Goal: Task Accomplishment & Management: Manage account settings

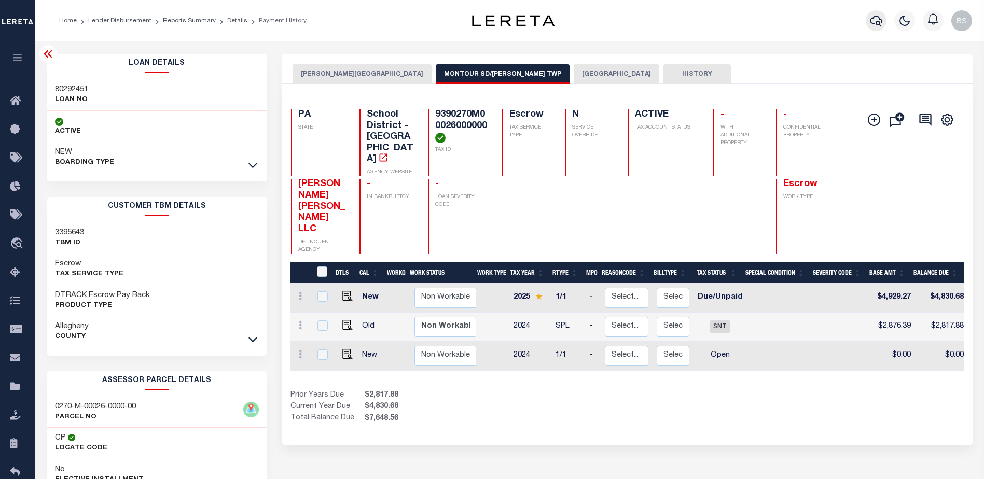
click at [874, 20] on icon "button" at bounding box center [876, 21] width 12 height 12
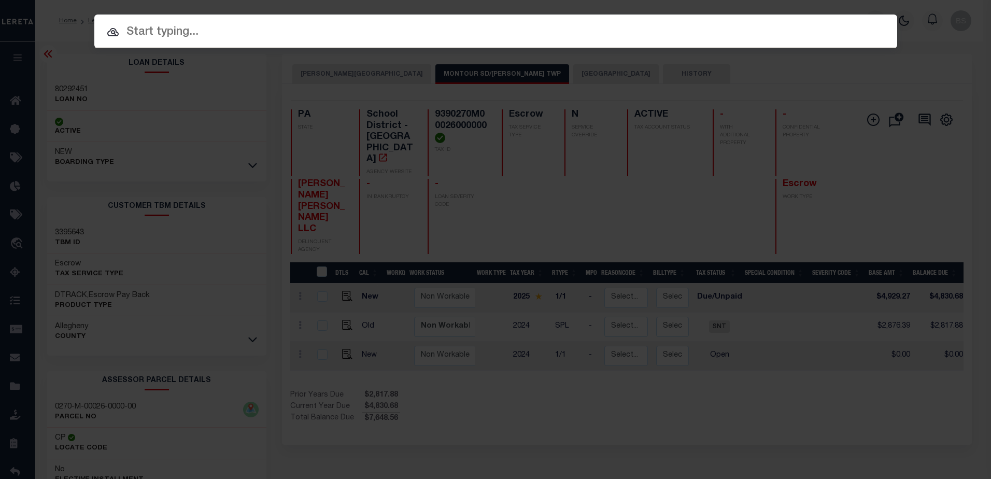
click at [153, 29] on input "text" at bounding box center [495, 32] width 803 height 18
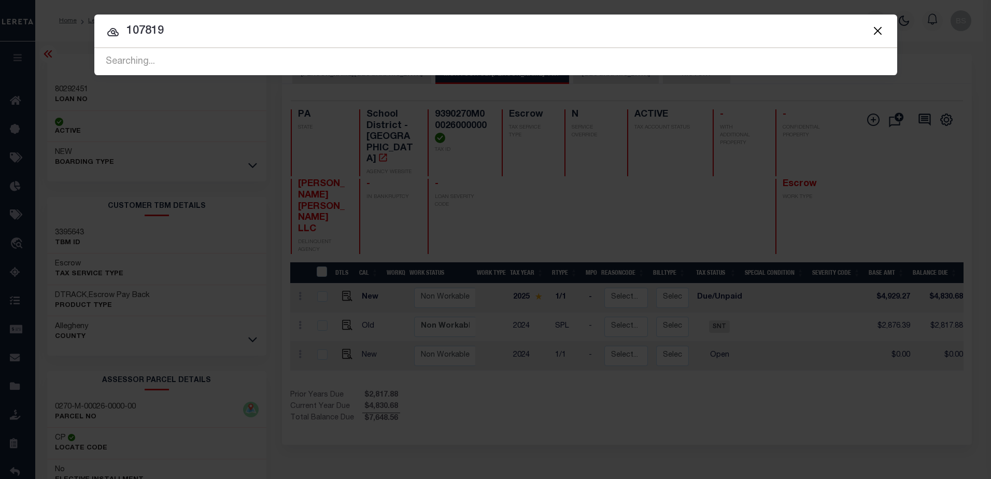
type input "107819"
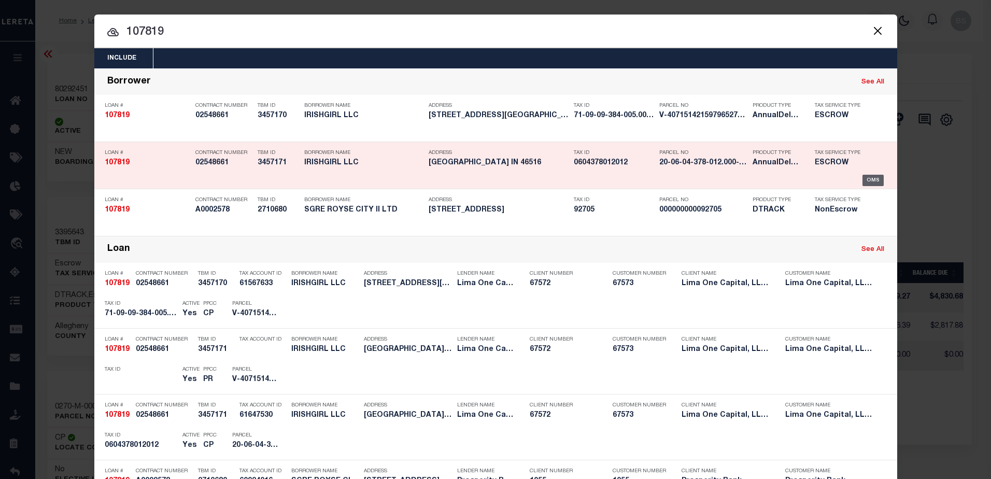
click at [869, 181] on div "OMS" at bounding box center [873, 180] width 21 height 11
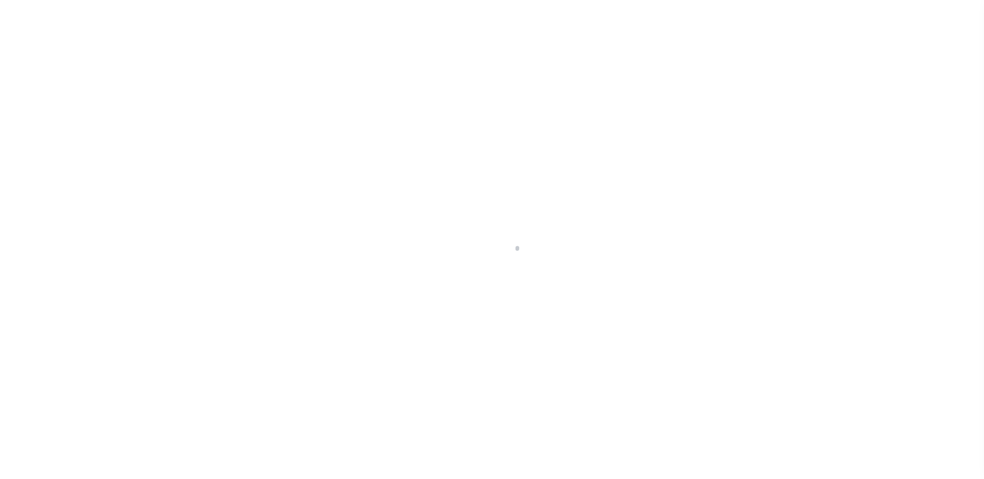
type input "[STREET_ADDRESS]"
select select "Escrow"
select select
type input "ELKHART IN 46516"
type input "107819-2"
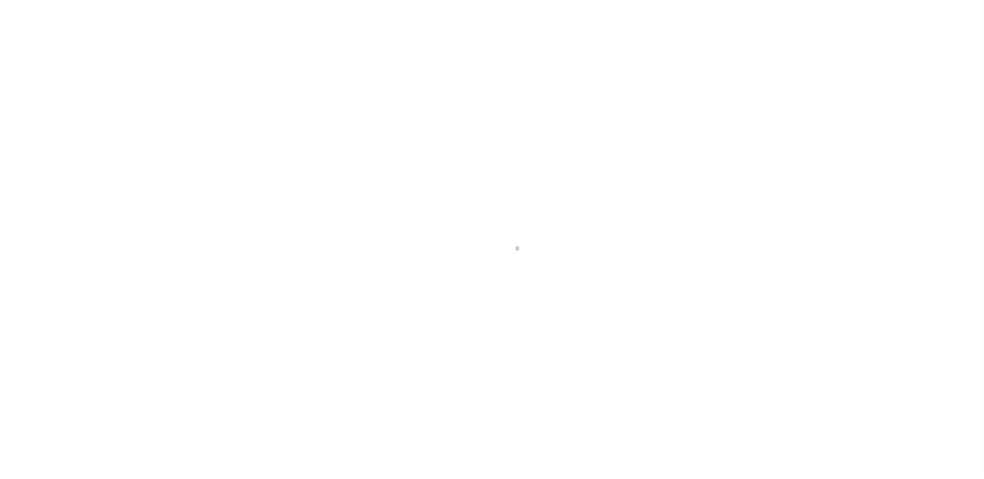
type input "IN"
type textarea "COLLECTOR: ENTITY: PARCEL: 71"
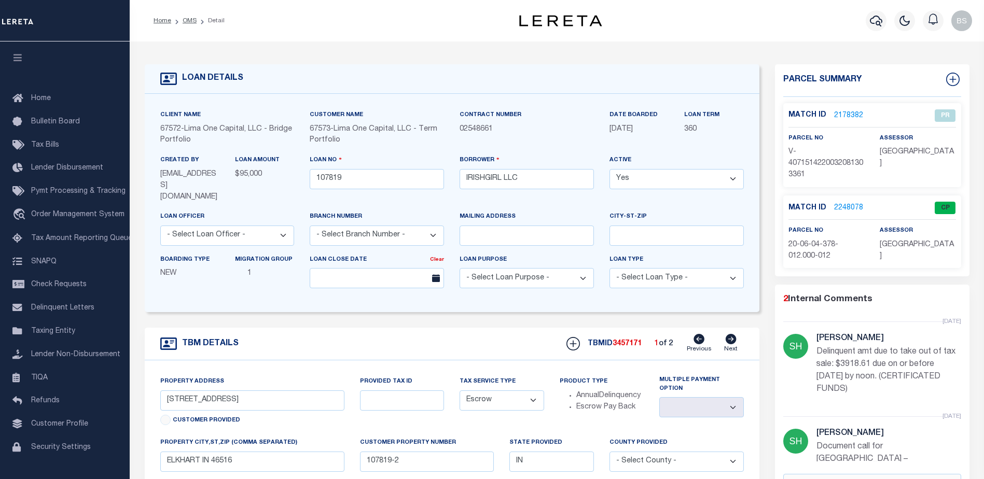
click at [835, 208] on link "2248078" at bounding box center [848, 208] width 29 height 11
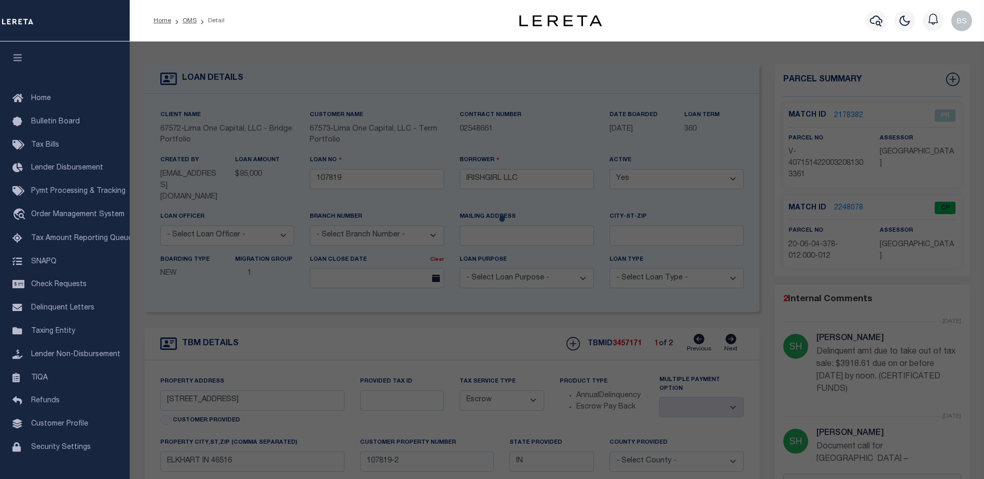
checkbox input "false"
select select "CP"
select select "ADL"
type input "IRISHGIRL LLC"
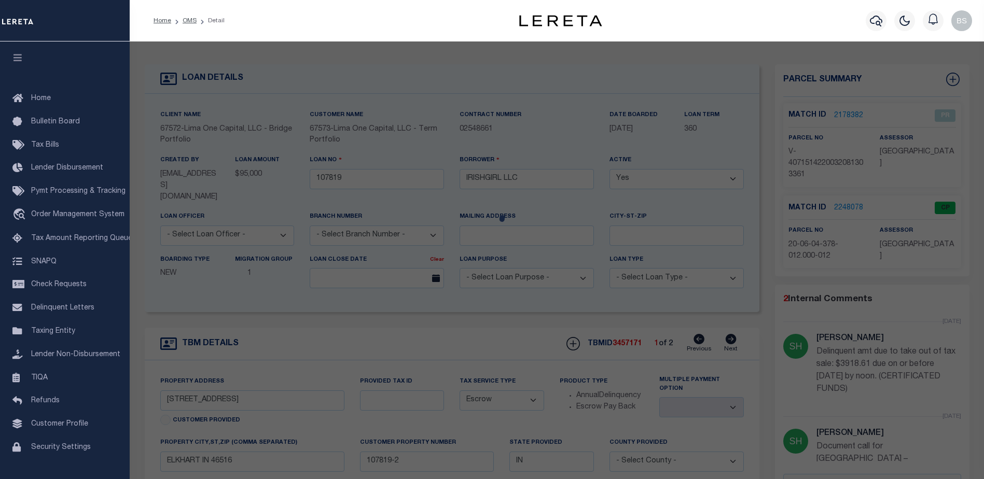
select select "AGW"
select select "LEG"
type input "704 MIDDLEBURY"
checkbox input "false"
type textarea "BEESONS 4TH 25FT E SIDE LOT 100 & 18FT W SIDE LOT 101 (TIF 110"
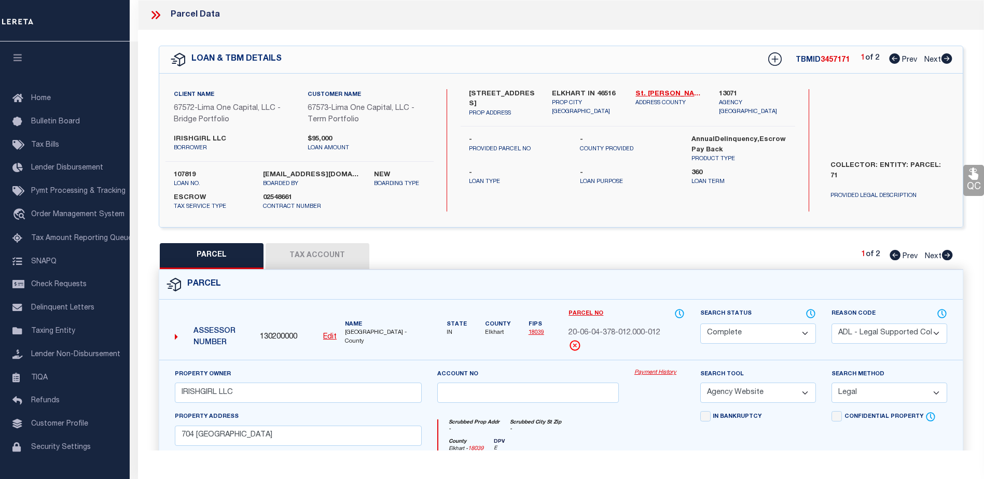
click at [651, 371] on link "Payment History" at bounding box center [659, 373] width 50 height 9
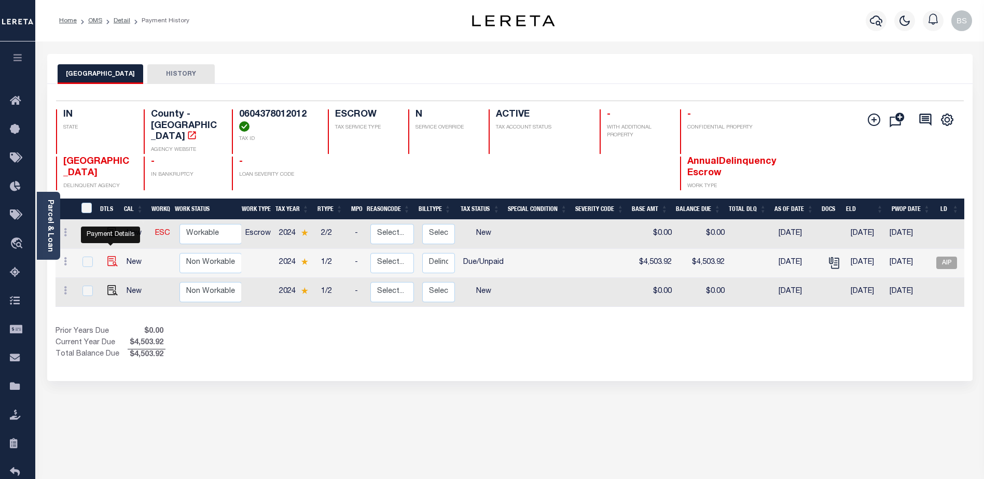
click at [107, 256] on img "" at bounding box center [112, 261] width 10 height 10
checkbox input "true"
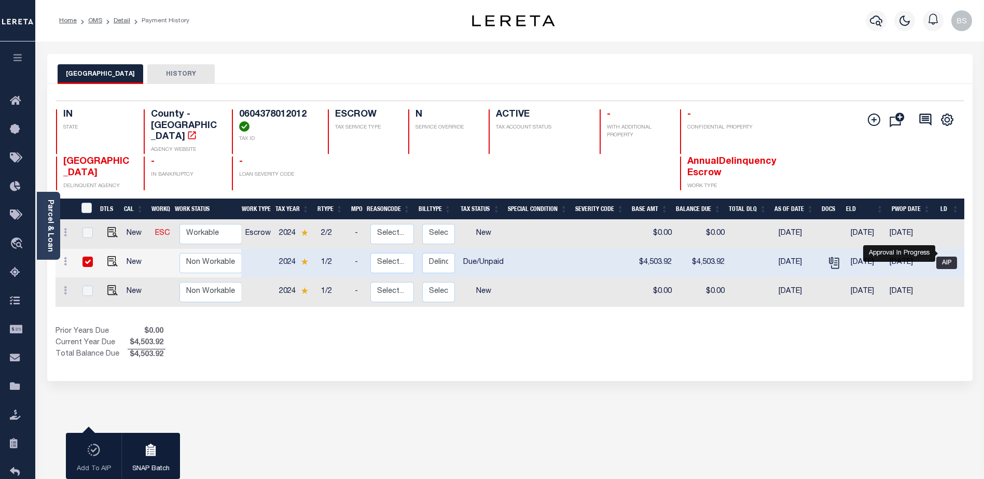
click at [949, 257] on span "AIP" at bounding box center [946, 263] width 21 height 12
checkbox input "false"
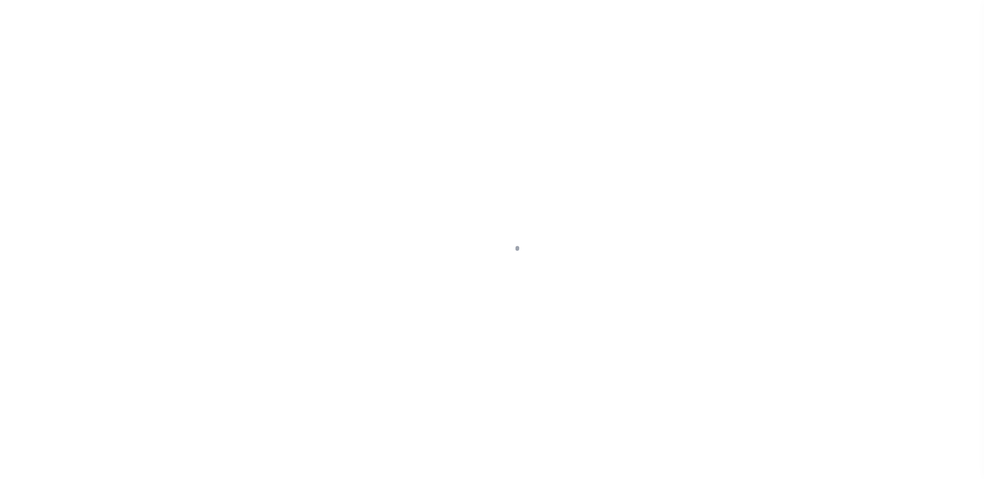
select select "DUE"
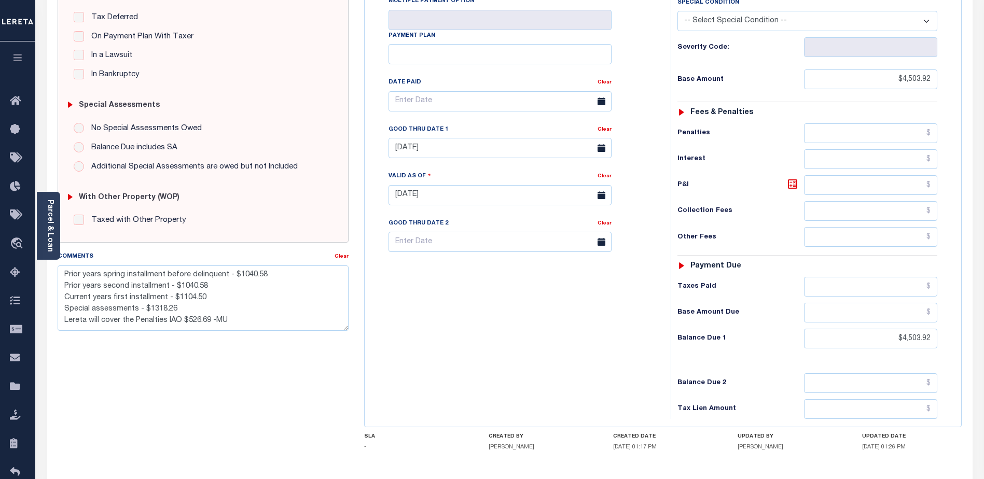
scroll to position [156, 0]
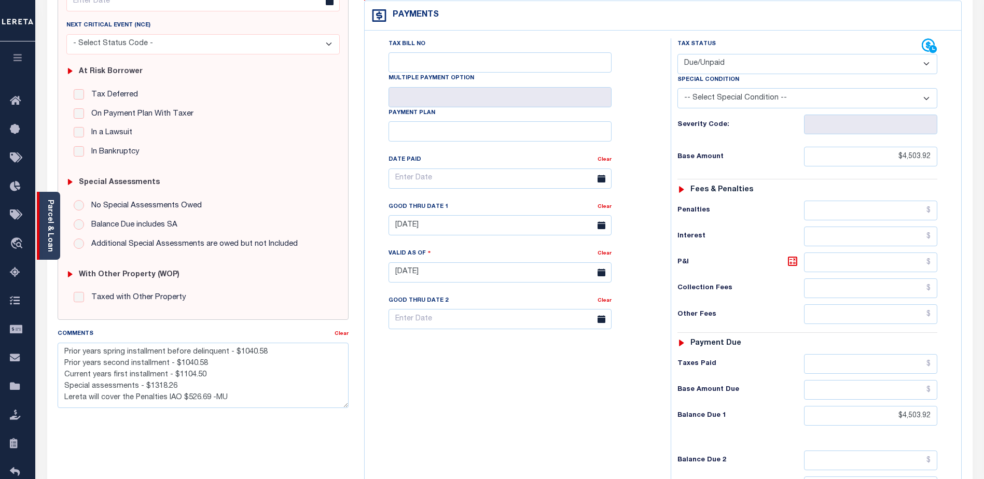
click at [48, 219] on link "Parcel & Loan" at bounding box center [49, 226] width 7 height 52
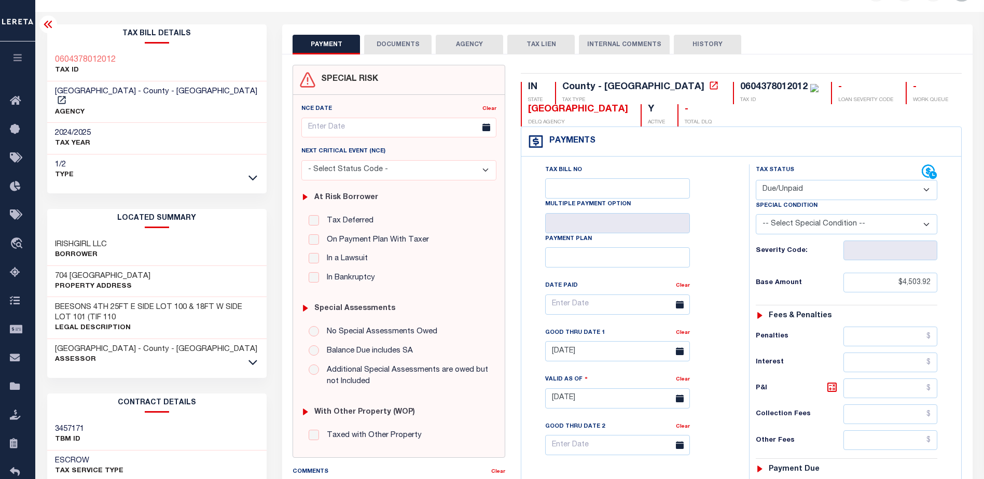
scroll to position [0, 0]
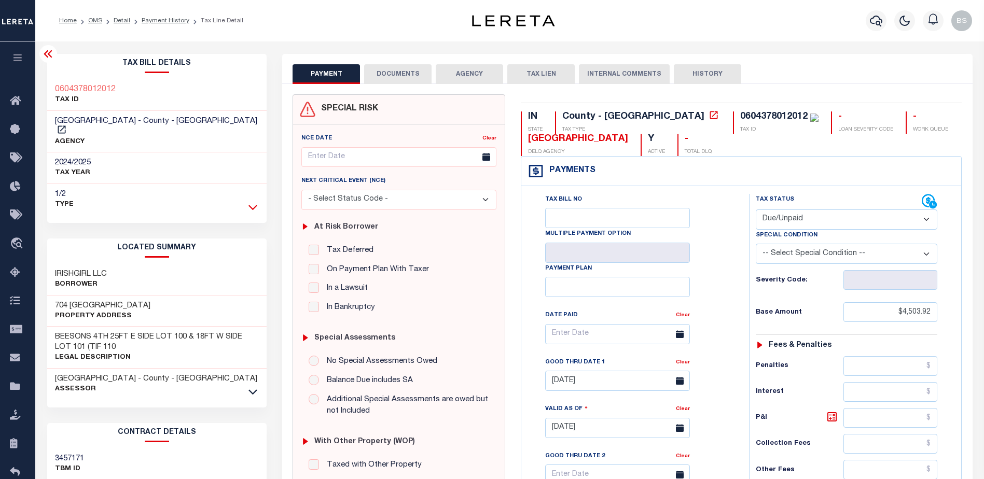
click at [253, 202] on icon at bounding box center [252, 207] width 9 height 11
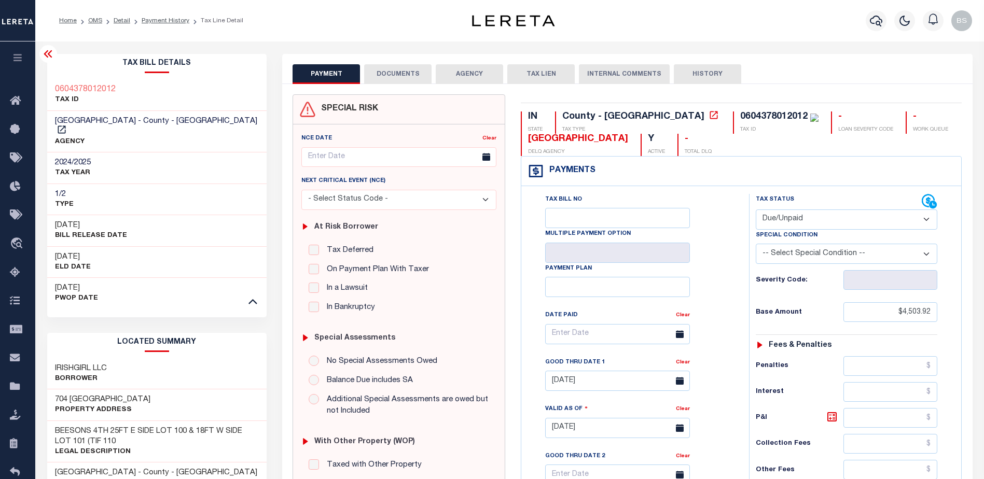
click at [46, 49] on icon at bounding box center [48, 54] width 12 height 12
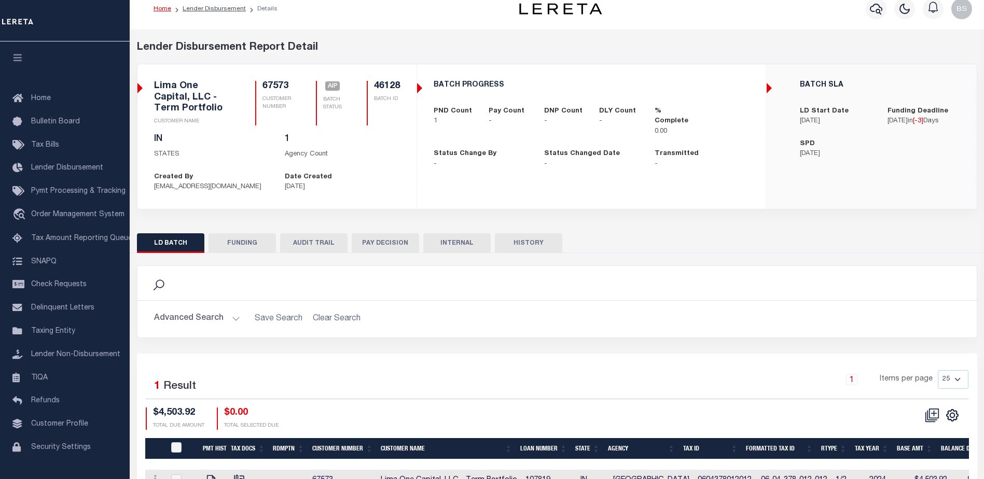
scroll to position [72, 0]
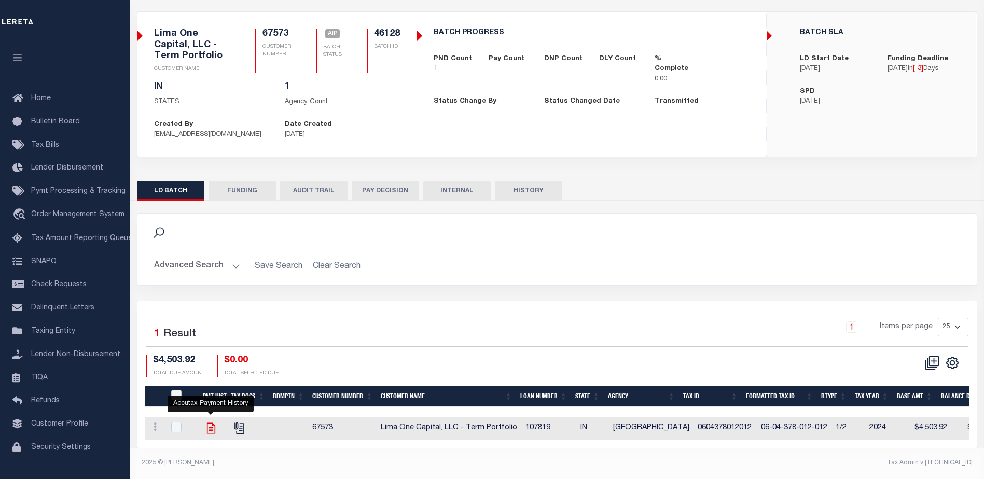
click at [214, 422] on icon "" at bounding box center [210, 428] width 13 height 13
checkbox input "true"
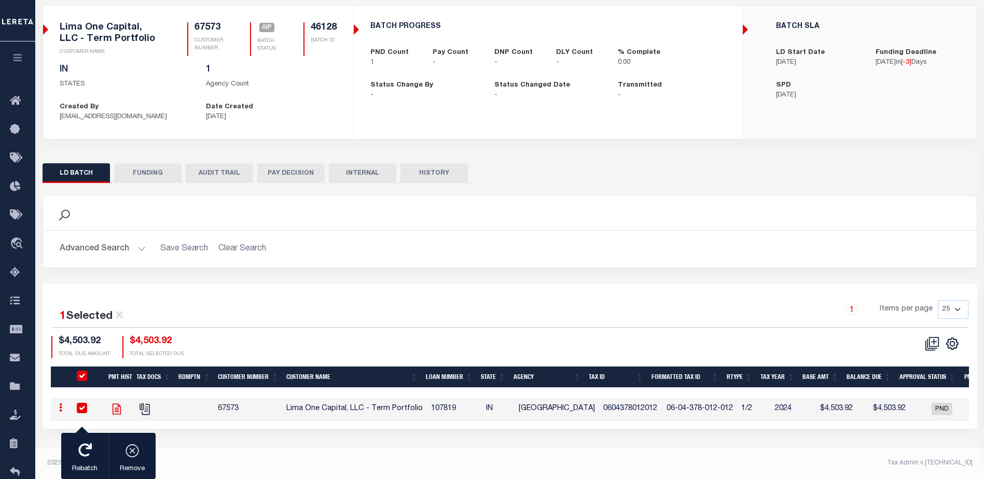
scroll to position [70, 0]
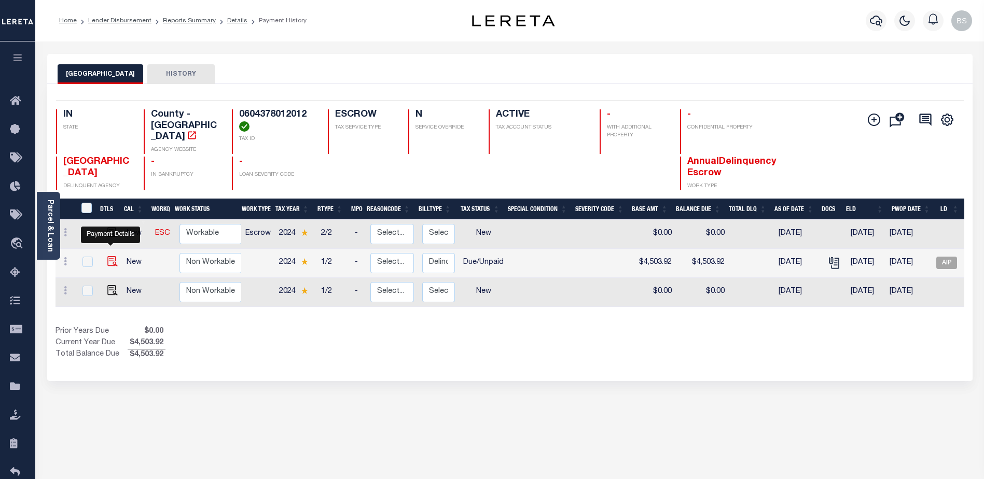
click at [108, 256] on img "" at bounding box center [112, 261] width 10 height 10
checkbox input "true"
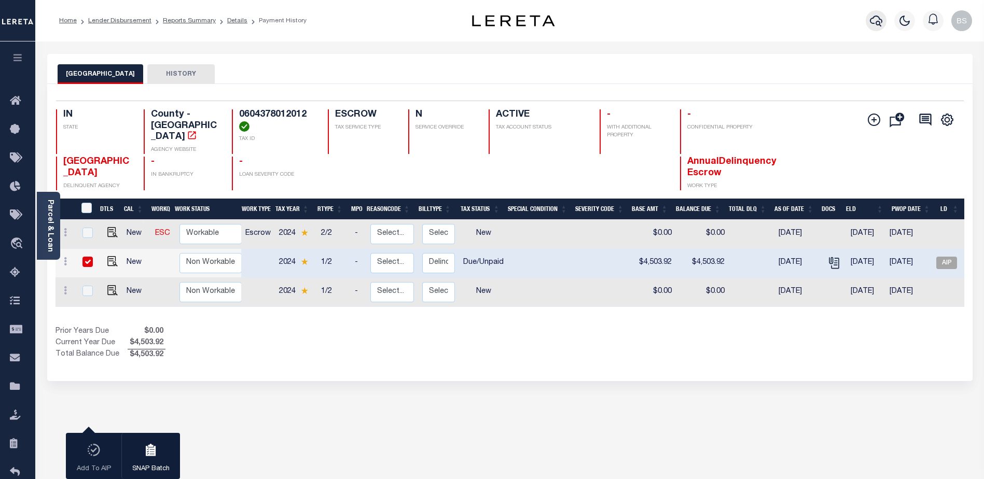
click at [875, 23] on icon "button" at bounding box center [876, 21] width 12 height 12
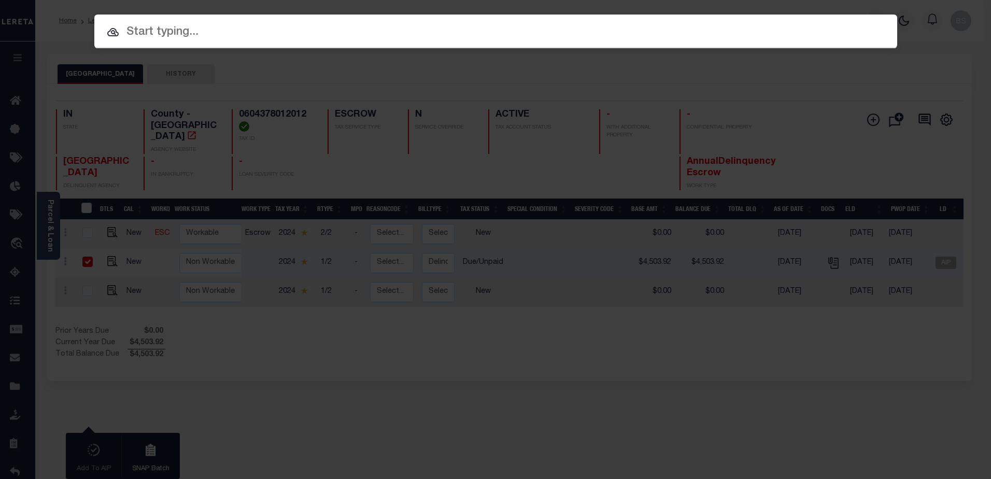
click at [137, 31] on input "text" at bounding box center [495, 32] width 803 height 18
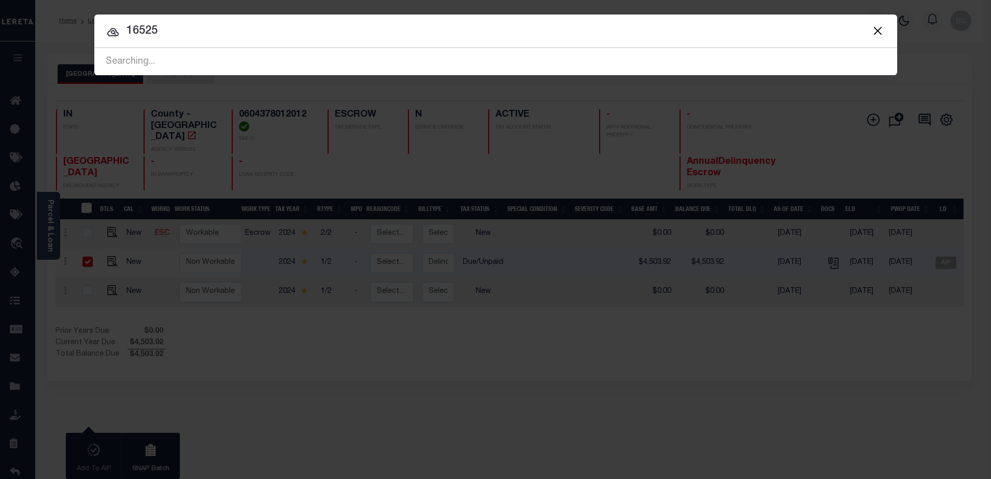
type input "16525"
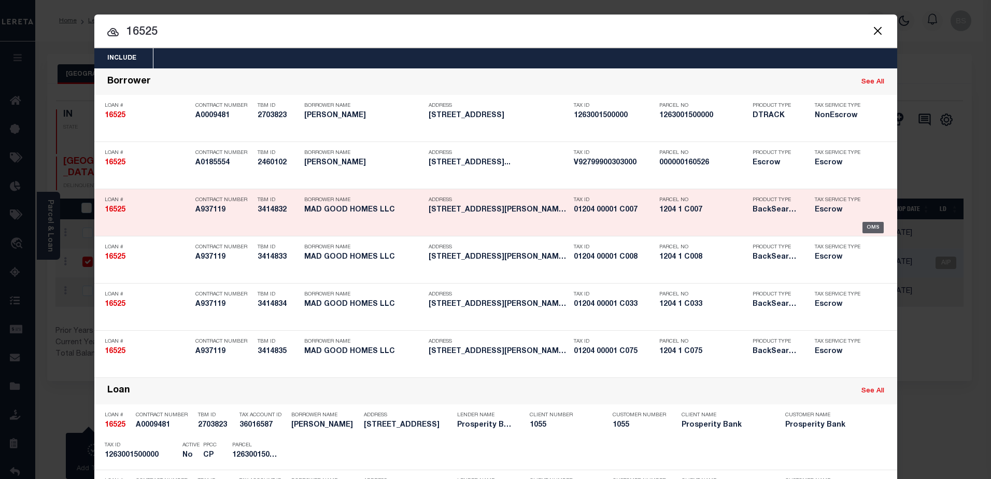
click at [863, 227] on div "OMS" at bounding box center [873, 227] width 21 height 11
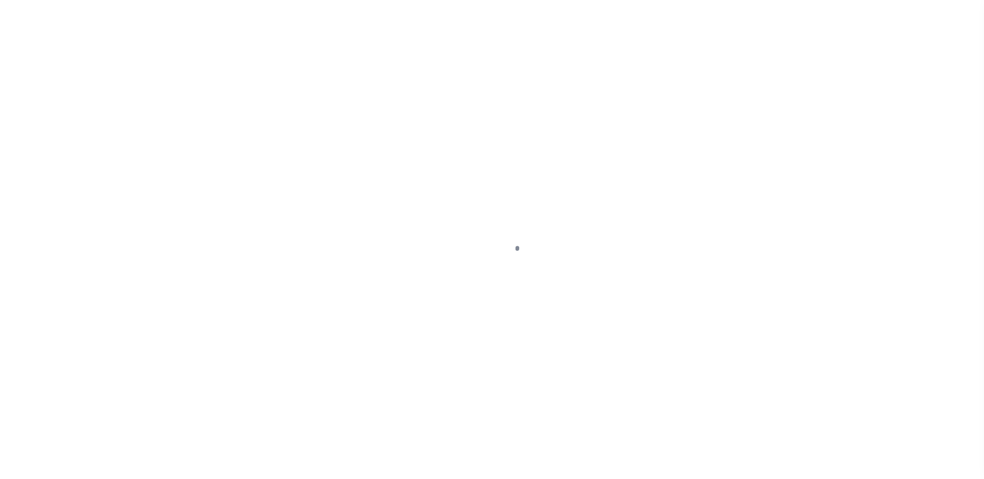
select select "DUE"
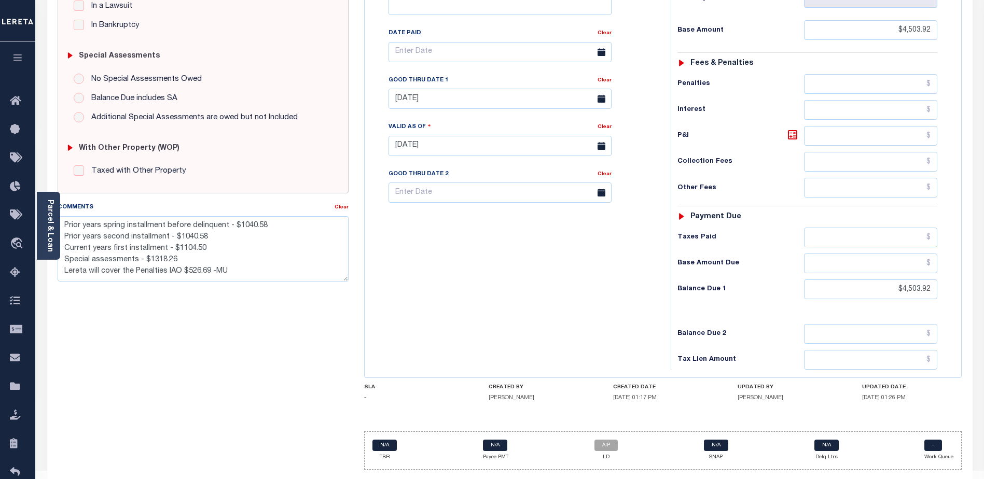
scroll to position [284, 0]
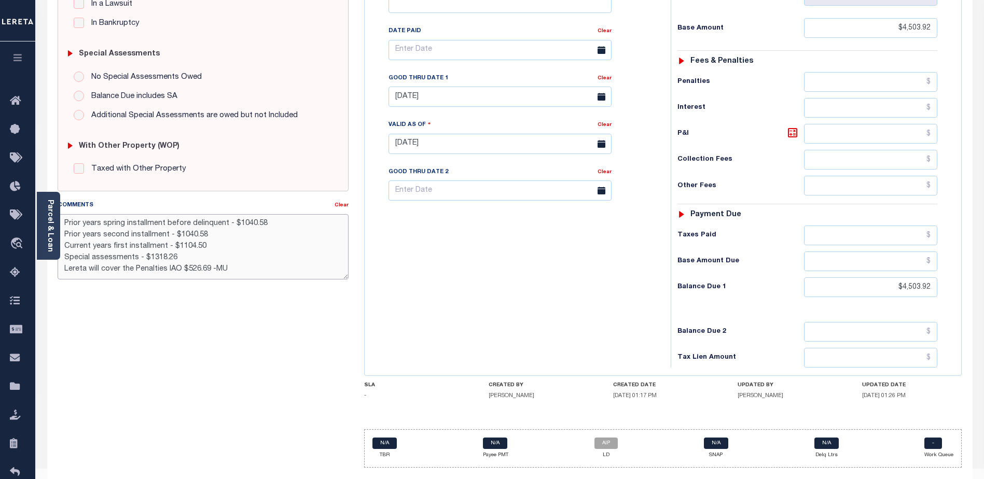
drag, startPoint x: 64, startPoint y: 220, endPoint x: 219, endPoint y: 262, distance: 160.5
click at [288, 277] on textarea "Prior years spring installment before delinquent - $1040.58 Prior years second …" at bounding box center [203, 246] width 291 height 65
click at [470, 230] on div "Tax Bill No Multiple Payment Option Payment Plan Clear" at bounding box center [515, 139] width 296 height 458
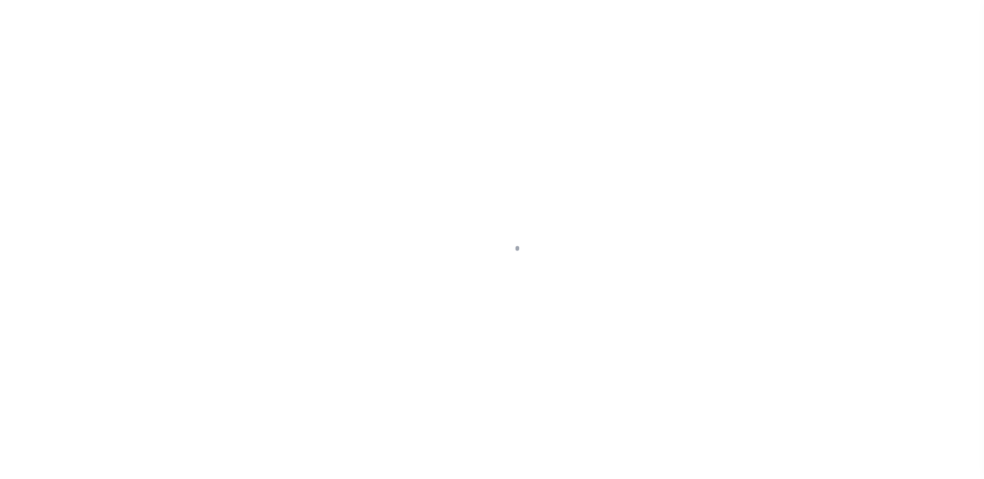
select select "10"
select select "Escrow"
type input "[STREET_ADDRESS][PERSON_NAME]"
select select
type input "[GEOGRAPHIC_DATA]"
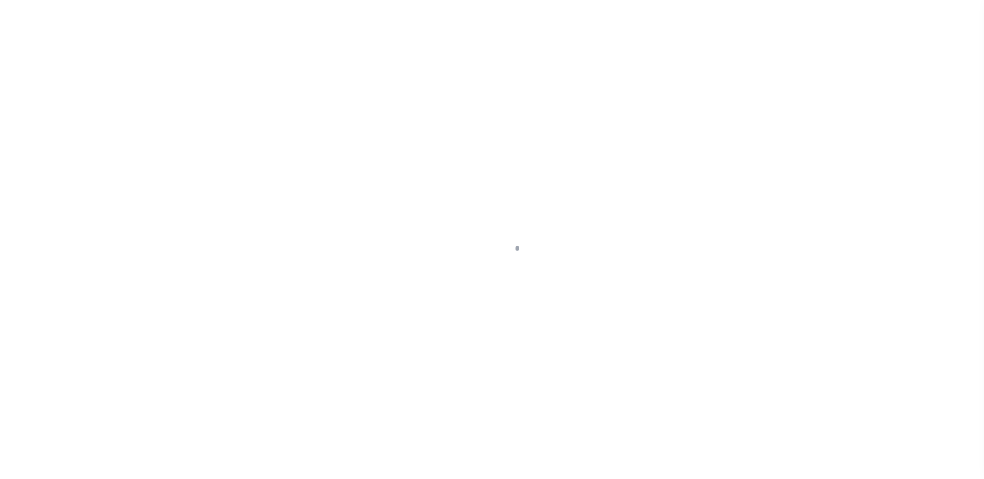
type input "a0kUS000007e0gP"
type input "NJ"
select select
type textarea "LEGAL REQUIRED"
select select "25066"
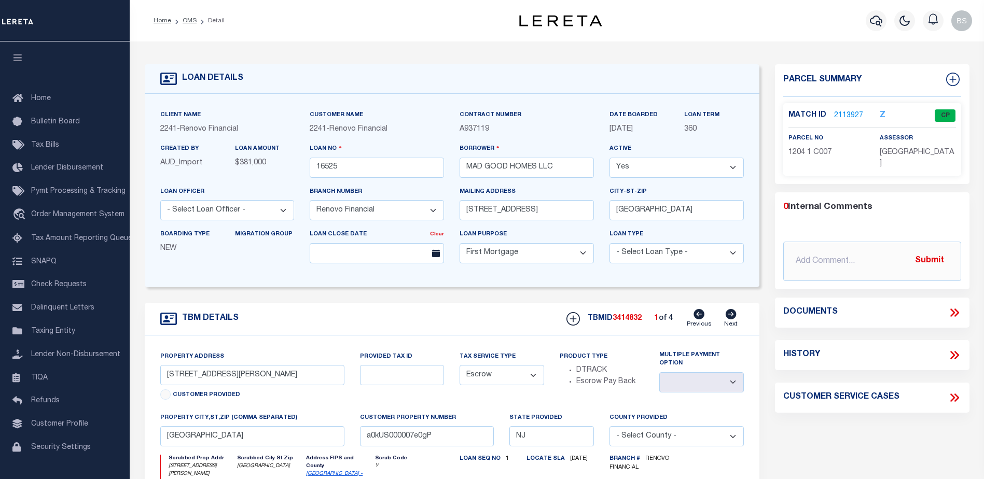
click at [837, 116] on link "2113927" at bounding box center [848, 115] width 29 height 11
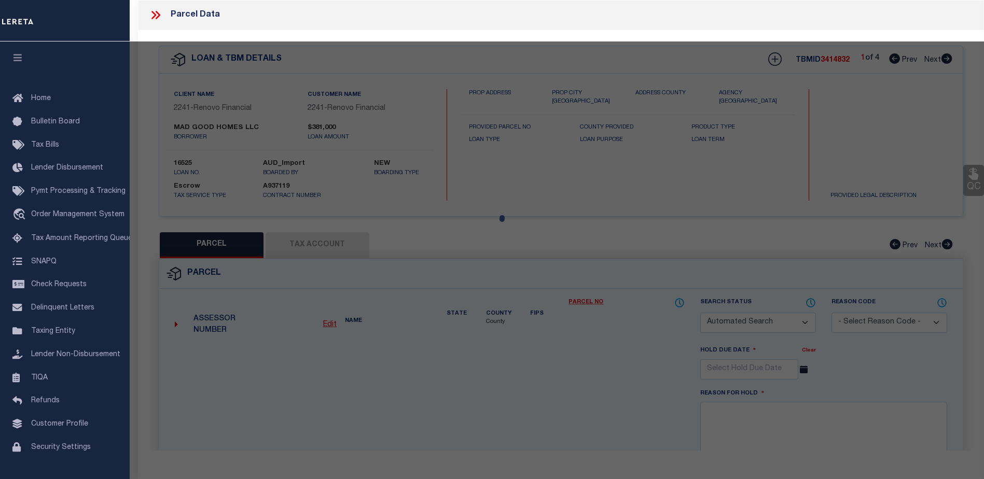
checkbox input "false"
select select "CP"
type input "MAD GOOD HOMES, LLC"
select select "AGF"
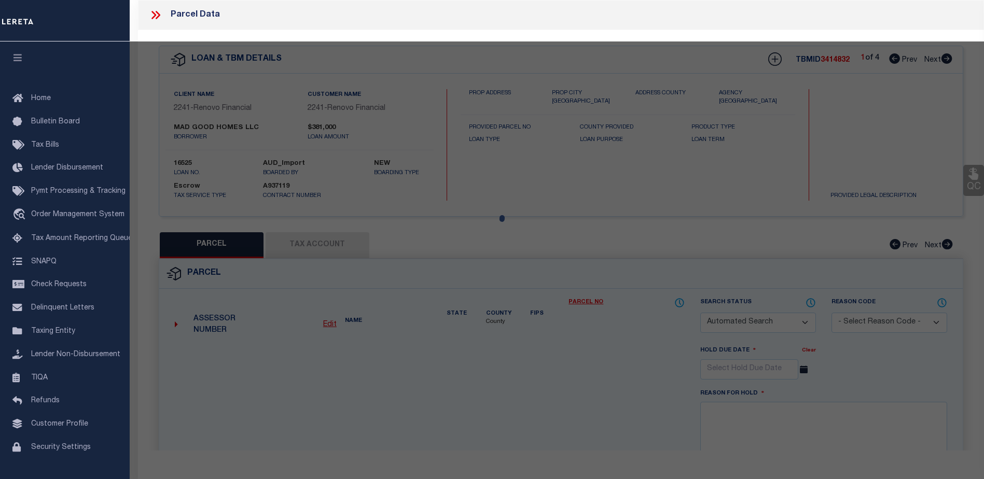
select select "ADD"
type input "JEFFERSON SQUARE A7"
checkbox input "false"
type input "[GEOGRAPHIC_DATA]"
type textarea "Block/Lot/Qual: 1204. 1. -C007"
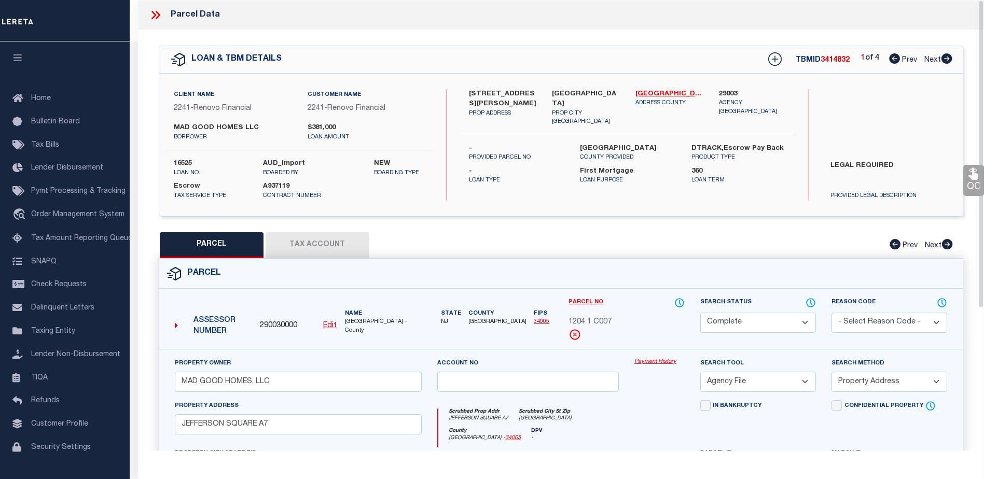
click at [653, 358] on link "Payment History" at bounding box center [659, 362] width 50 height 9
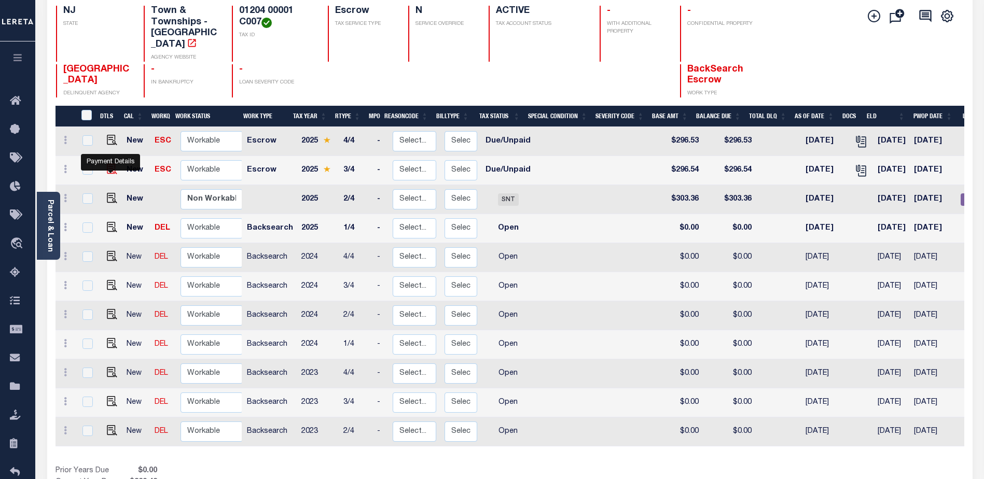
click at [109, 170] on img "" at bounding box center [112, 169] width 10 height 10
checkbox input "true"
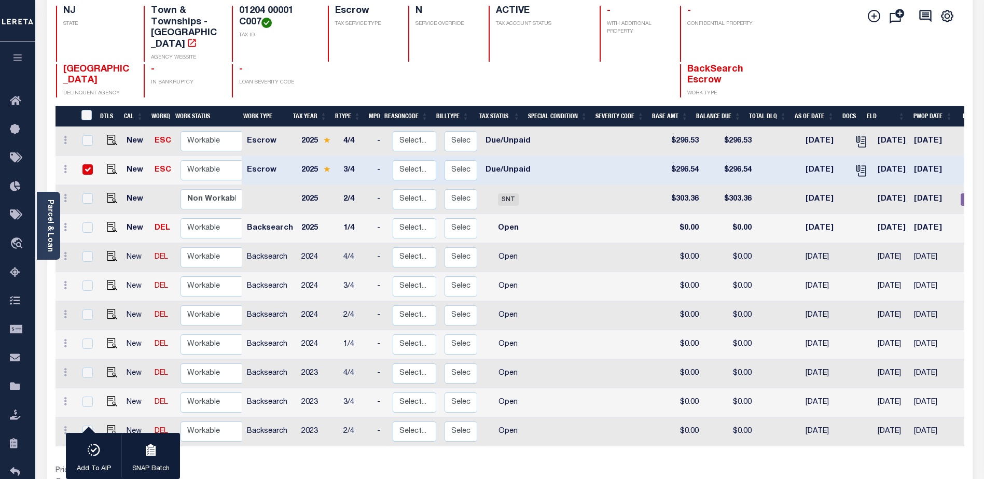
click at [89, 169] on input "checkbox" at bounding box center [87, 169] width 10 height 10
checkbox input "false"
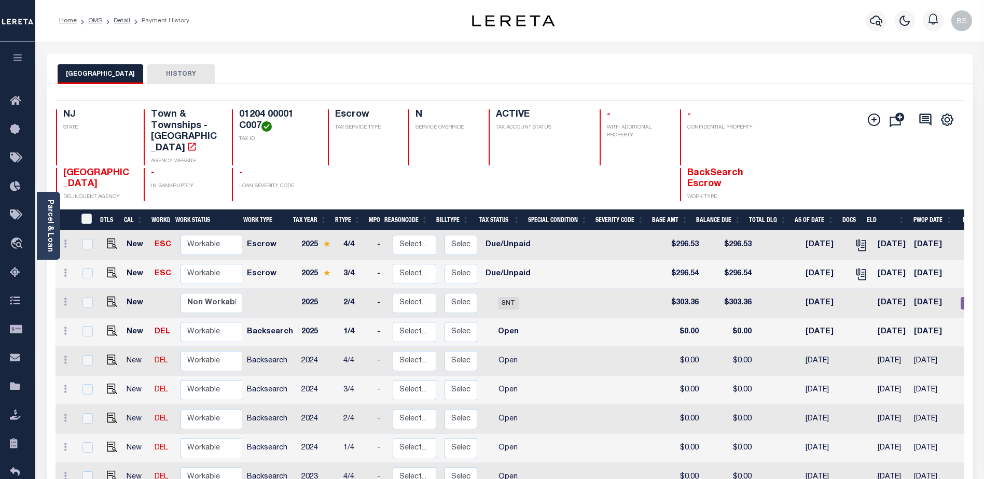
click at [339, 66] on div "EDGEWATER PARK TOWNSHIP HISTORY" at bounding box center [510, 73] width 904 height 19
click at [20, 100] on icon at bounding box center [18, 101] width 17 height 13
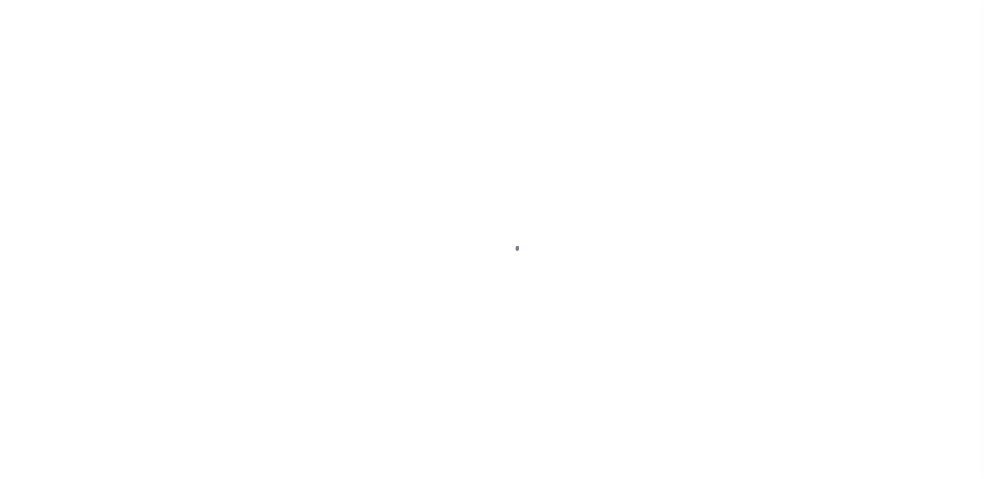
select select "DUE"
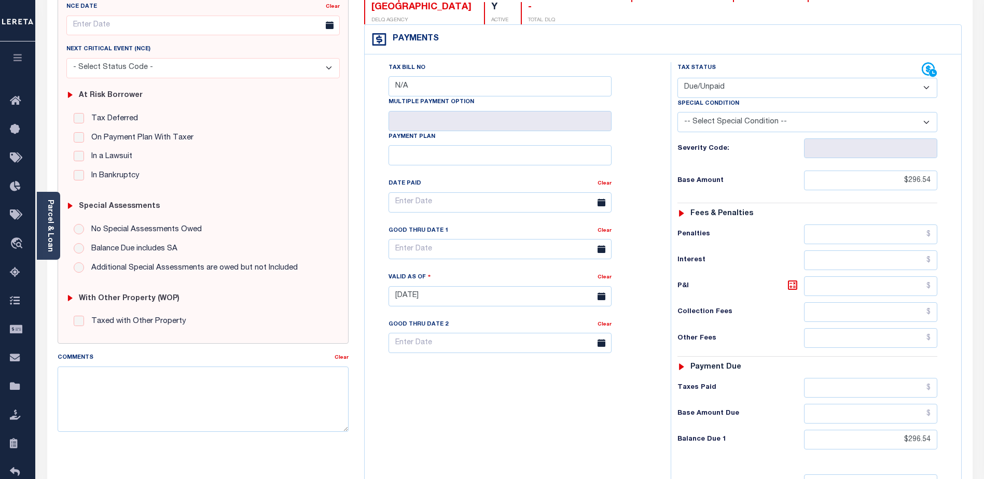
scroll to position [52, 0]
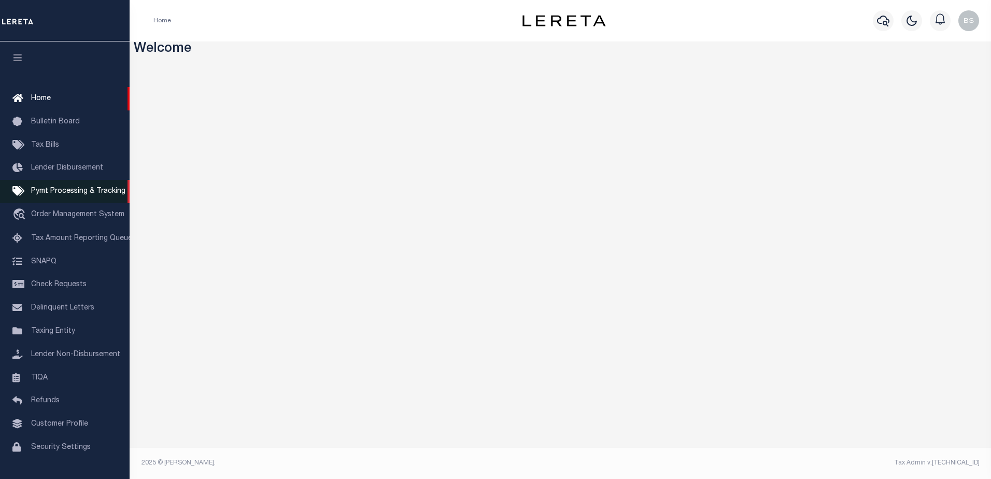
click at [62, 191] on span "Pymt Processing & Tracking" at bounding box center [78, 191] width 94 height 7
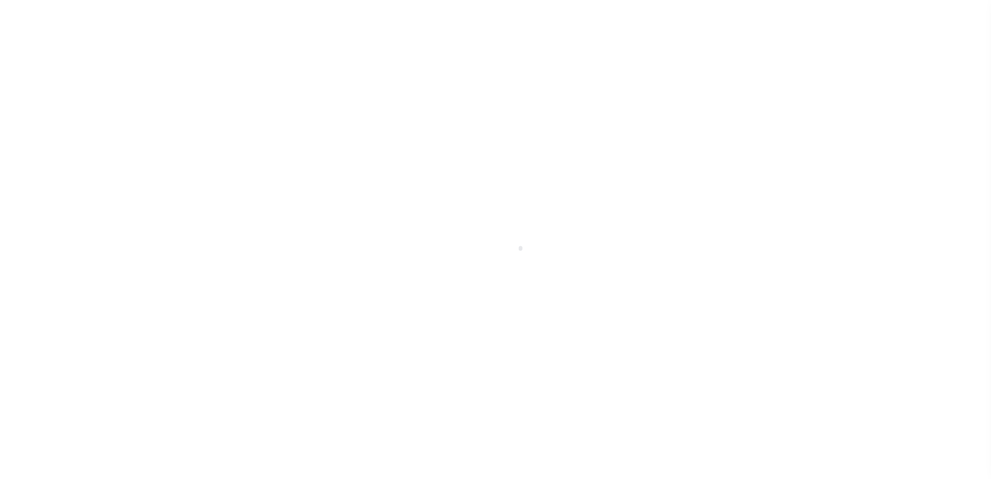
select select "1000"
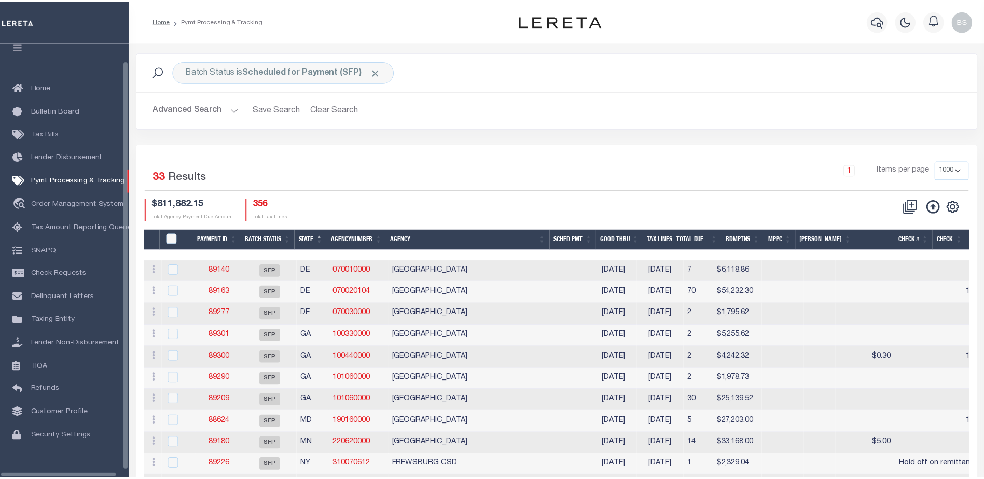
scroll to position [26, 0]
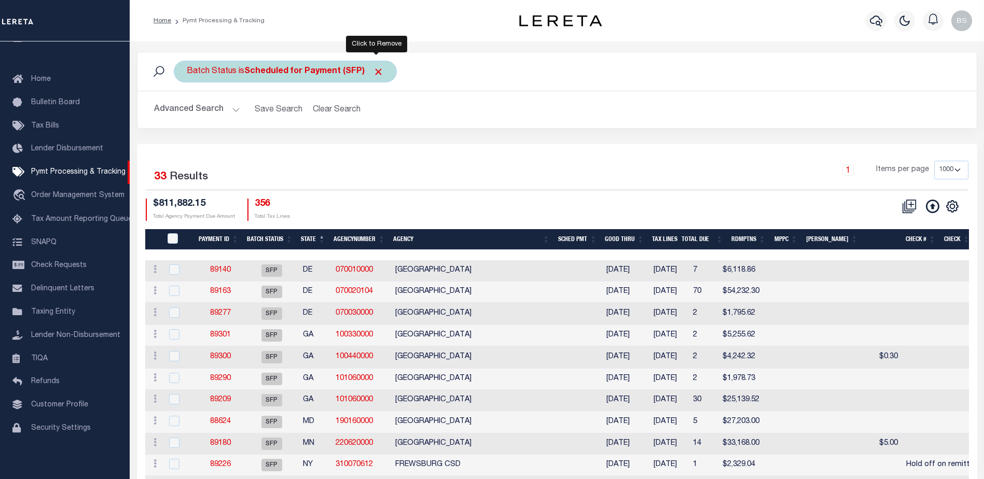
click at [374, 69] on span "Click to Remove" at bounding box center [378, 71] width 11 height 11
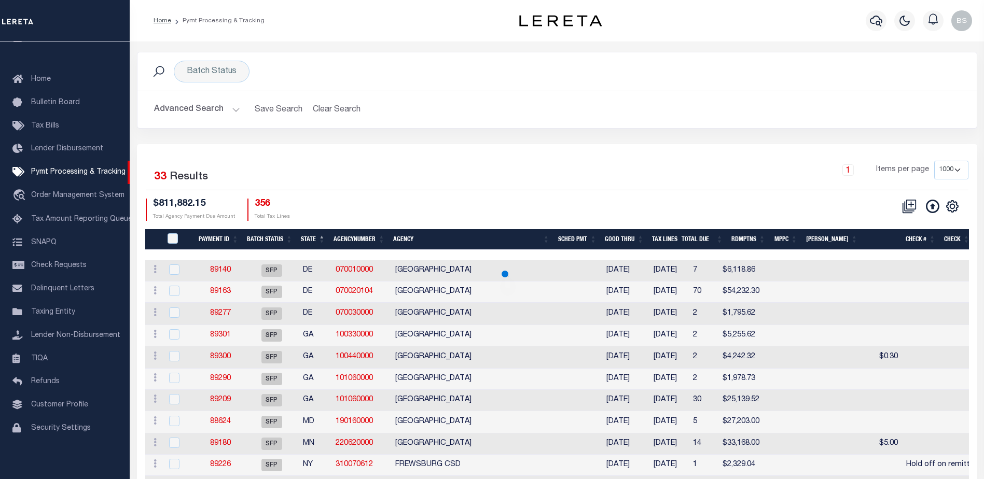
click at [232, 108] on button "Advanced Search" at bounding box center [197, 110] width 86 height 20
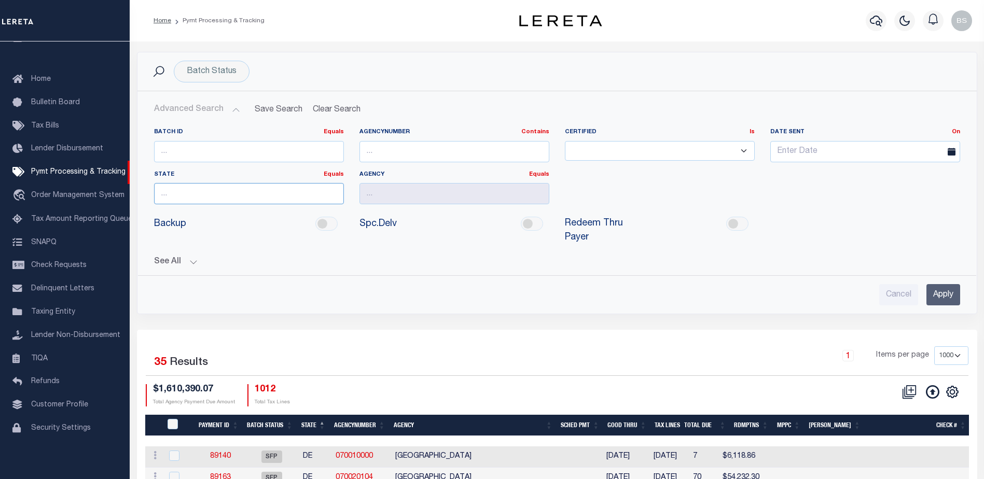
click at [233, 195] on input "text" at bounding box center [249, 193] width 190 height 21
type input "MI"
click at [505, 189] on input "text" at bounding box center [454, 193] width 190 height 21
type input "Charter Township Garfield"
click at [935, 284] on input "Apply" at bounding box center [943, 294] width 34 height 21
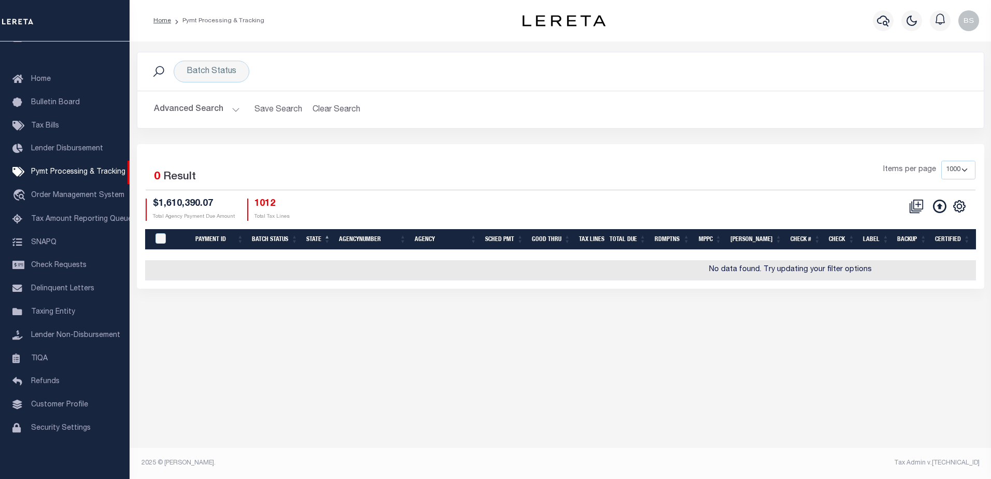
click at [198, 111] on button "Advanced Search" at bounding box center [197, 110] width 86 height 20
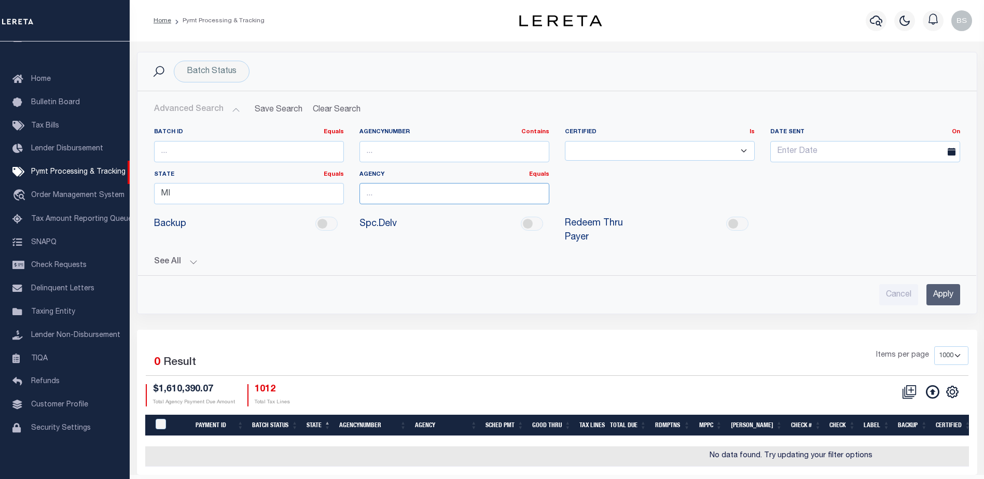
click at [399, 187] on input "text" at bounding box center [454, 193] width 190 height 21
type input "Charter Township Garfield"
click at [944, 284] on input "Apply" at bounding box center [943, 294] width 34 height 21
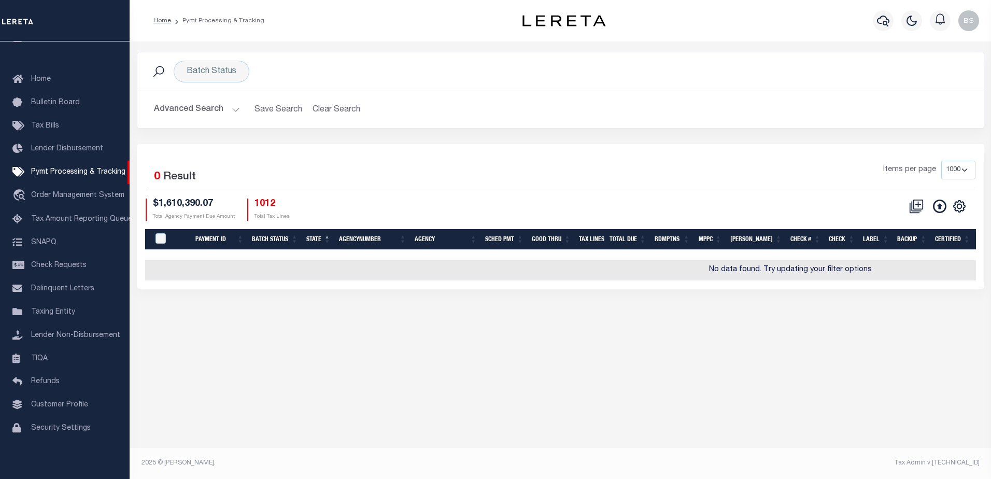
click at [185, 105] on button "Advanced Search" at bounding box center [197, 110] width 86 height 20
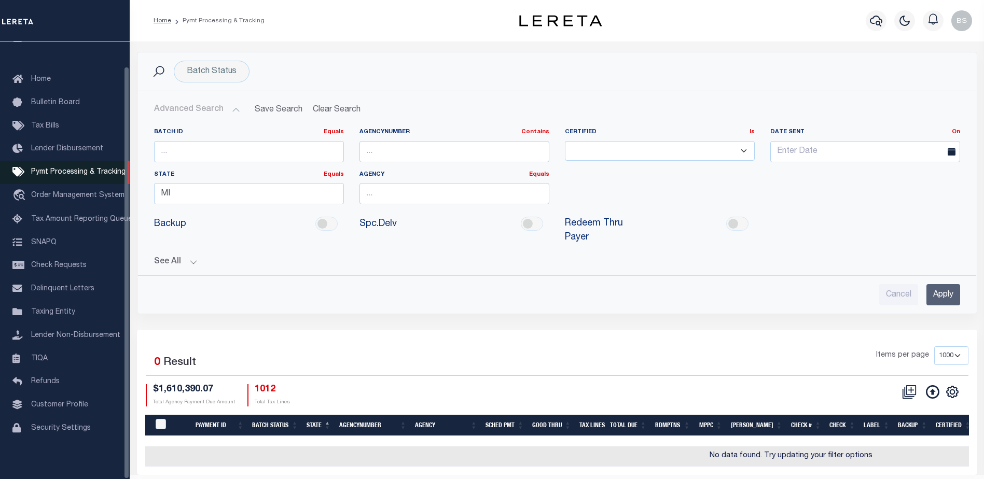
click at [74, 169] on span "Pymt Processing & Tracking" at bounding box center [78, 172] width 94 height 7
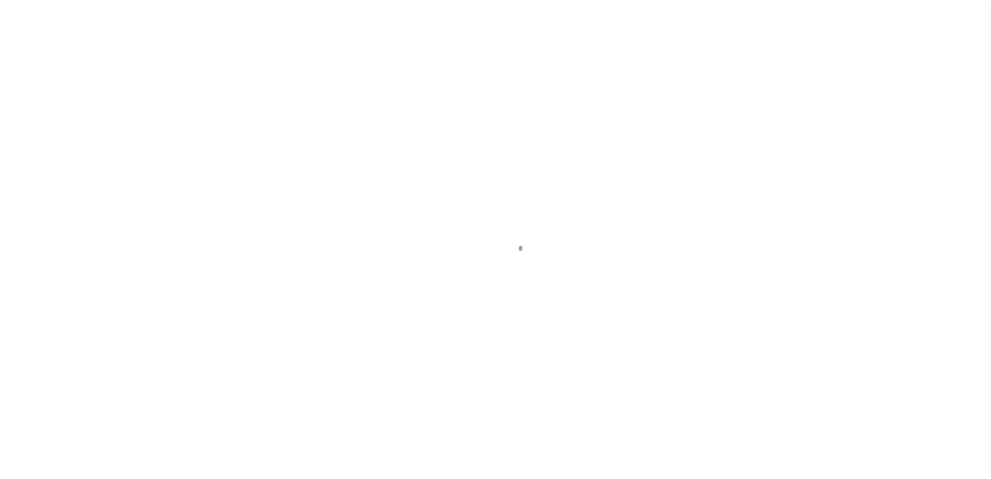
select select "1000"
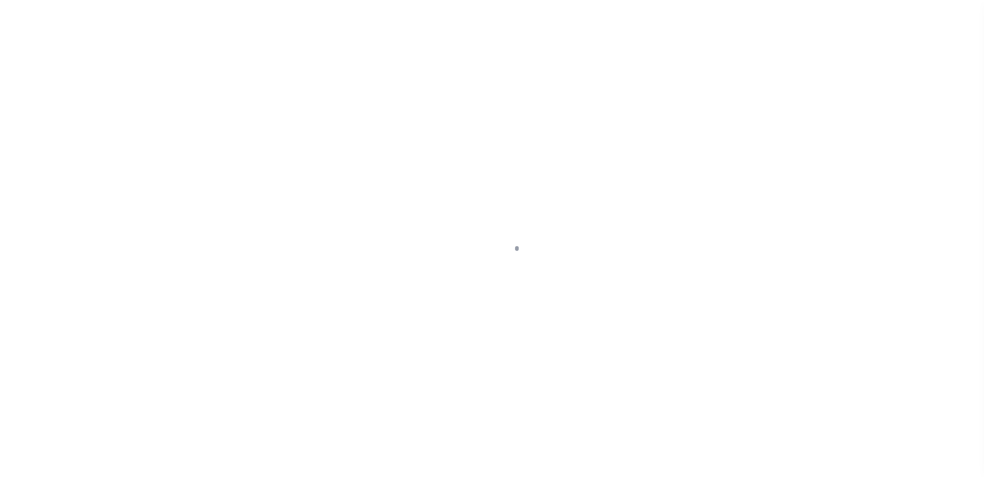
scroll to position [26, 0]
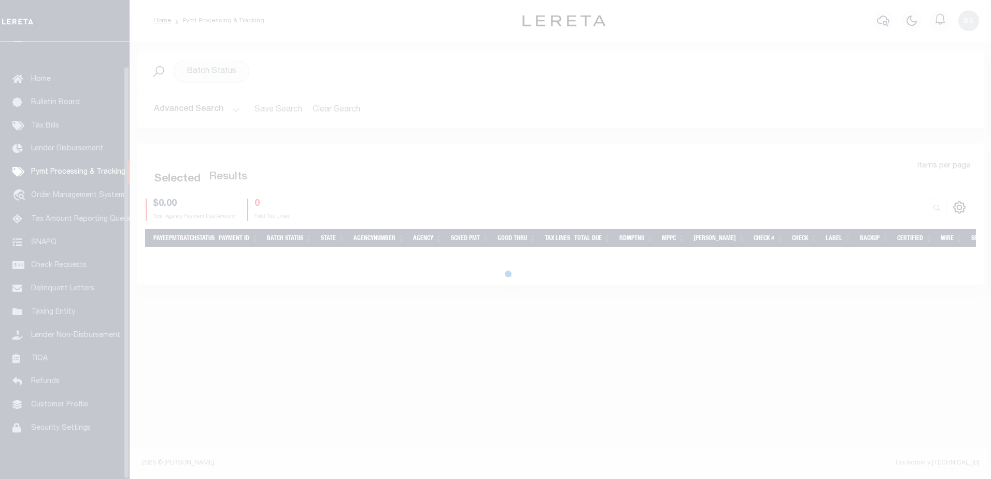
select select "1000"
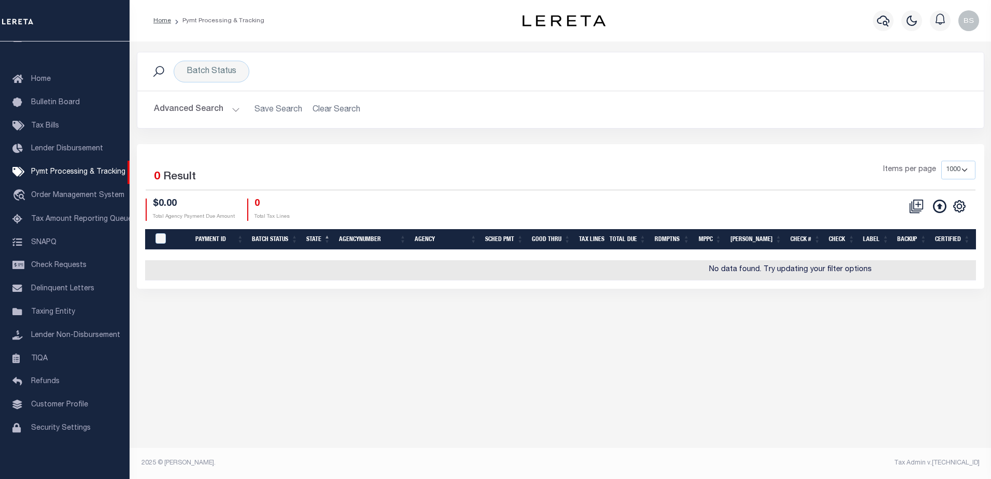
click at [215, 109] on button "Advanced Search" at bounding box center [197, 110] width 86 height 20
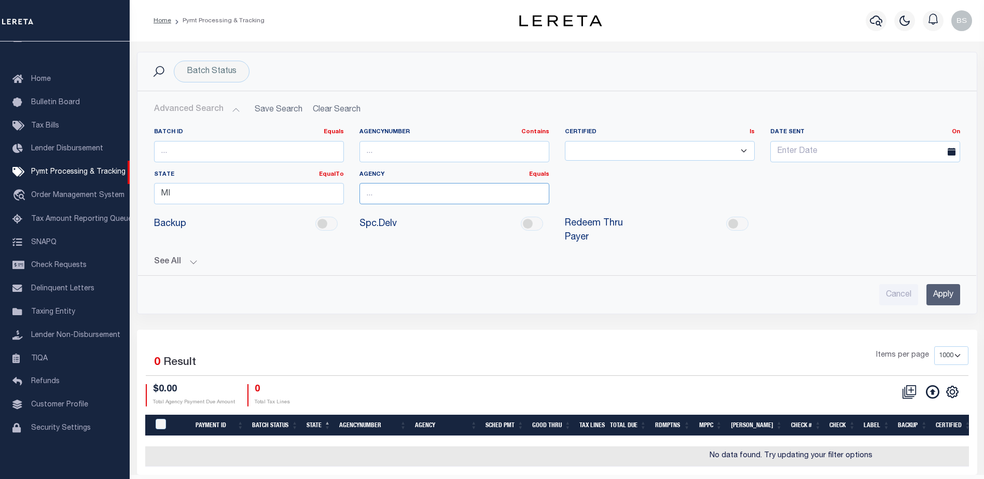
click at [404, 197] on input "text" at bounding box center [454, 193] width 190 height 21
drag, startPoint x: 389, startPoint y: 197, endPoint x: 382, endPoint y: 200, distance: 7.2
click at [382, 200] on input "text" at bounding box center [454, 193] width 190 height 21
paste input "Charter Township Garfield"
type input "Charter Township Garfield"
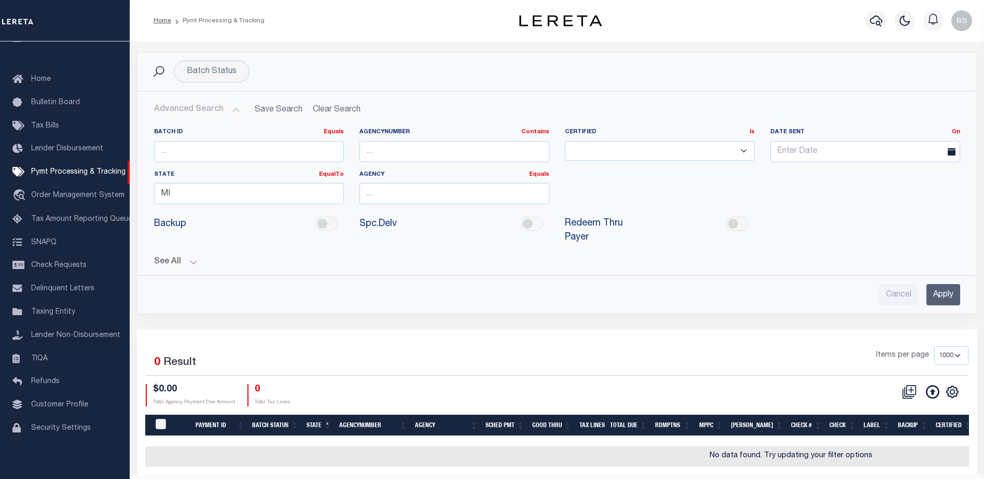
click at [353, 256] on div "Batch ID Equals Equals Is Not Equal To Is Greater Than Is Less Than AgencyNumbe…" at bounding box center [557, 213] width 822 height 186
click at [374, 195] on input "text" at bounding box center [454, 193] width 190 height 21
paste input "Charter Township Garfield"
type input "Charter Township Garfield"
click at [435, 257] on button "See All" at bounding box center [557, 262] width 806 height 10
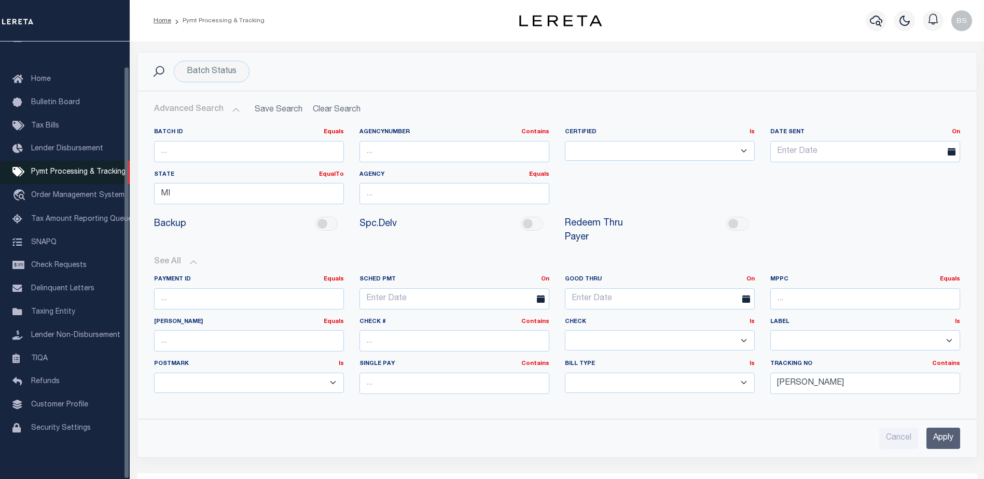
click at [61, 169] on span "Pymt Processing & Tracking" at bounding box center [78, 172] width 94 height 7
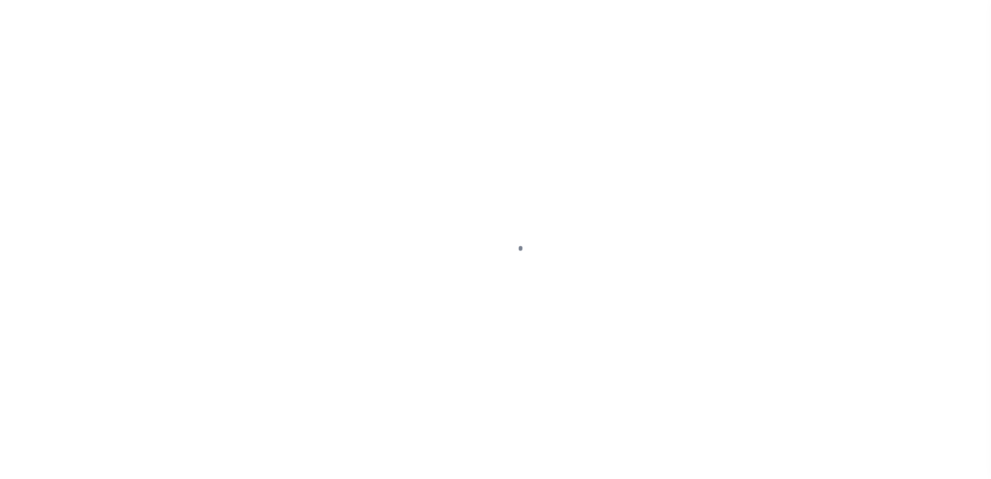
select select "1000"
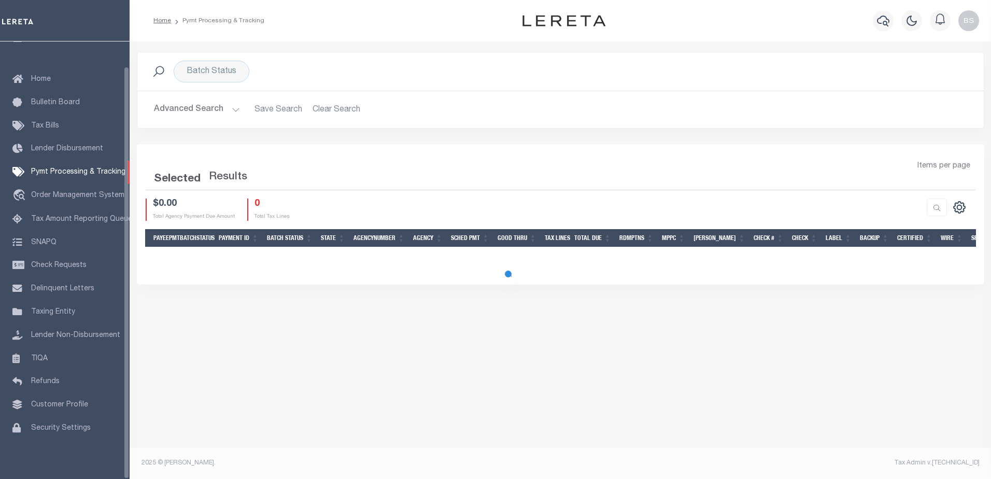
select select "1000"
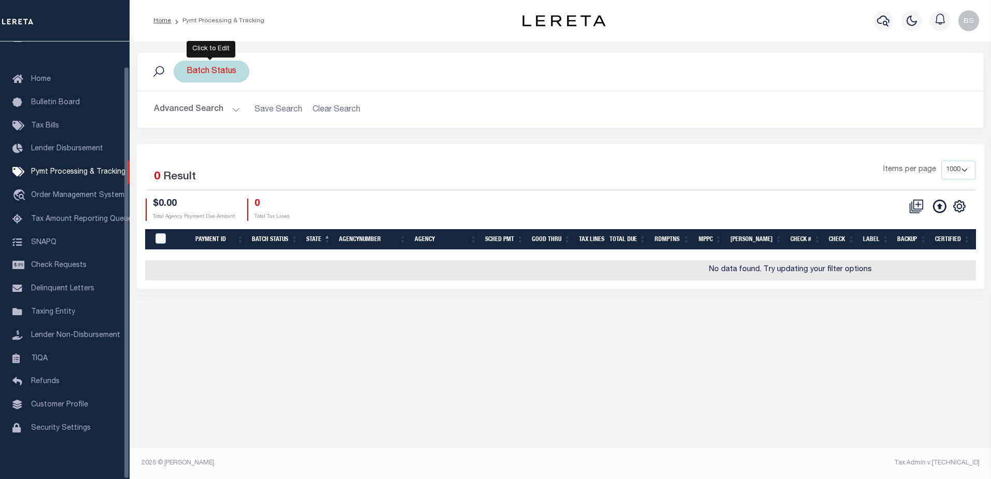
click at [217, 76] on div "Batch Status" at bounding box center [212, 72] width 76 height 22
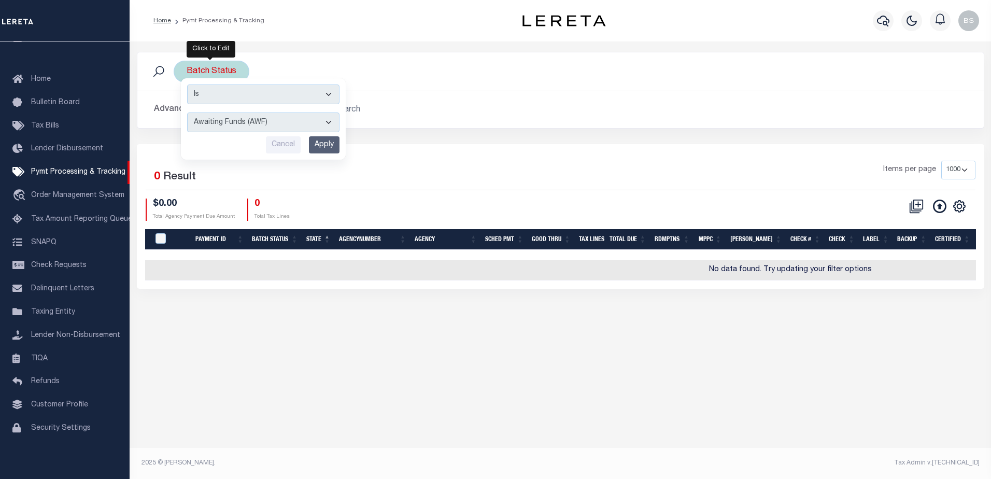
click at [333, 122] on select "Awaiting Funds (AWF) Cleared and Complete (CAC) New Check Needed (NCN) Payment …" at bounding box center [263, 123] width 152 height 20
click at [437, 111] on h2 "Advanced Search Save Search Clear Search PayeeSearchTable_dynamictable_____Defa…" at bounding box center [561, 110] width 830 height 20
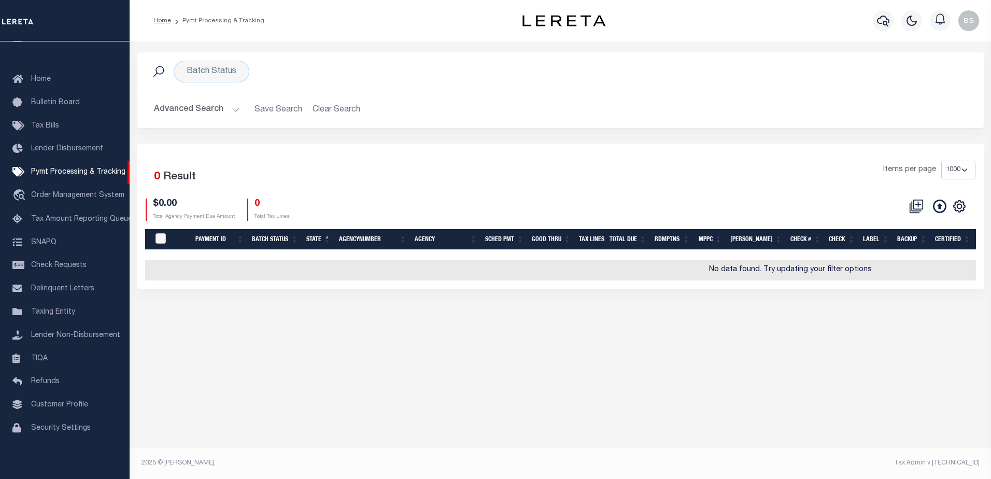
click at [232, 110] on button "Advanced Search" at bounding box center [197, 110] width 86 height 20
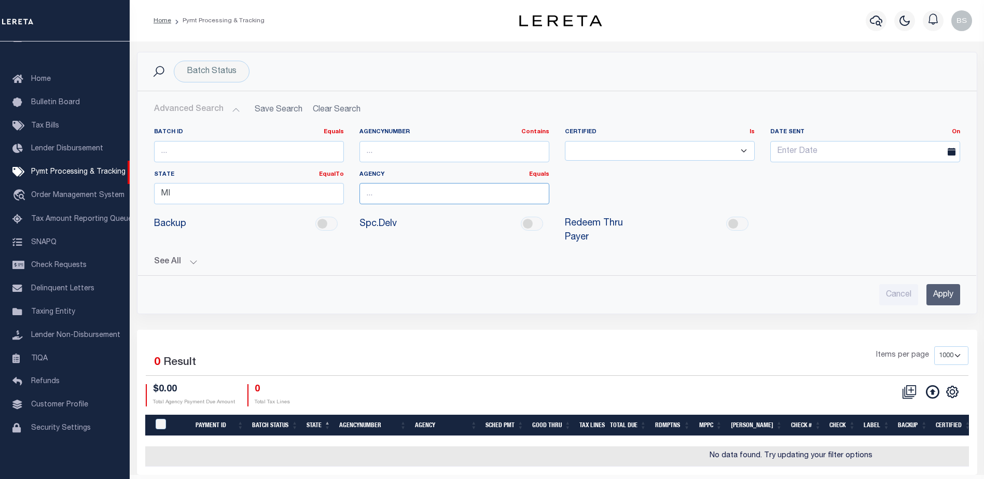
click at [432, 202] on input "text" at bounding box center [454, 193] width 190 height 21
click at [226, 78] on div "Batch Status Is Contains Awaiting Funds (AWF) Cleared and Complete (CAC) New Ch…" at bounding box center [212, 72] width 76 height 22
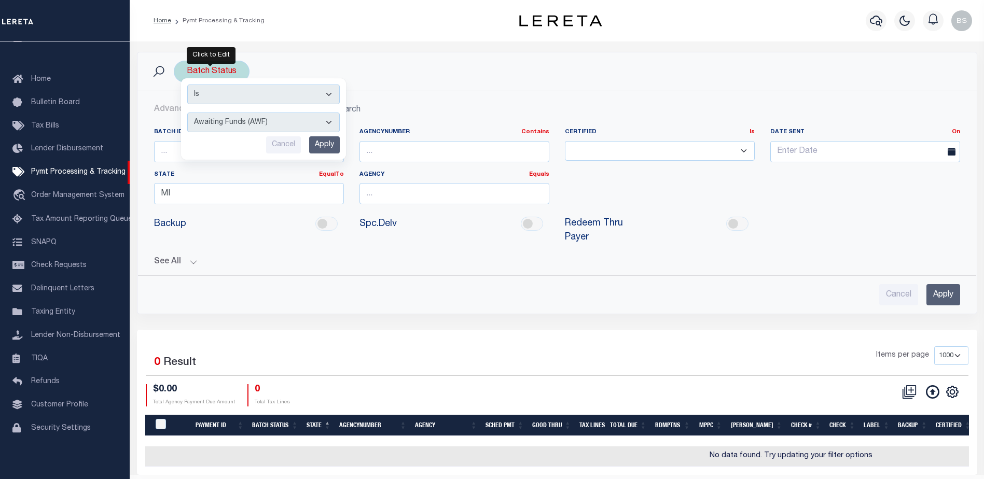
click at [312, 121] on select "Awaiting Funds (AWF) Cleared and Complete (CAC) New Check Needed (NCN) Payment …" at bounding box center [263, 123] width 152 height 20
select select "SNT"
click at [187, 113] on select "Awaiting Funds (AWF) Cleared and Complete (CAC) New Check Needed (NCN) Payment …" at bounding box center [263, 123] width 152 height 20
click at [314, 147] on input "Apply" at bounding box center [324, 144] width 31 height 17
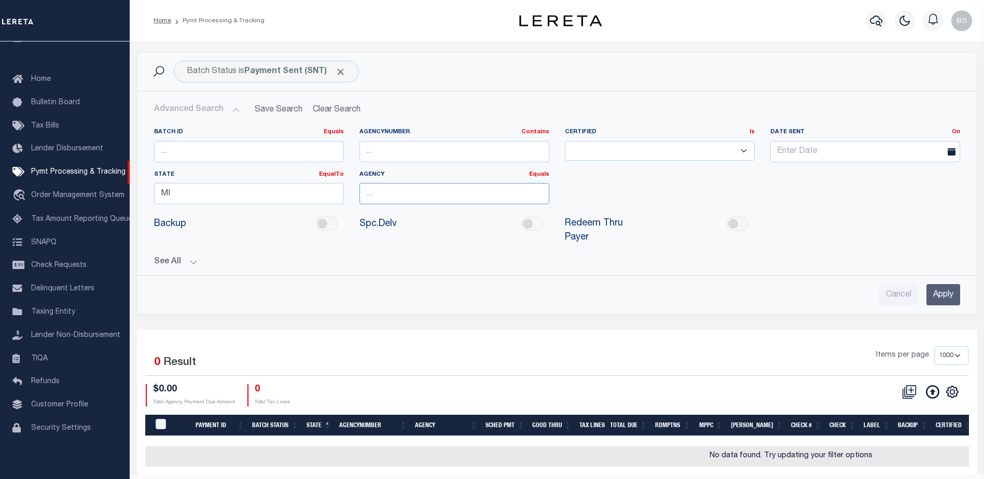
click at [409, 195] on input "text" at bounding box center [454, 193] width 190 height 21
click at [367, 192] on input "text" at bounding box center [454, 193] width 190 height 21
paste input "Charter Township Garfield"
type input "Charter Township Garfield"
click at [937, 284] on input "Apply" at bounding box center [943, 294] width 34 height 21
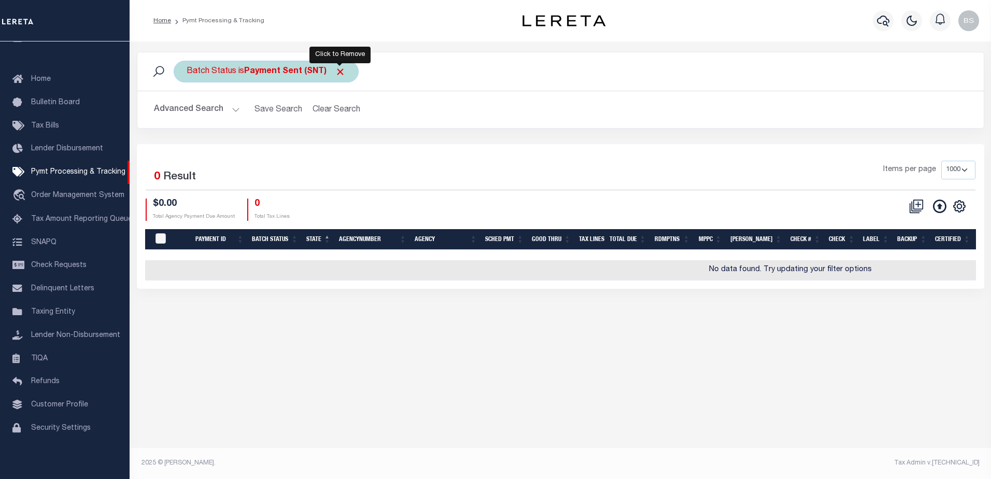
click at [339, 69] on span "Click to Remove" at bounding box center [340, 71] width 11 height 11
click at [231, 110] on button "Advanced Search" at bounding box center [197, 110] width 86 height 20
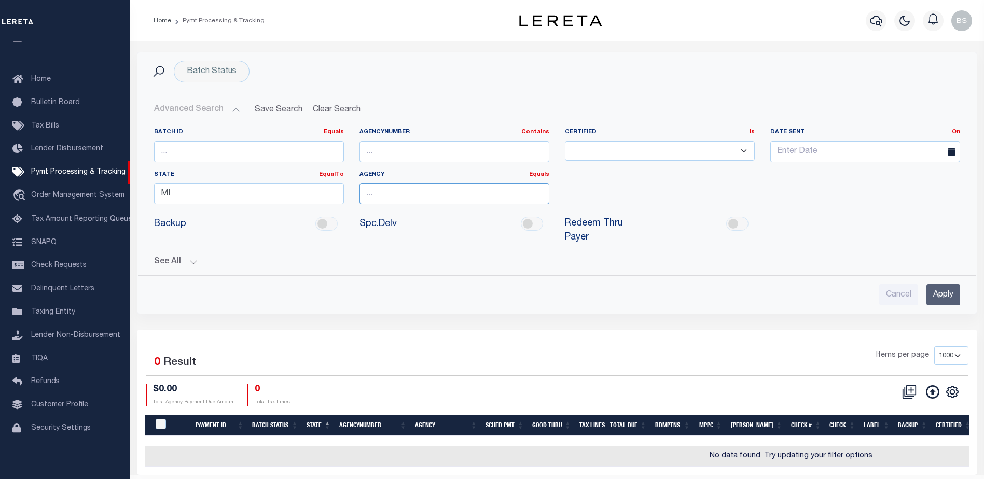
click at [383, 197] on input "text" at bounding box center [454, 193] width 190 height 21
paste input "Charter Township Garfield"
type input "Charter Township Garfield"
click at [949, 284] on input "Apply" at bounding box center [943, 294] width 34 height 21
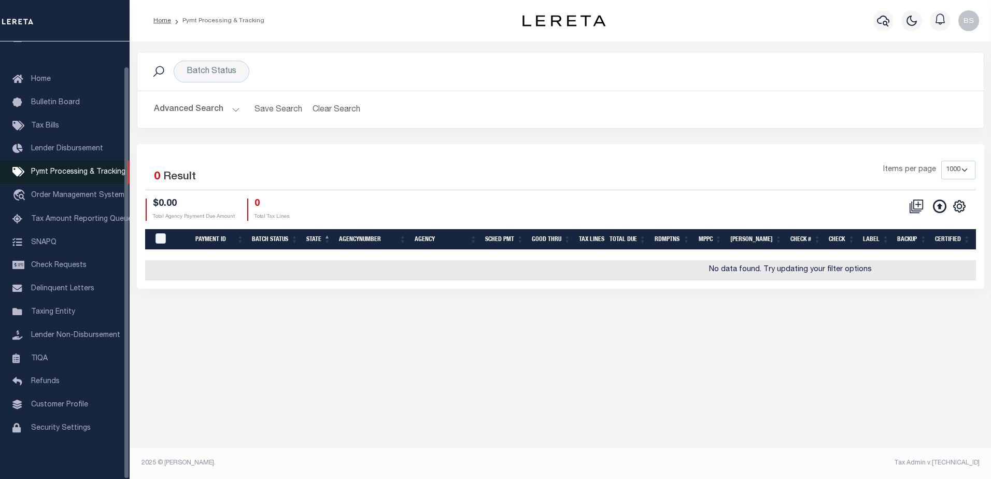
click at [76, 169] on span "Pymt Processing & Tracking" at bounding box center [78, 172] width 94 height 7
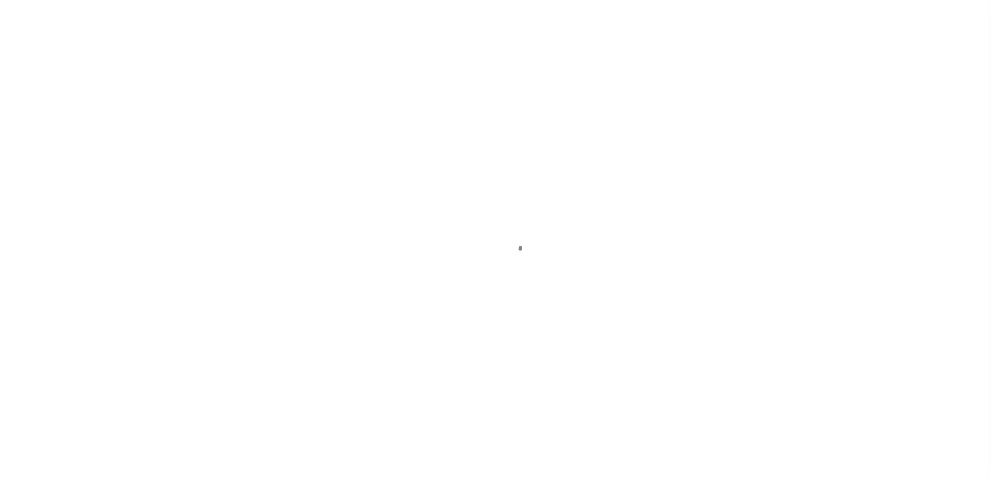
select select "1000"
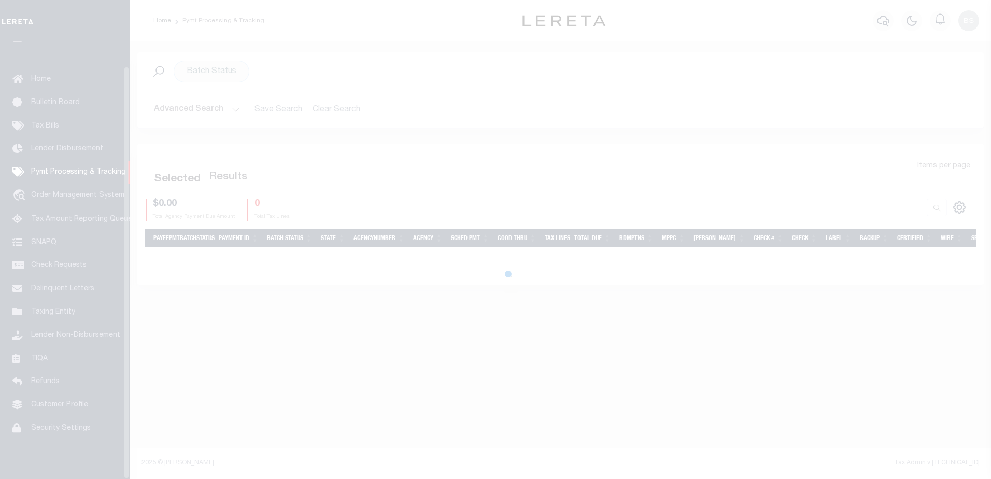
select select "1000"
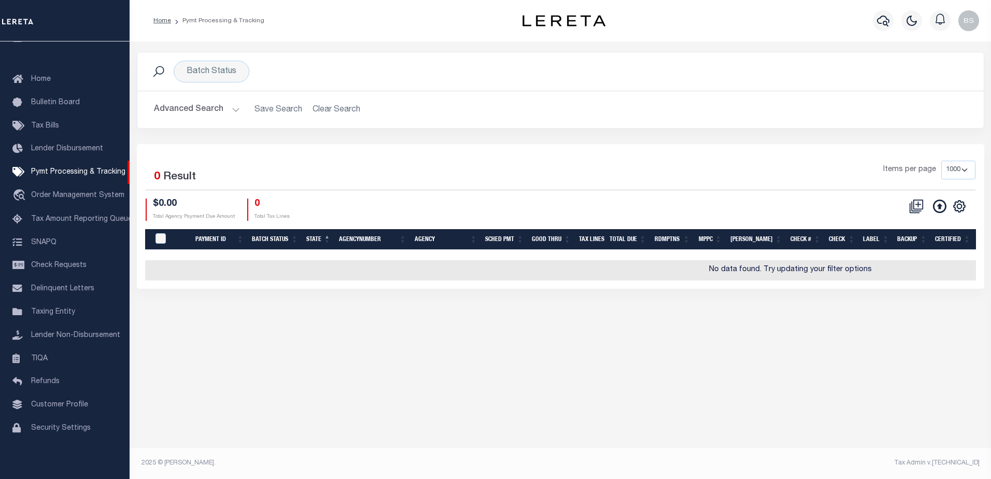
click at [339, 109] on h2 "Advanced Search Save Search Clear Search PayeeSearchTable_dynamictable_____Defa…" at bounding box center [561, 110] width 830 height 20
click at [72, 169] on span "Pymt Processing & Tracking" at bounding box center [78, 172] width 94 height 7
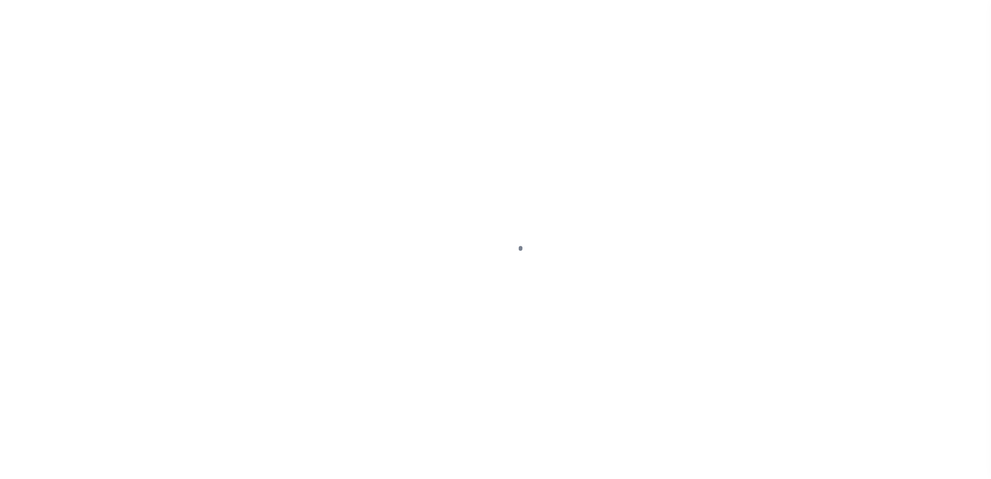
select select "1000"
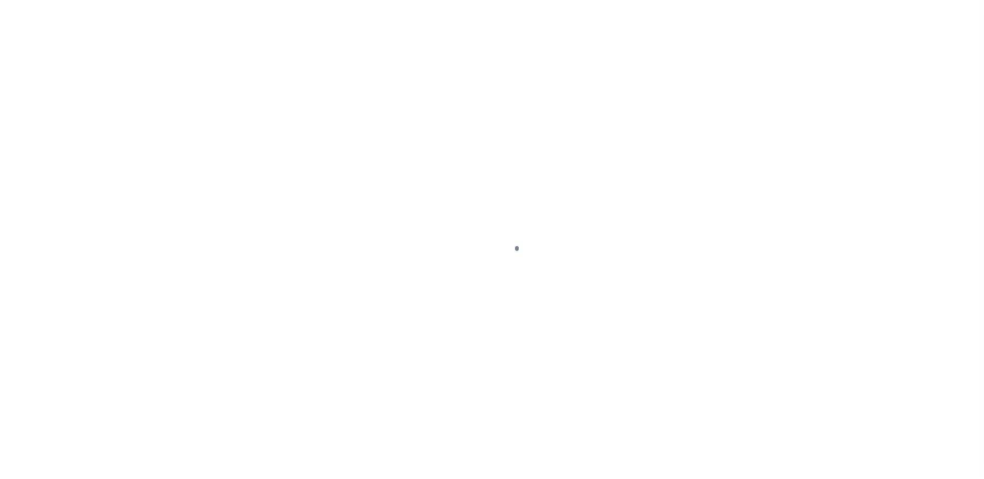
scroll to position [26, 0]
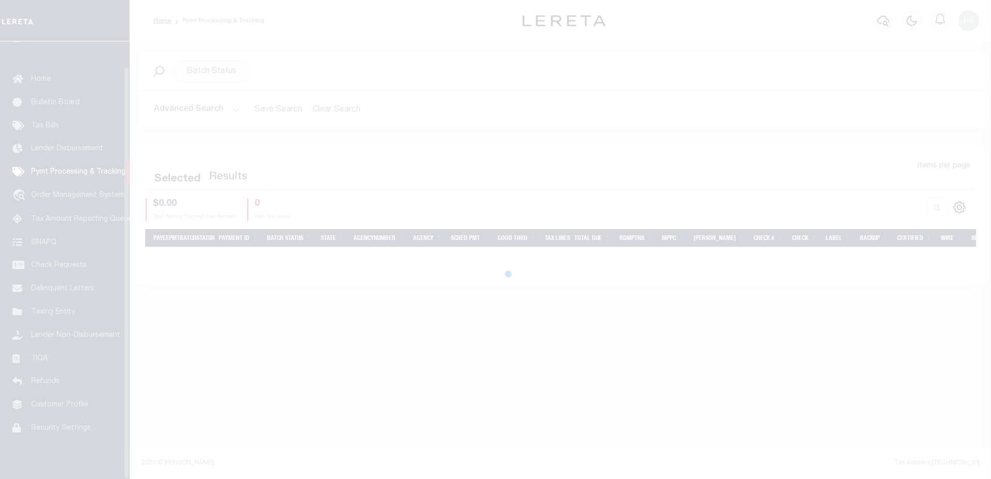
select select "1000"
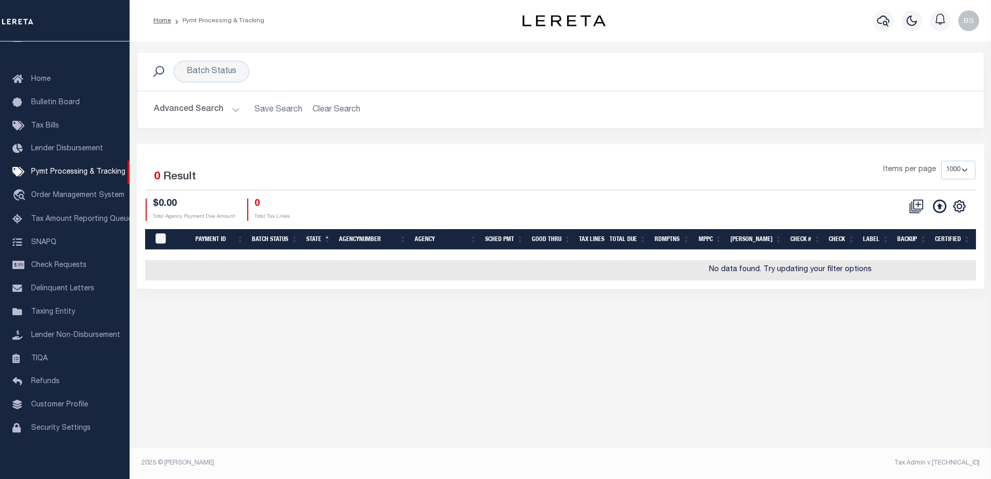
click at [235, 106] on button "Advanced Search" at bounding box center [197, 110] width 86 height 20
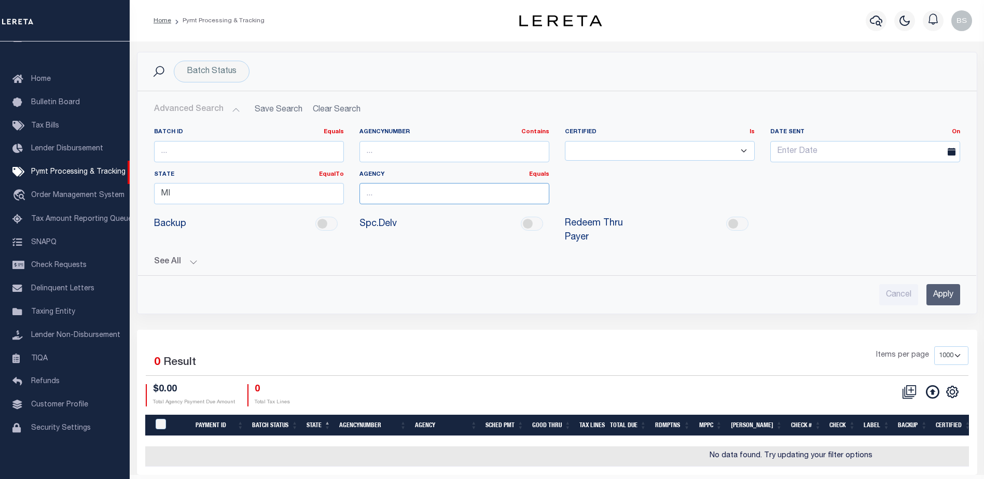
click at [404, 192] on input "text" at bounding box center [454, 193] width 190 height 21
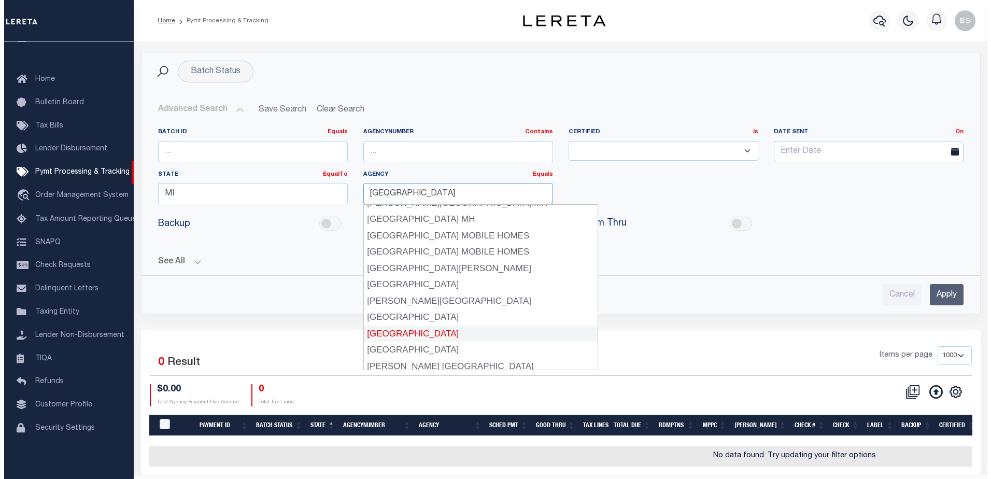
scroll to position [0, 0]
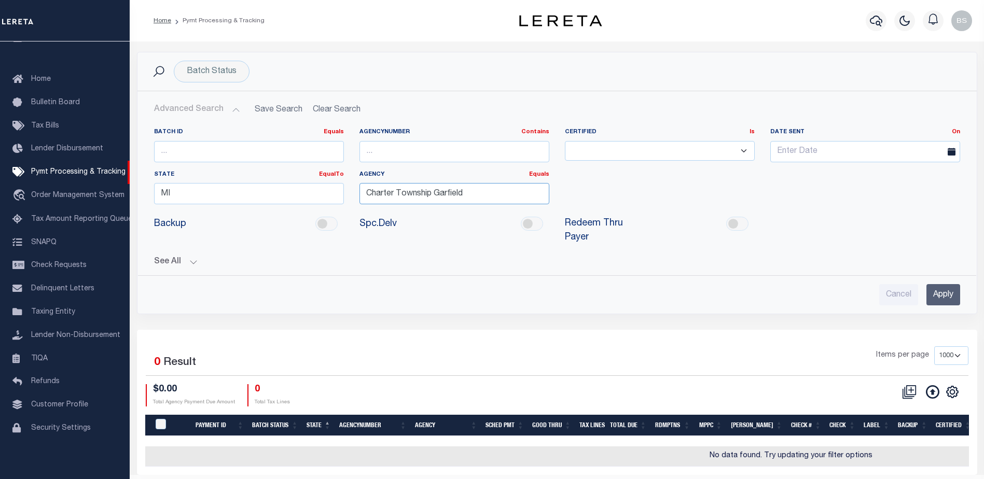
type input "Charter Township Garfield"
click at [943, 286] on input "Apply" at bounding box center [943, 294] width 34 height 21
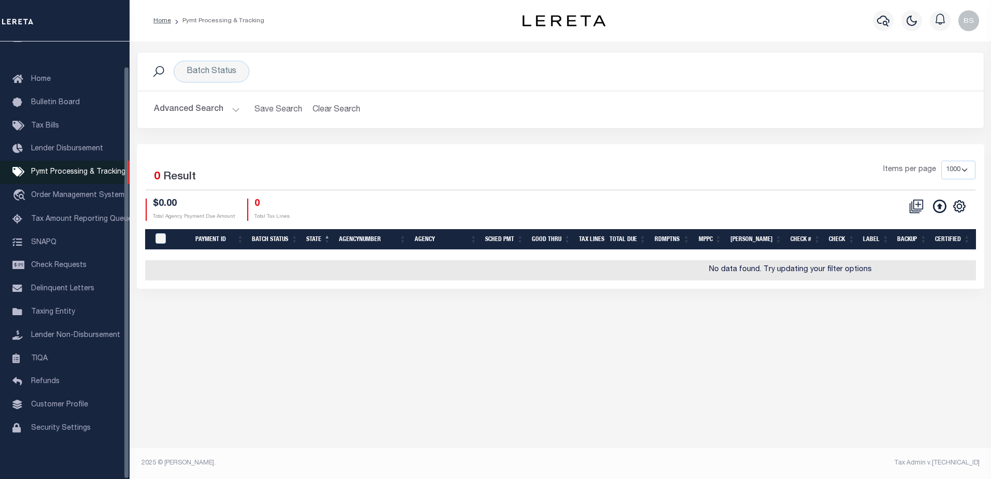
click at [78, 169] on span "Pymt Processing & Tracking" at bounding box center [78, 172] width 94 height 7
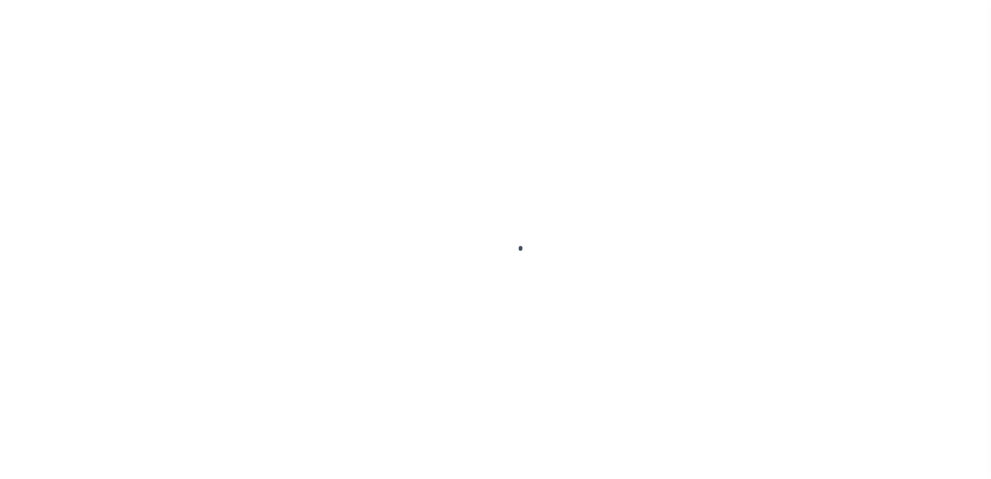
select select "1000"
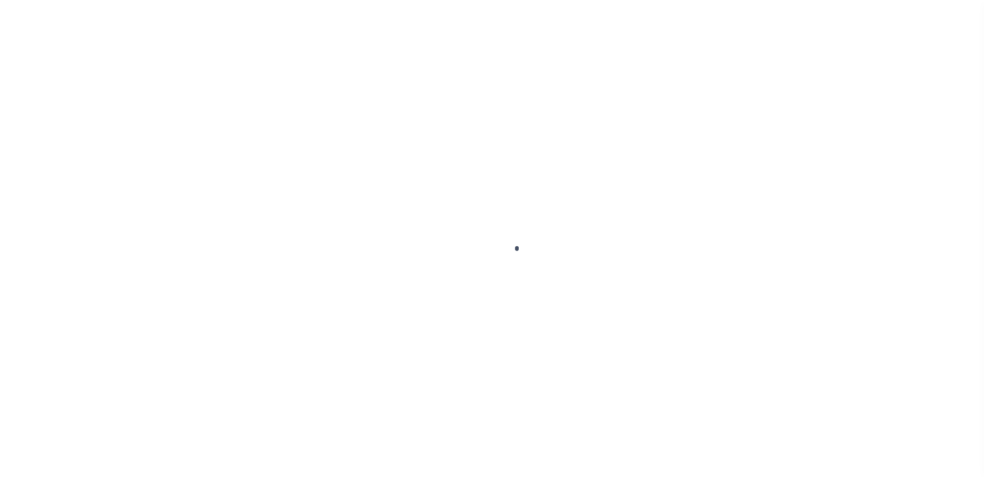
scroll to position [26, 0]
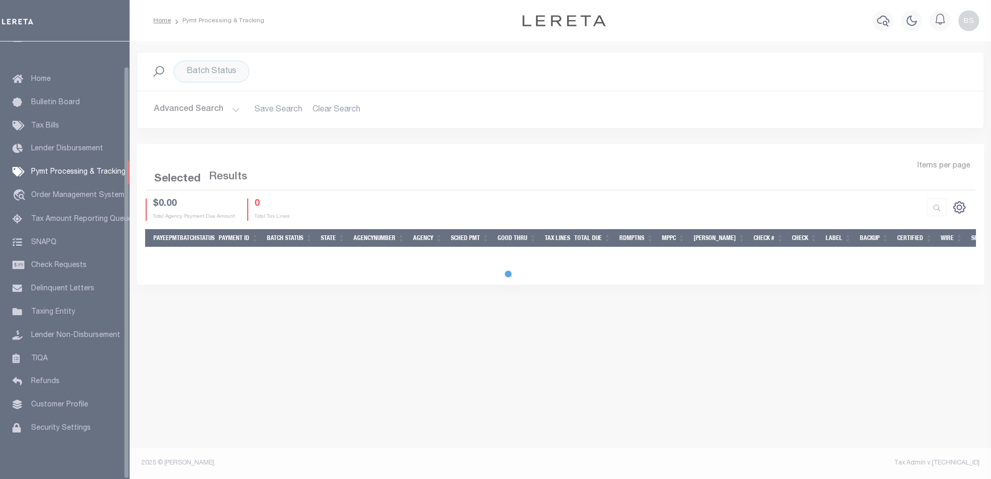
select select "1000"
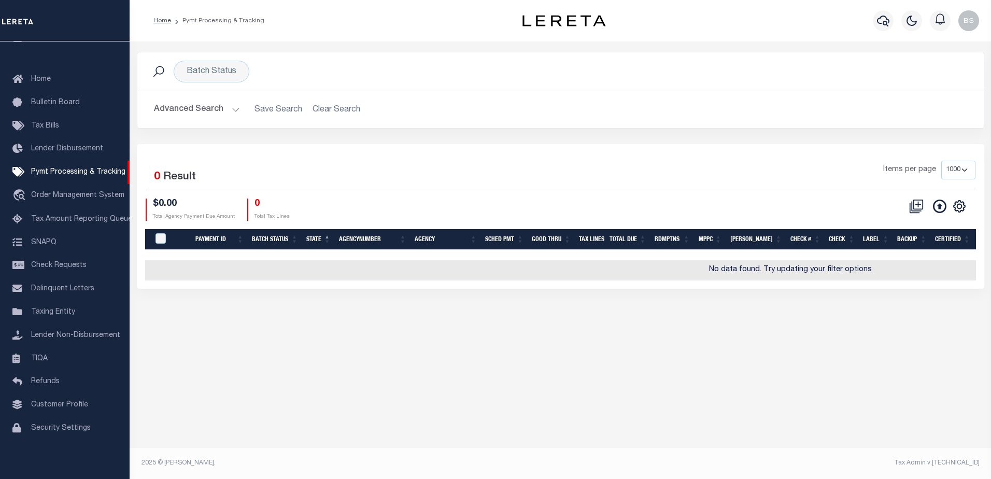
click at [235, 107] on button "Advanced Search" at bounding box center [197, 110] width 86 height 20
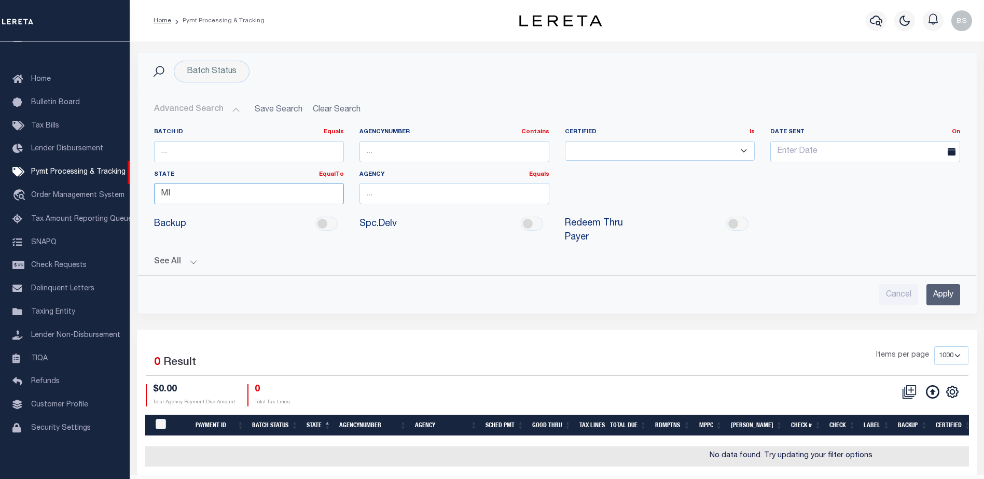
click at [192, 198] on input "MI" at bounding box center [249, 193] width 190 height 21
click at [348, 108] on h2 "Advanced Search Save Search Clear Search PayeeSearchTable_dynamictable_____Defa…" at bounding box center [557, 110] width 822 height 20
click at [345, 110] on h2 "Advanced Search Save Search Clear Search PayeeSearchTable_dynamictable_____Defa…" at bounding box center [557, 110] width 822 height 20
drag, startPoint x: 335, startPoint y: 110, endPoint x: 301, endPoint y: 83, distance: 43.9
click at [334, 109] on h2 "Advanced Search Save Search Clear Search PayeeSearchTable_dynamictable_____Defa…" at bounding box center [557, 110] width 822 height 20
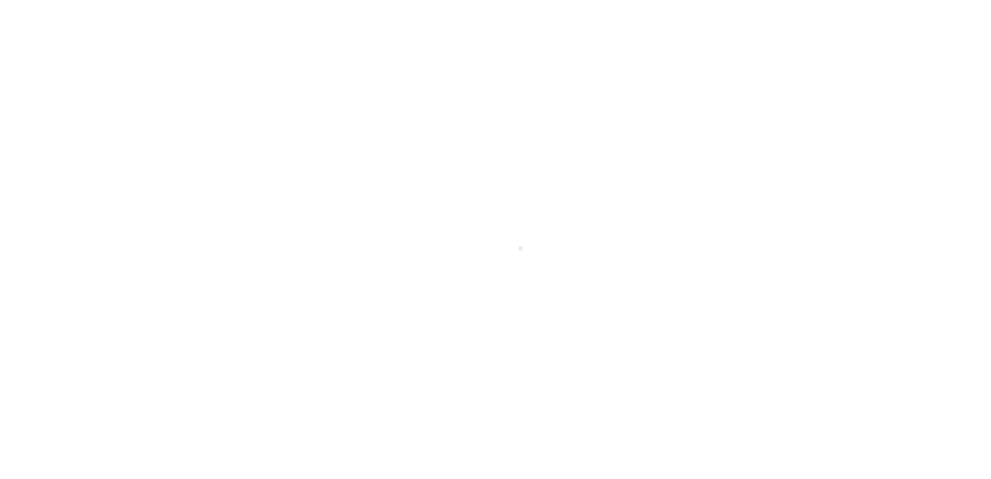
select select "1000"
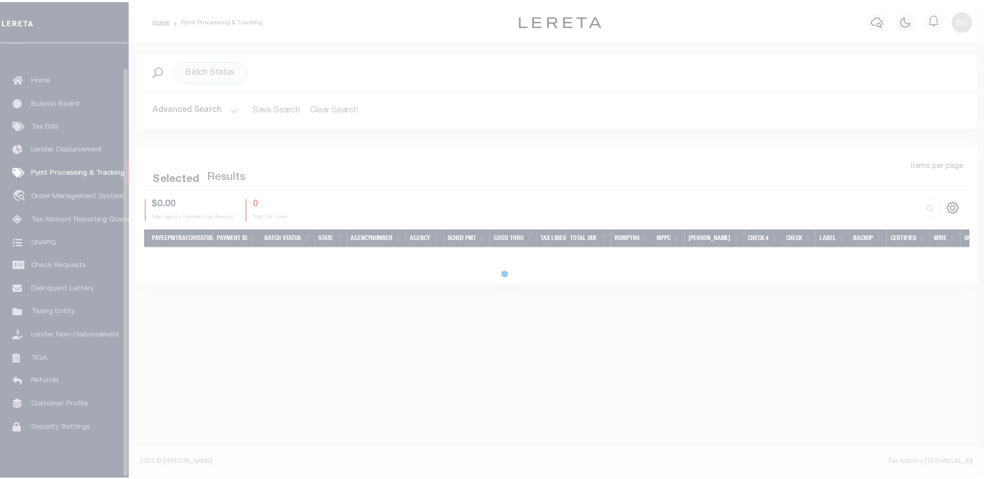
scroll to position [26, 0]
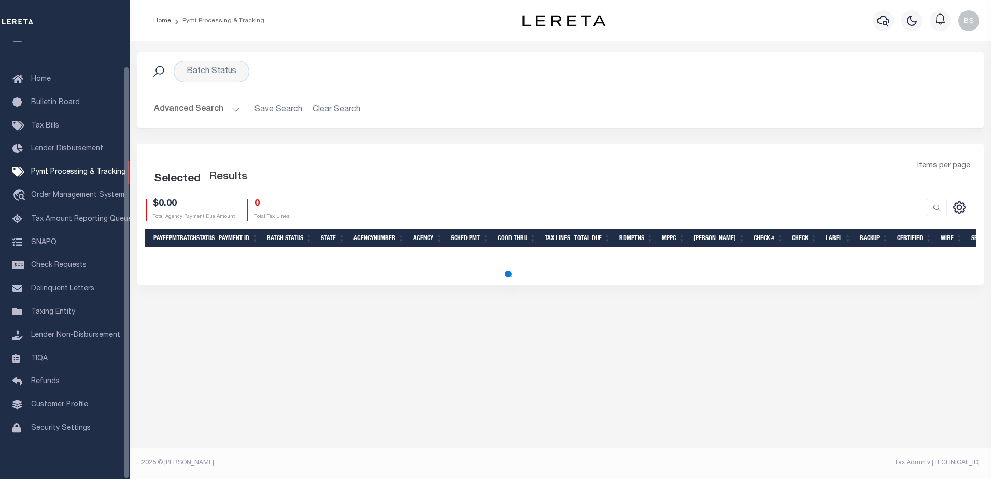
select select "1000"
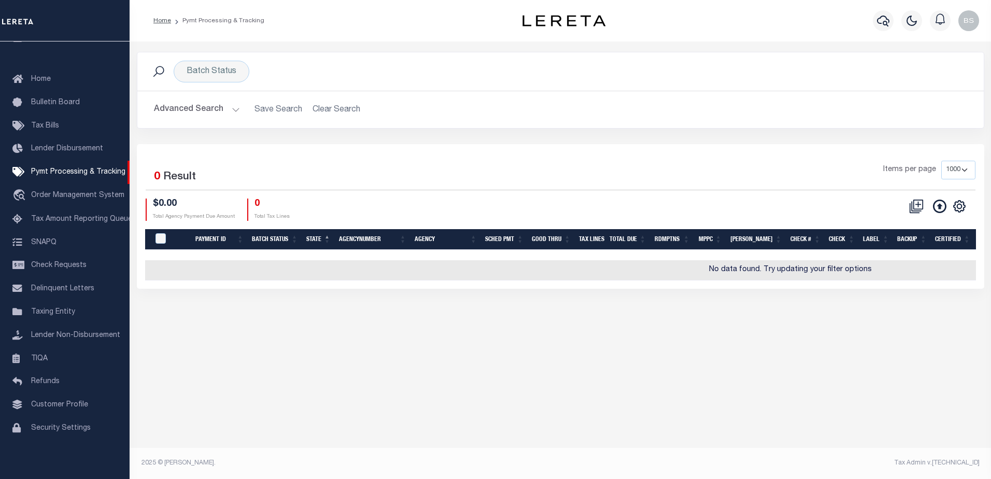
click at [318, 107] on h2 "Advanced Search Save Search Clear Search PayeeSearchTable_dynamictable_____Defa…" at bounding box center [561, 110] width 830 height 20
click at [233, 109] on button "Advanced Search" at bounding box center [197, 110] width 86 height 20
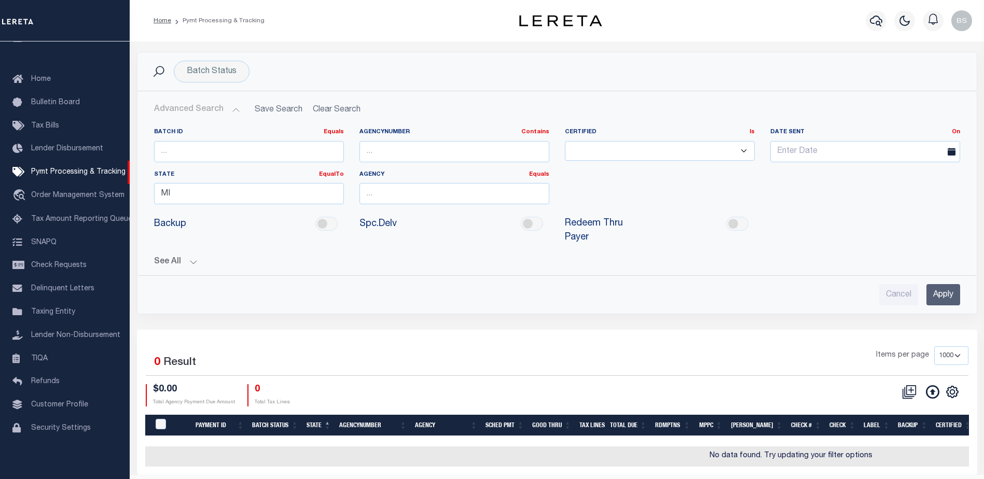
click at [327, 113] on h2 "Advanced Search Save Search Clear Search PayeeSearchTable_dynamictable_____Defa…" at bounding box center [557, 110] width 822 height 20
click at [318, 110] on h2 "Advanced Search Save Search Clear Search PayeeSearchTable_dynamictable_____Defa…" at bounding box center [557, 110] width 822 height 20
click at [91, 169] on span "Pymt Processing & Tracking" at bounding box center [78, 172] width 94 height 7
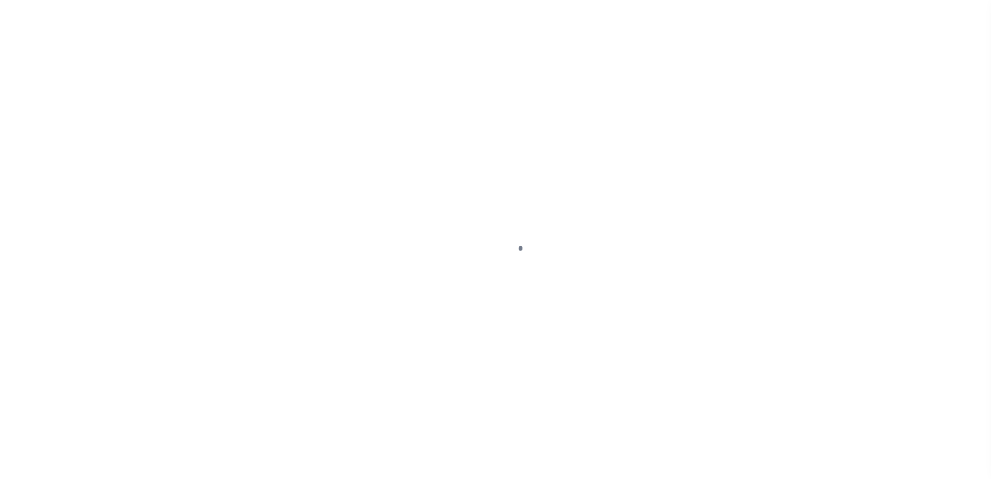
select select "1000"
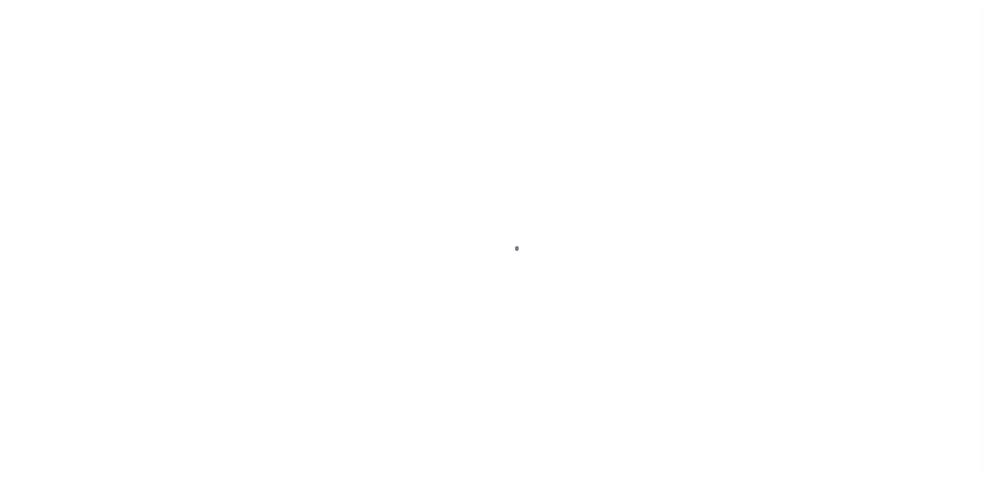
scroll to position [26, 0]
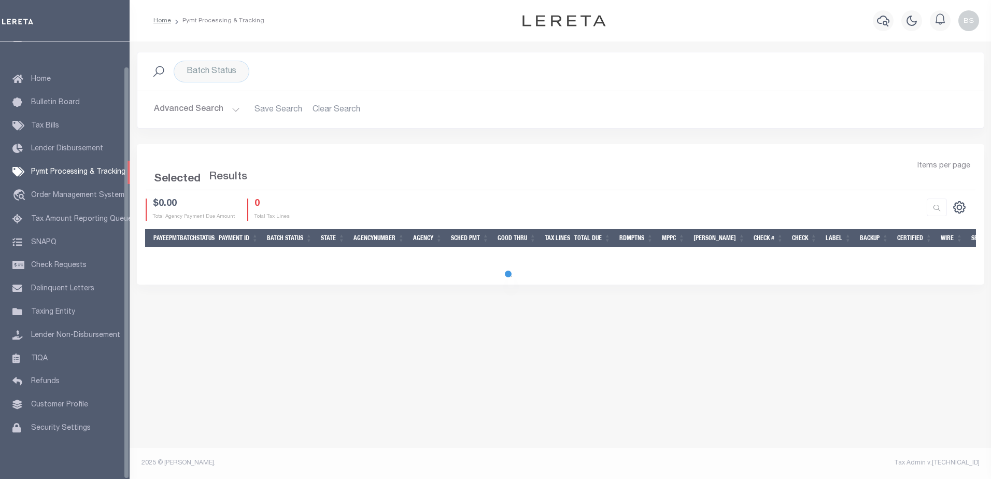
select select "1000"
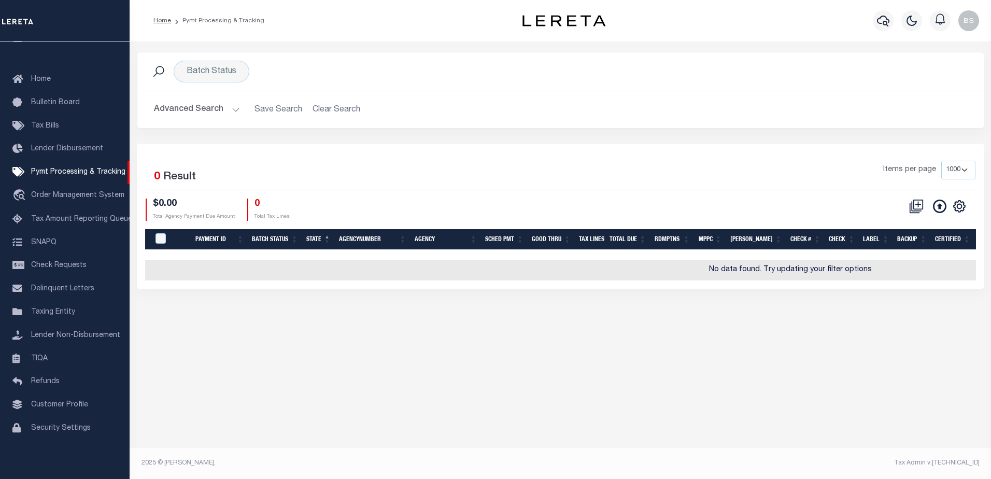
click at [327, 111] on h2 "Advanced Search Save Search Clear Search PayeeSearchTable_dynamictable_____Defa…" at bounding box center [561, 110] width 830 height 20
click at [230, 107] on button "Advanced Search" at bounding box center [197, 110] width 86 height 20
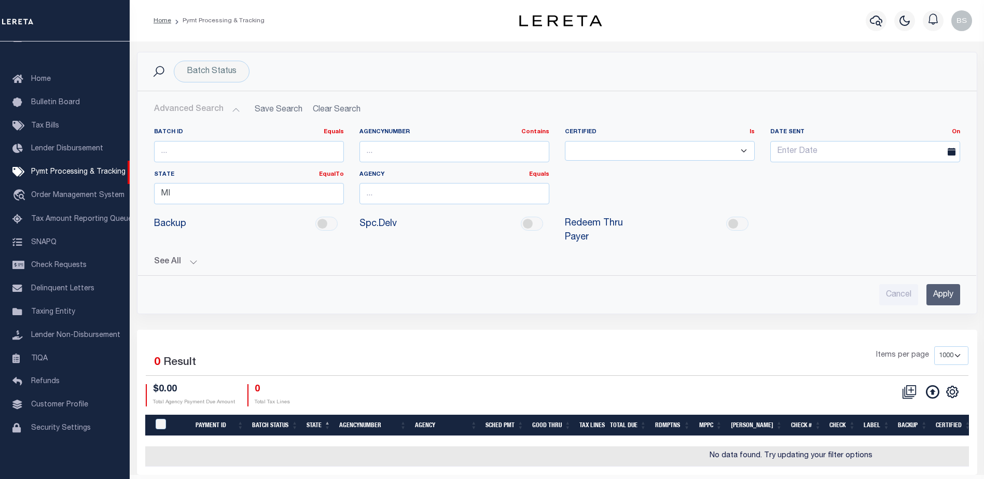
click at [340, 105] on h2 "Advanced Search Save Search Clear Search PayeeSearchTable_dynamictable_____Defa…" at bounding box center [557, 110] width 822 height 20
click at [340, 107] on h2 "Advanced Search Save Search Clear Search PayeeSearchTable_dynamictable_____Defa…" at bounding box center [557, 110] width 822 height 20
click at [200, 198] on input "MI" at bounding box center [249, 193] width 190 height 21
type input "M"
click at [322, 111] on h2 "Advanced Search Save Search Clear Search PayeeSearchTable_dynamictable_____Defa…" at bounding box center [557, 110] width 822 height 20
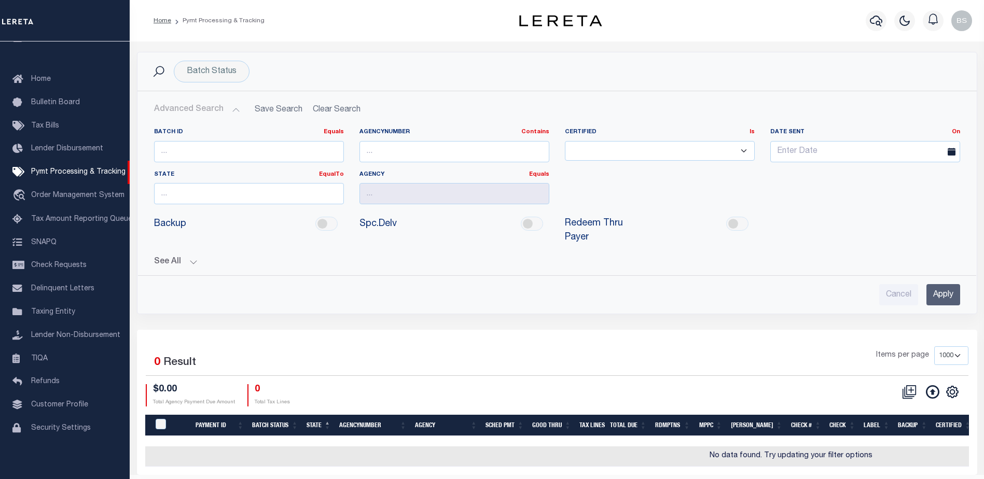
click at [322, 111] on h2 "Advanced Search Save Search Clear Search PayeeSearchTable_dynamictable_____Defa…" at bounding box center [557, 110] width 822 height 20
click at [939, 284] on input "Apply" at bounding box center [943, 294] width 34 height 21
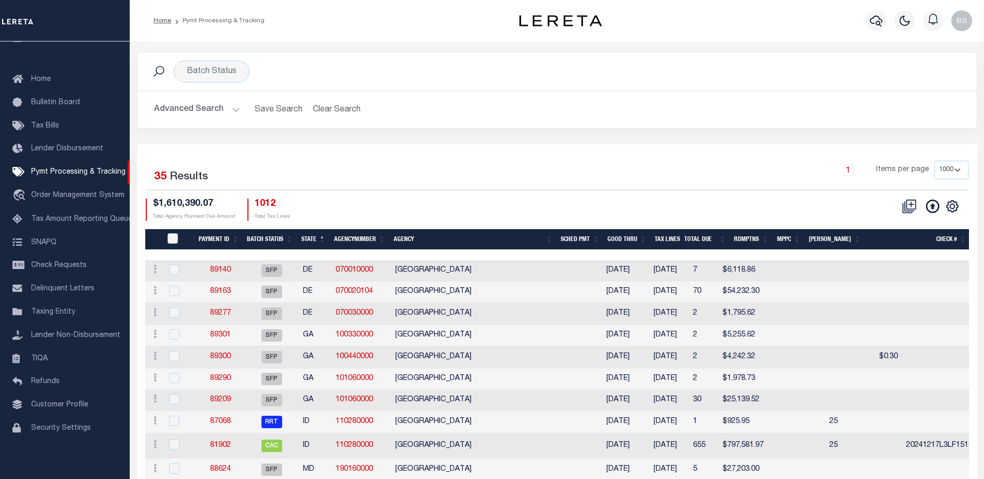
click at [231, 106] on button "Advanced Search" at bounding box center [197, 110] width 86 height 20
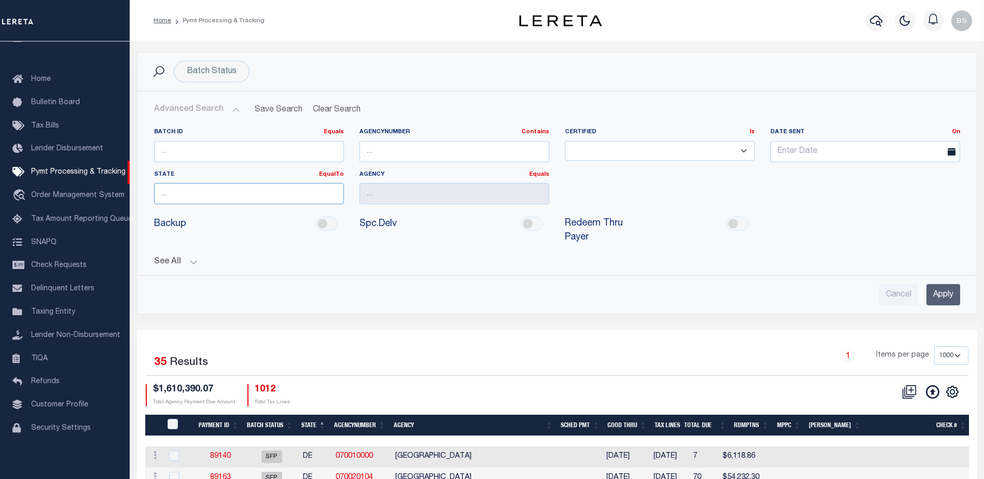
click at [190, 197] on input "text" at bounding box center [249, 193] width 190 height 21
type input "MI"
click at [410, 195] on input "text" at bounding box center [454, 193] width 190 height 21
type input "Charter Township Garfield"
click at [934, 284] on input "Apply" at bounding box center [943, 294] width 34 height 21
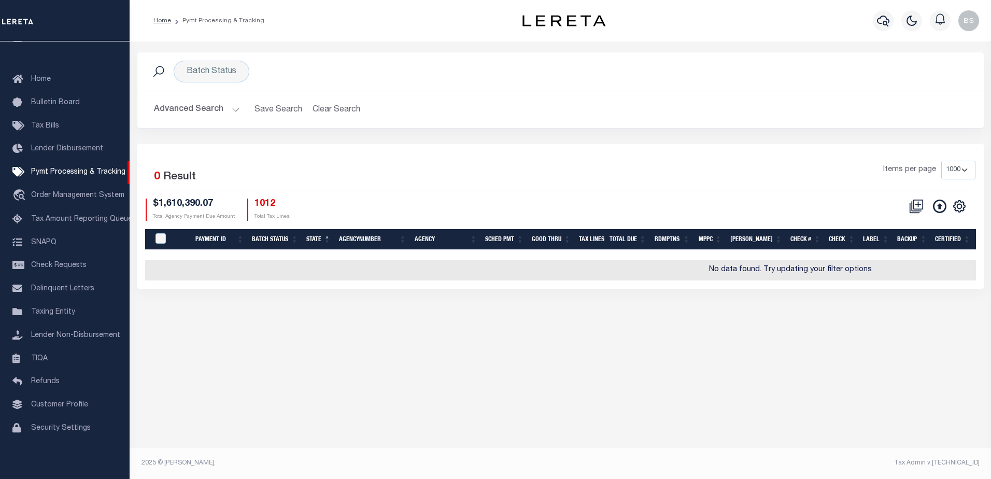
click at [231, 107] on button "Advanced Search" at bounding box center [197, 110] width 86 height 20
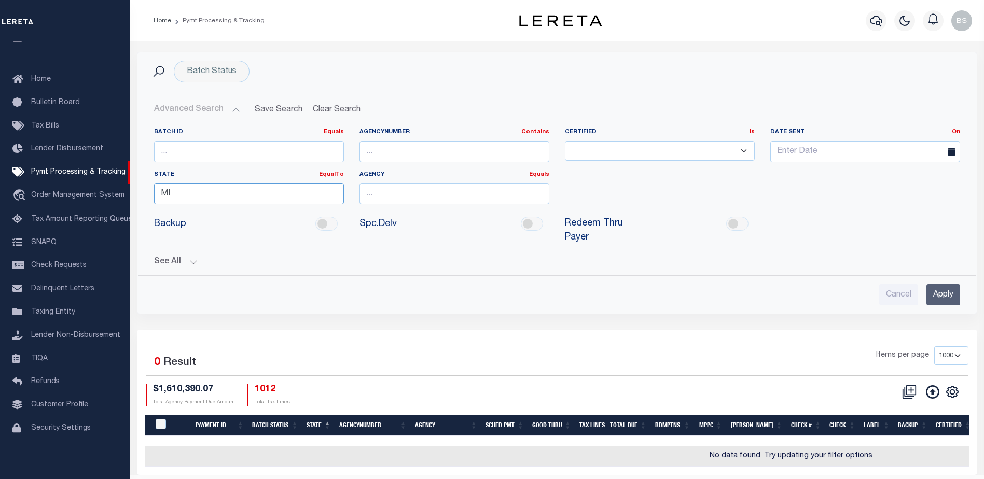
click at [249, 190] on input "MI" at bounding box center [249, 193] width 190 height 21
type input "M"
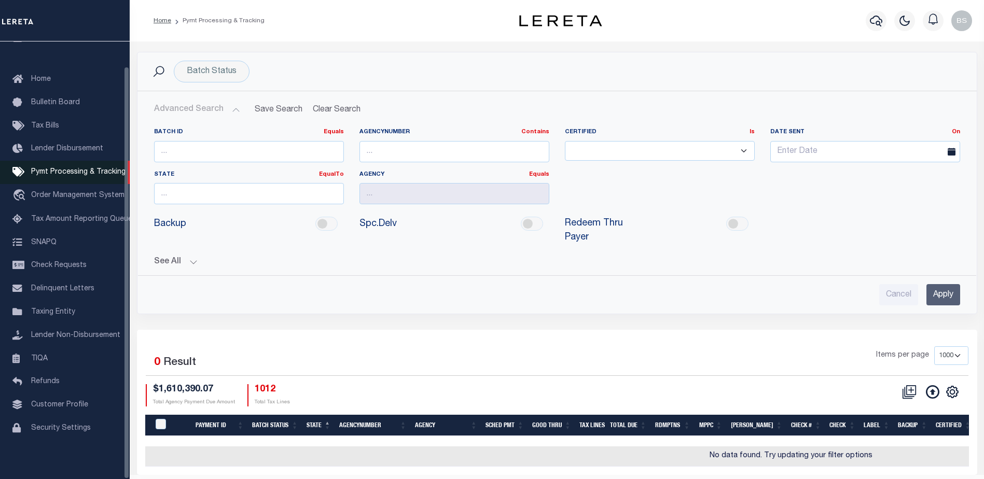
click at [80, 169] on span "Pymt Processing & Tracking" at bounding box center [78, 172] width 94 height 7
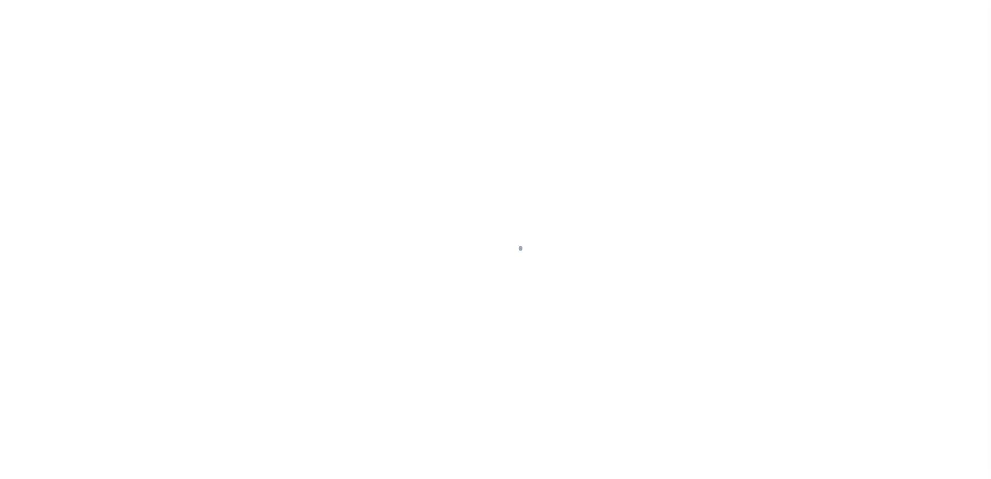
select select "1000"
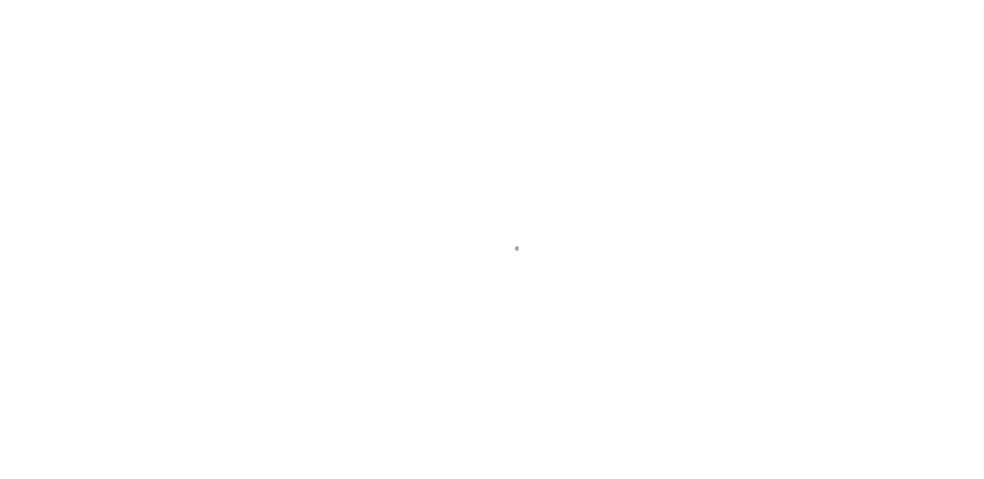
scroll to position [26, 0]
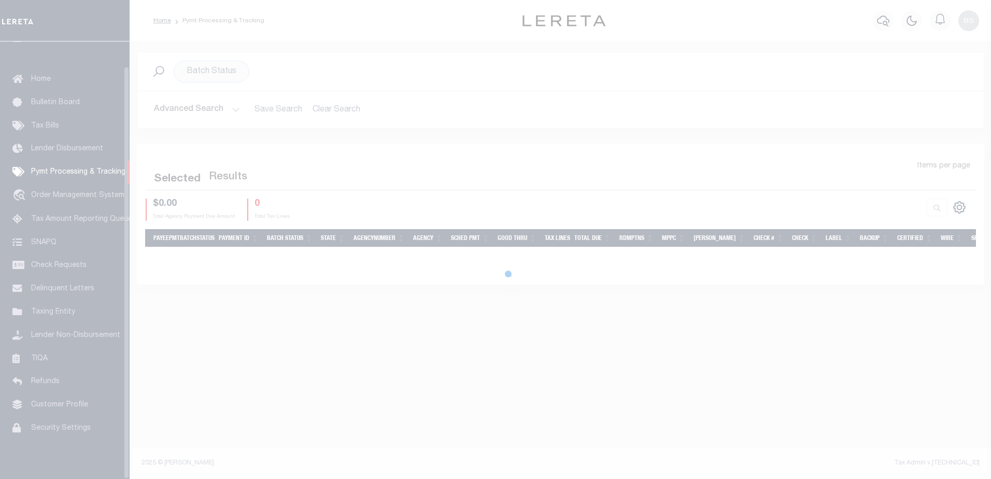
select select "1000"
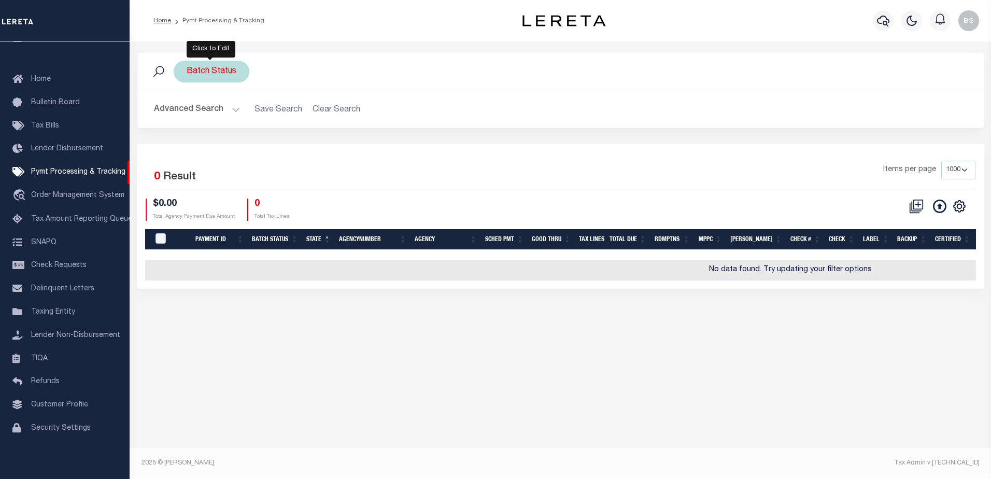
click at [202, 75] on div "Batch Status" at bounding box center [212, 72] width 76 height 22
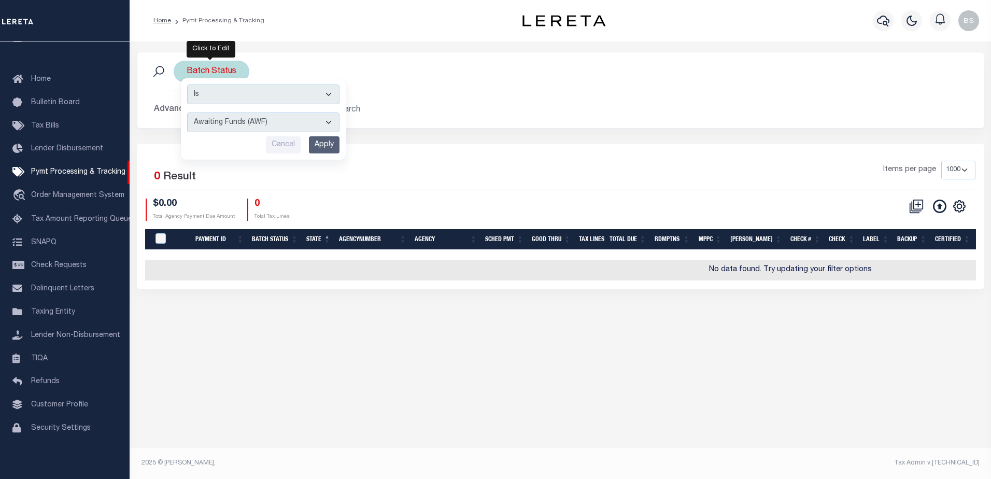
click at [326, 122] on select "Awaiting Funds (AWF) Cleared and Complete (CAC) New Check Needed (NCN) Payment …" at bounding box center [263, 123] width 152 height 20
select select "SNT"
click at [187, 113] on select "Awaiting Funds (AWF) Cleared and Complete (CAC) New Check Needed (NCN) Payment …" at bounding box center [263, 123] width 152 height 20
click at [329, 146] on input "Apply" at bounding box center [324, 144] width 31 height 17
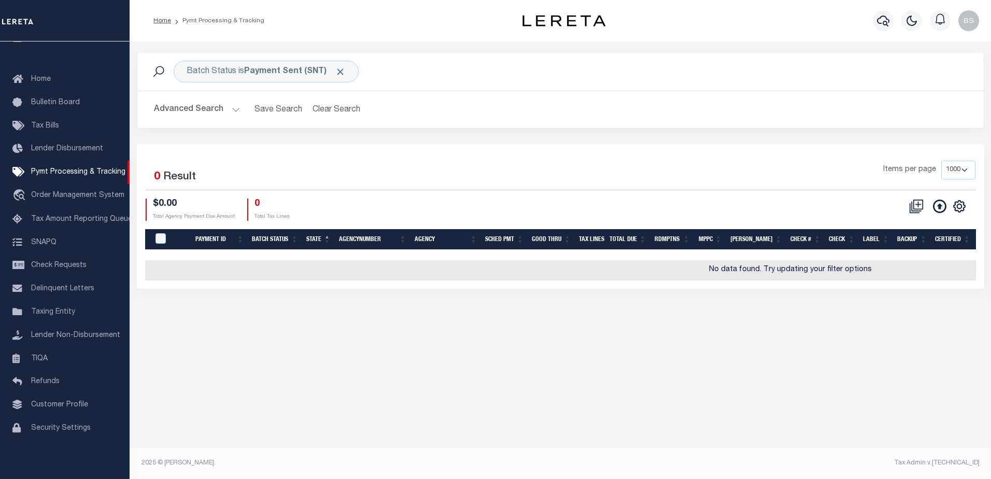
click at [233, 108] on button "Advanced Search" at bounding box center [197, 110] width 86 height 20
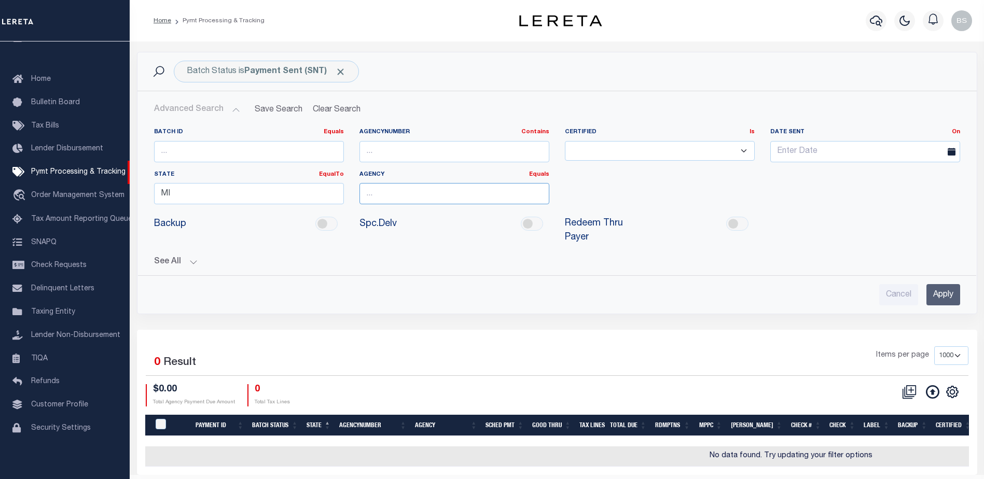
click at [448, 193] on input "text" at bounding box center [454, 193] width 190 height 21
type input "Charter Township Garfield"
click at [940, 284] on input "Apply" at bounding box center [943, 294] width 34 height 21
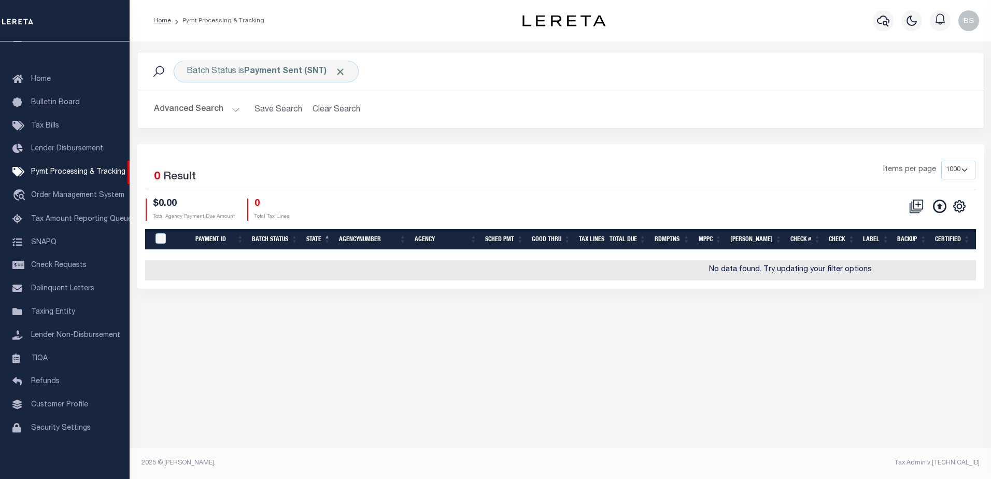
click at [209, 112] on button "Advanced Search" at bounding box center [197, 110] width 86 height 20
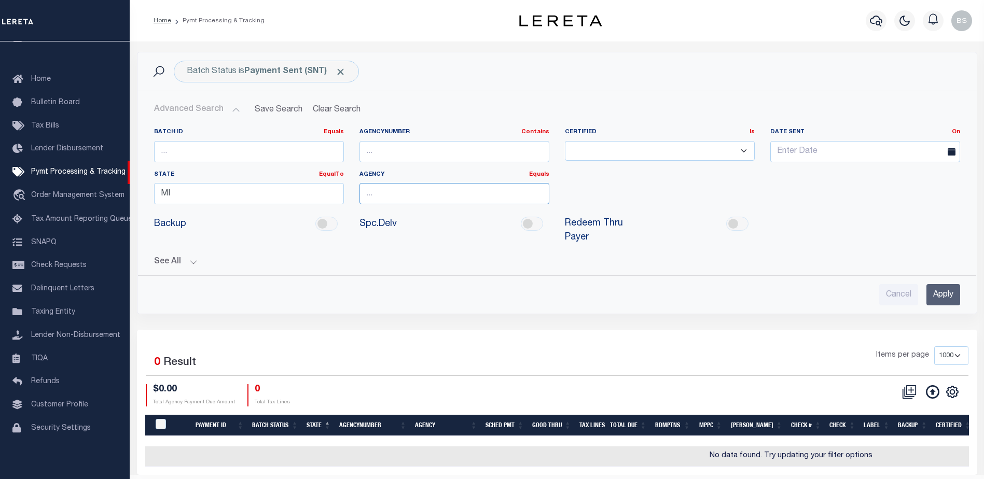
click at [375, 191] on input "text" at bounding box center [454, 193] width 190 height 21
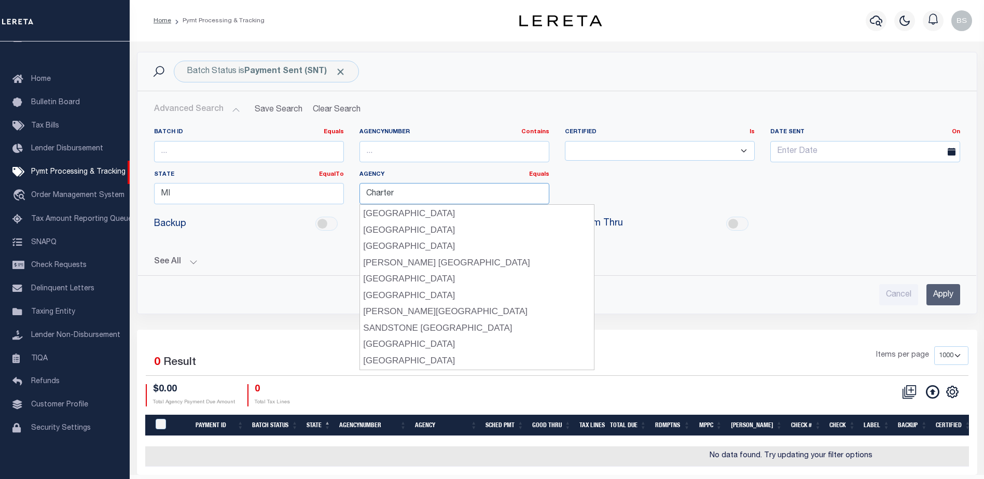
scroll to position [229, 0]
type input "C"
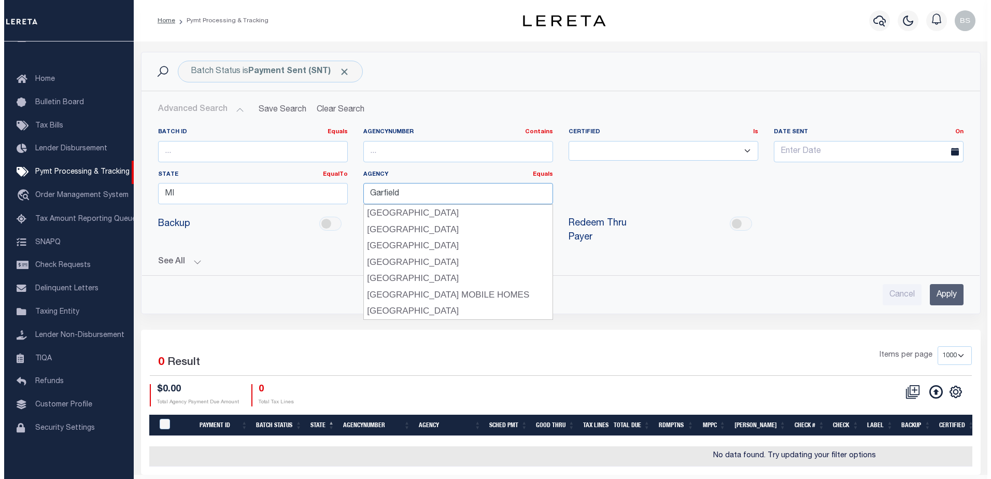
scroll to position [0, 0]
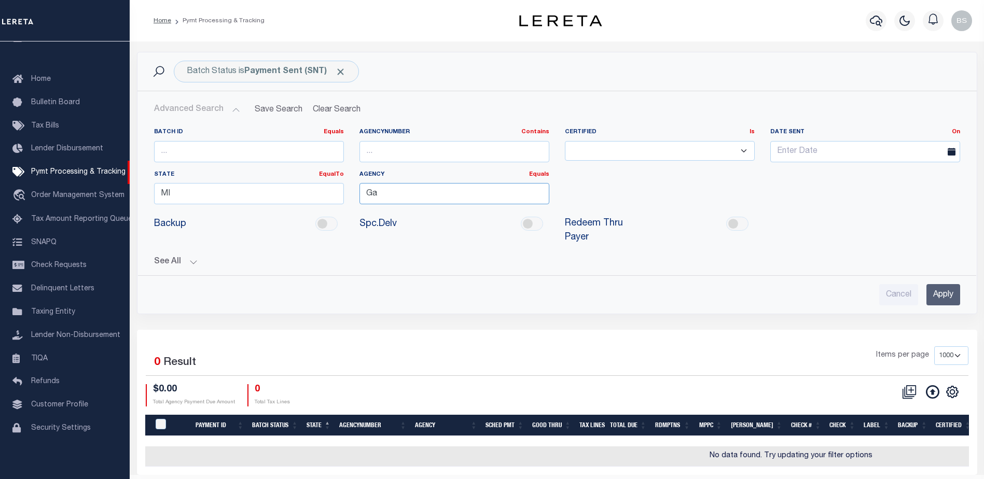
type input "G"
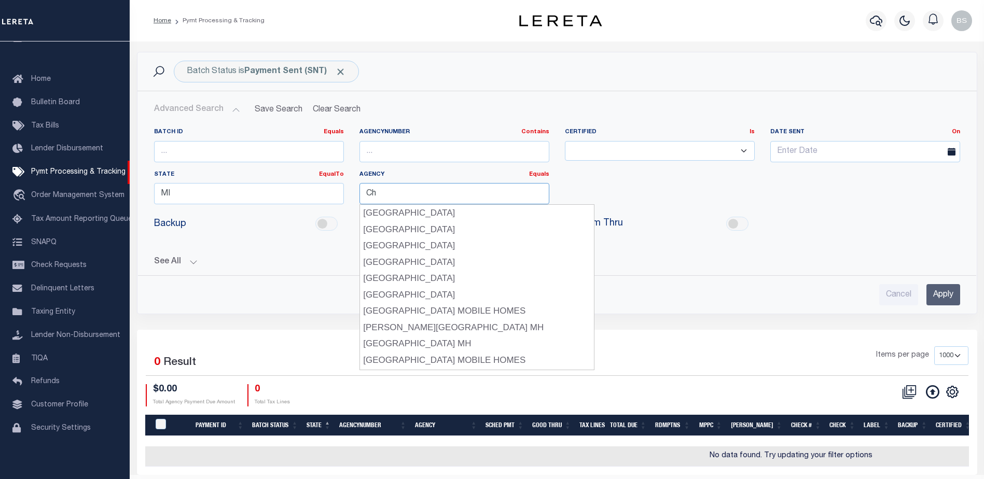
type input "C"
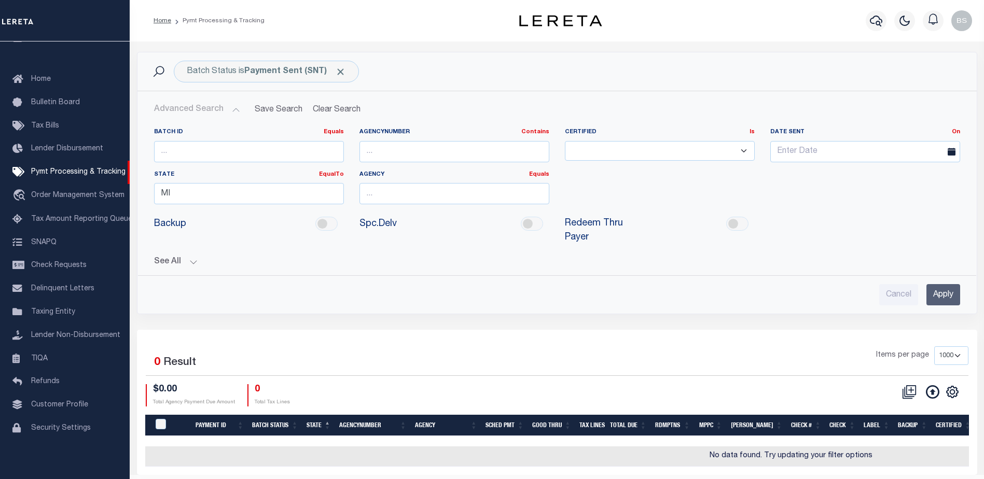
click at [937, 284] on input "Apply" at bounding box center [943, 294] width 34 height 21
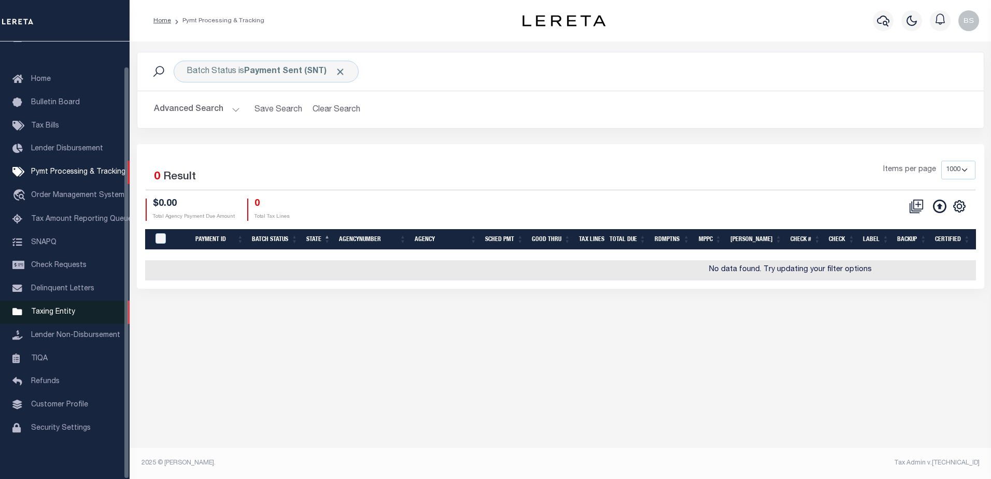
click at [40, 309] on span "Taxing Entity" at bounding box center [53, 312] width 44 height 7
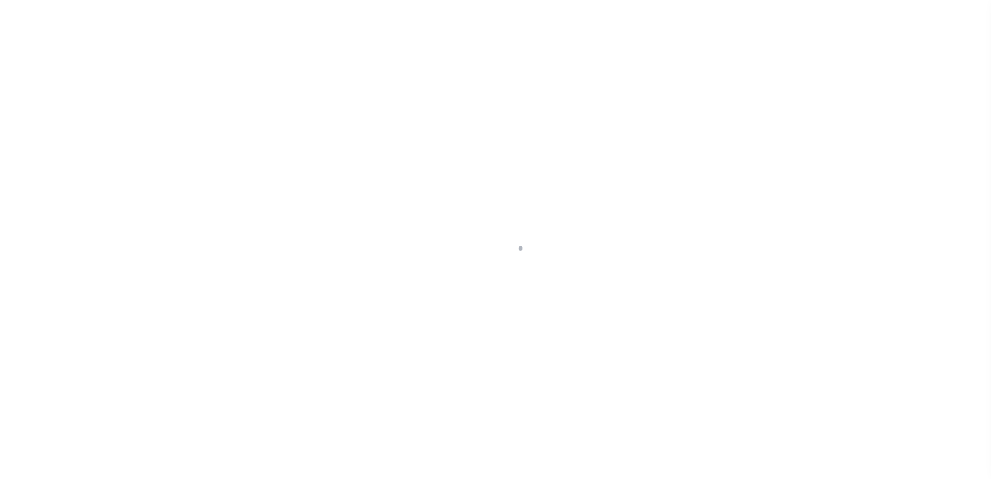
select select "PA"
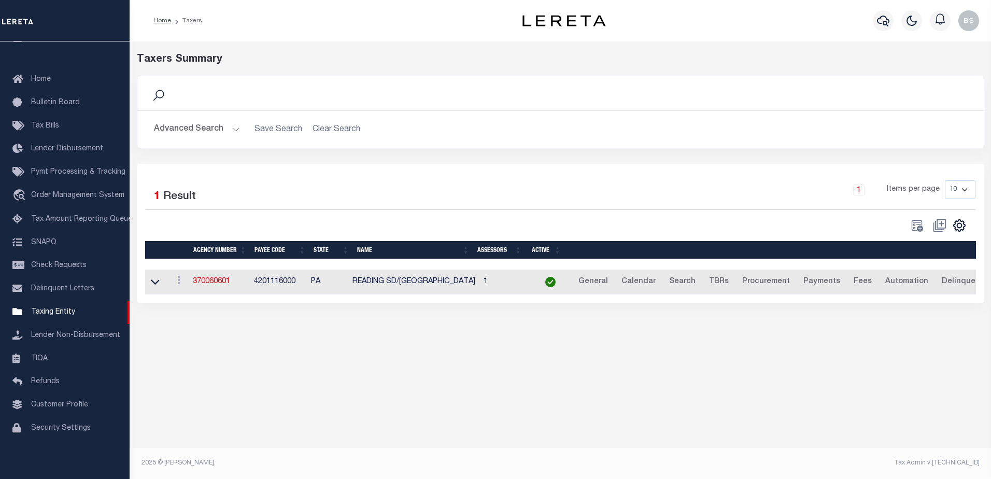
click at [235, 123] on button "Advanced Search" at bounding box center [197, 129] width 86 height 20
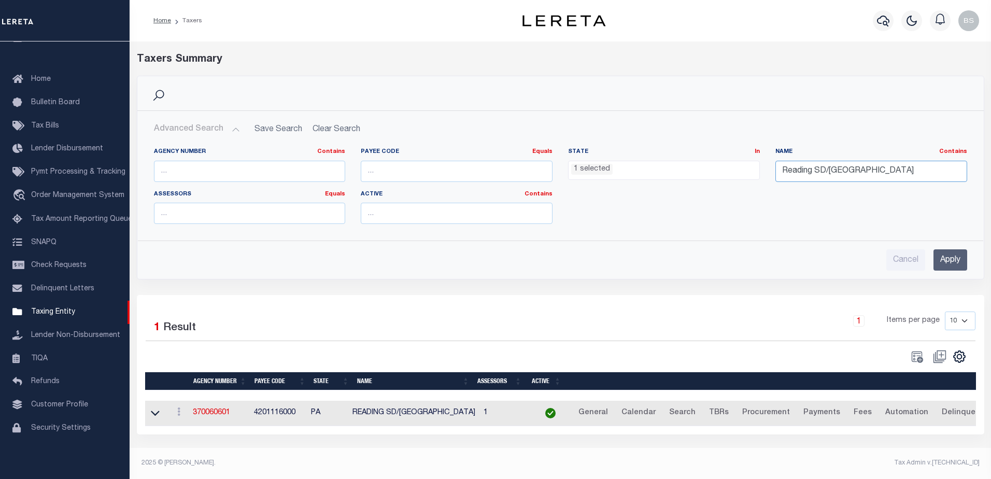
click at [886, 171] on input "Reading SD/[GEOGRAPHIC_DATA]" at bounding box center [872, 171] width 192 height 21
type input "R"
click at [581, 166] on li "1 selected" at bounding box center [591, 169] width 41 height 11
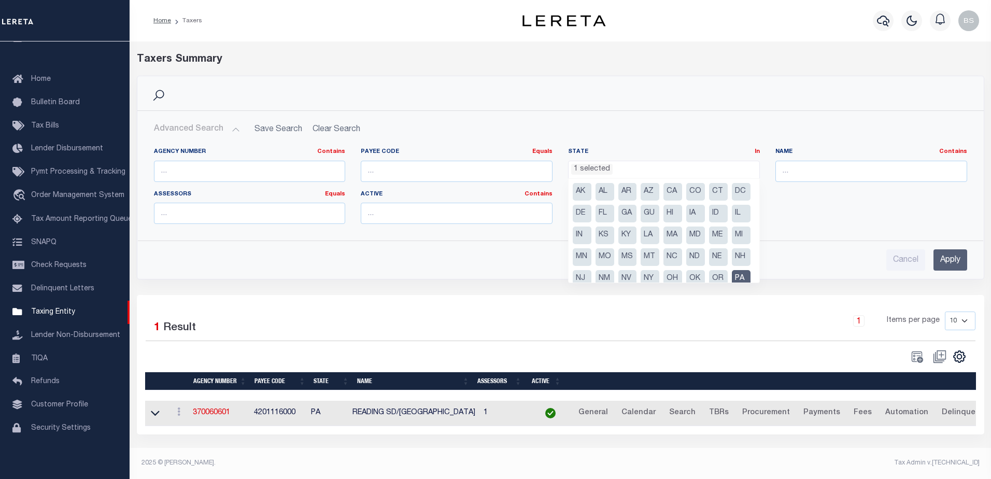
scroll to position [74, 0]
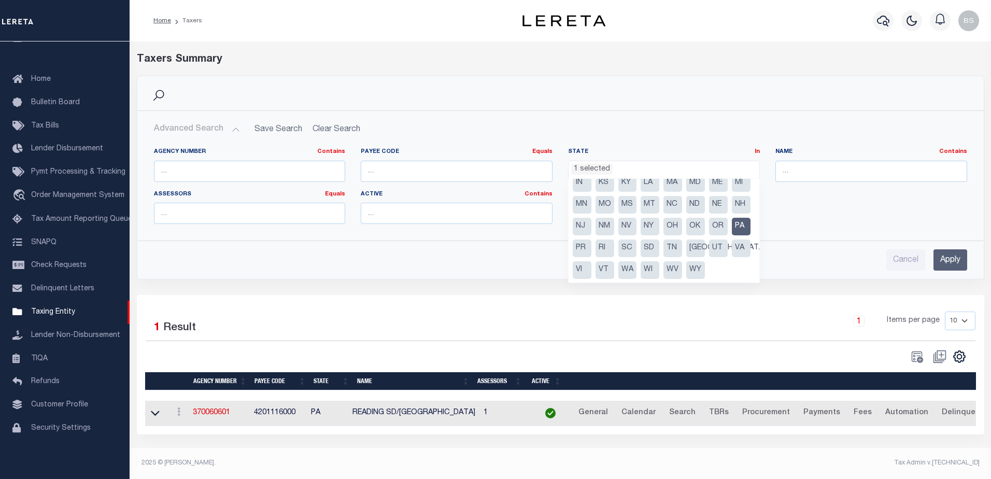
click at [732, 222] on li "PA" at bounding box center [741, 227] width 19 height 18
click at [732, 185] on li "MI" at bounding box center [741, 183] width 19 height 18
select select "MI"
click at [846, 174] on input "text" at bounding box center [872, 171] width 192 height 21
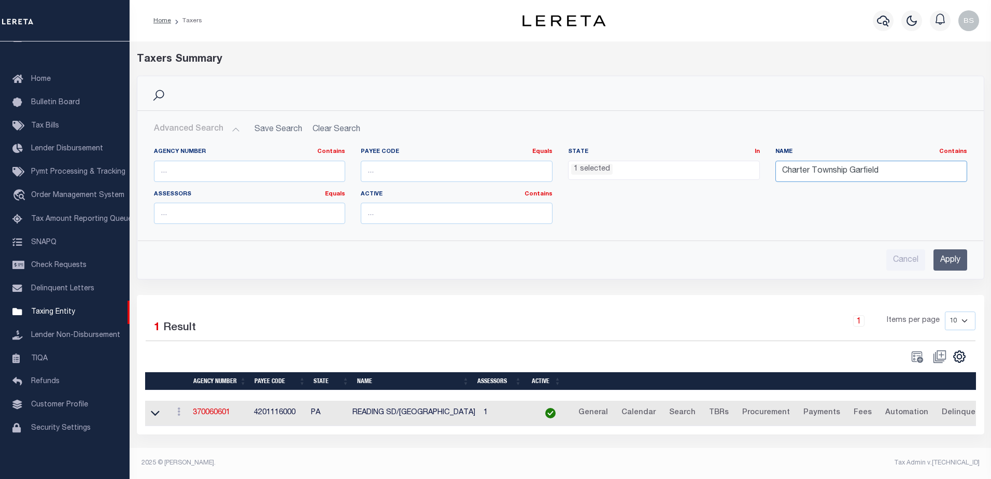
type input "Charter Township Garfield"
click at [940, 256] on input "Apply" at bounding box center [951, 259] width 34 height 21
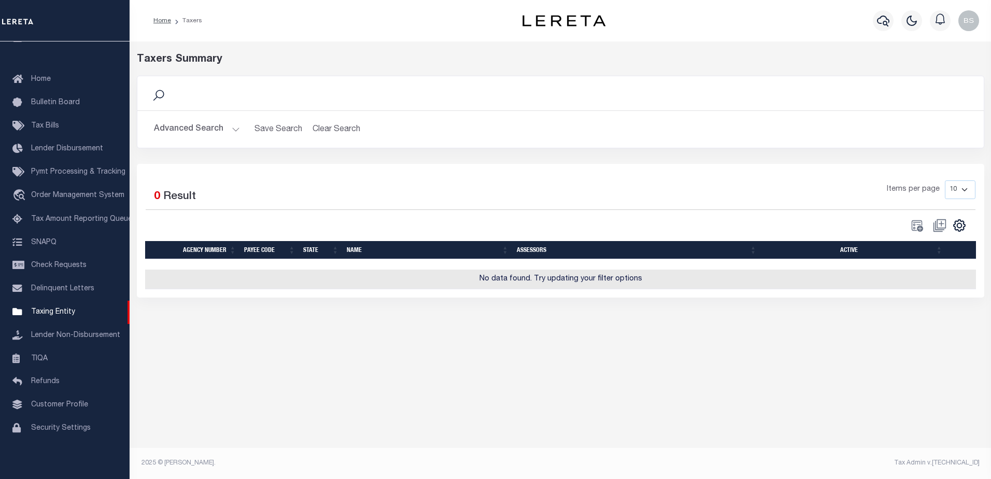
click at [232, 131] on button "Advanced Search" at bounding box center [197, 129] width 86 height 20
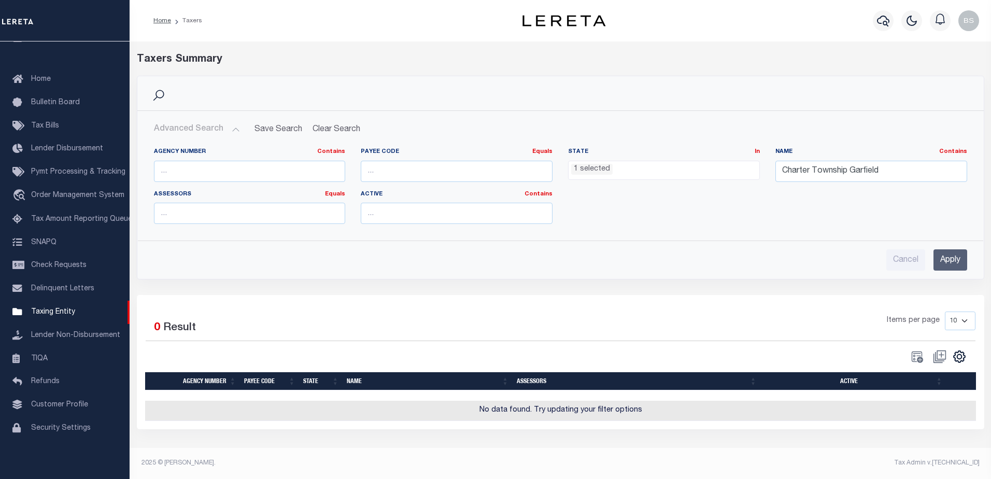
click at [597, 169] on li "1 selected" at bounding box center [591, 169] width 41 height 11
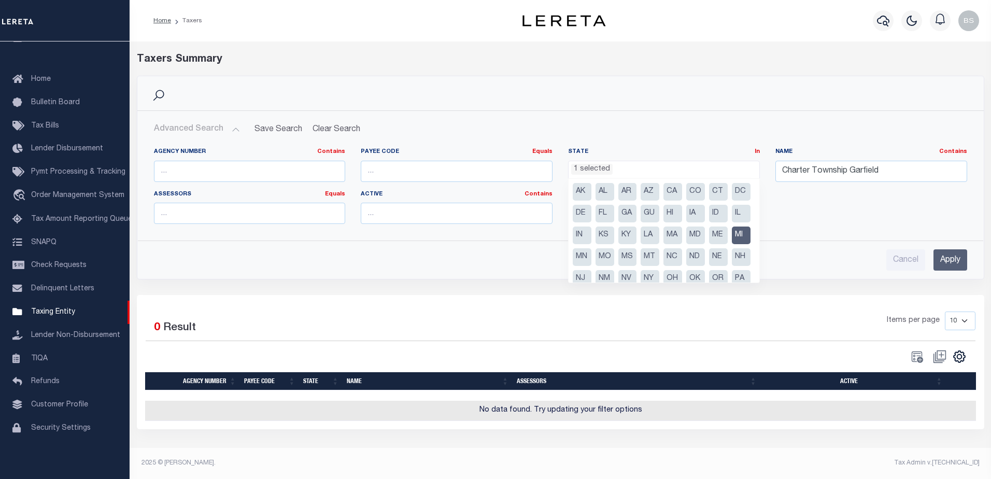
drag, startPoint x: 842, startPoint y: 224, endPoint x: 855, endPoint y: 225, distance: 13.0
click at [843, 223] on div "Agency Number Contains Contains Is Payee Code Equals Equals Is Not Equal To Is …" at bounding box center [560, 190] width 829 height 85
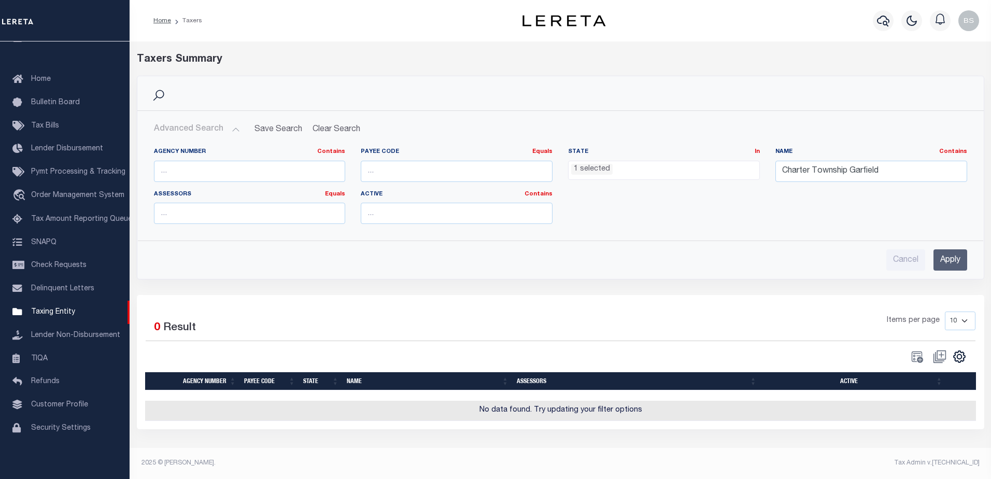
click at [946, 257] on input "Apply" at bounding box center [951, 259] width 34 height 21
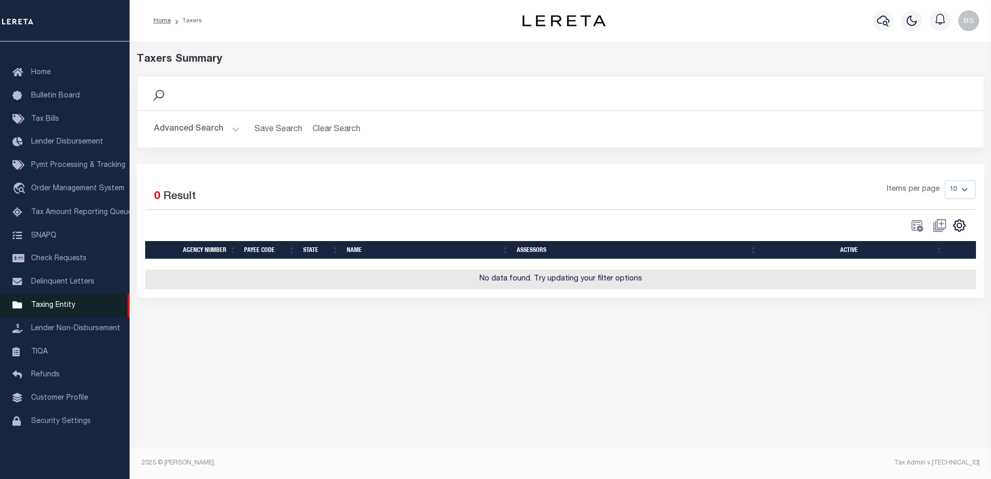
click at [46, 309] on span "Taxing Entity" at bounding box center [53, 305] width 44 height 7
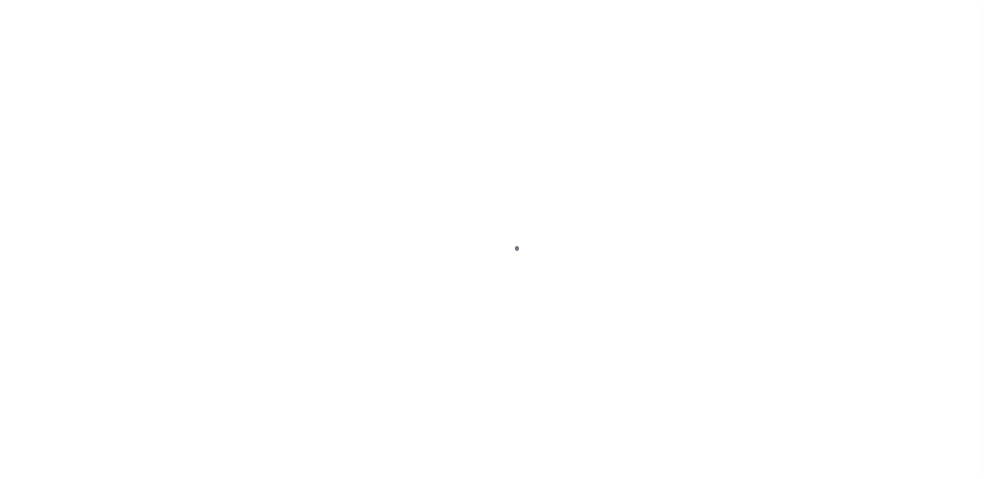
scroll to position [26, 0]
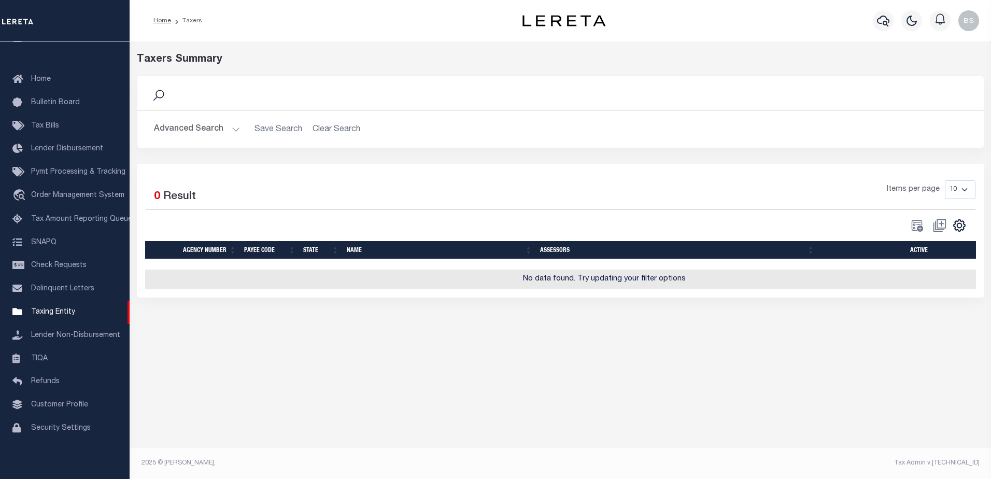
click at [319, 129] on h2 "Advanced Search Save Search Clear Search tblPayees_dynamictable_____DefaultSave…" at bounding box center [561, 129] width 830 height 20
click at [234, 127] on button "Advanced Search" at bounding box center [197, 129] width 86 height 20
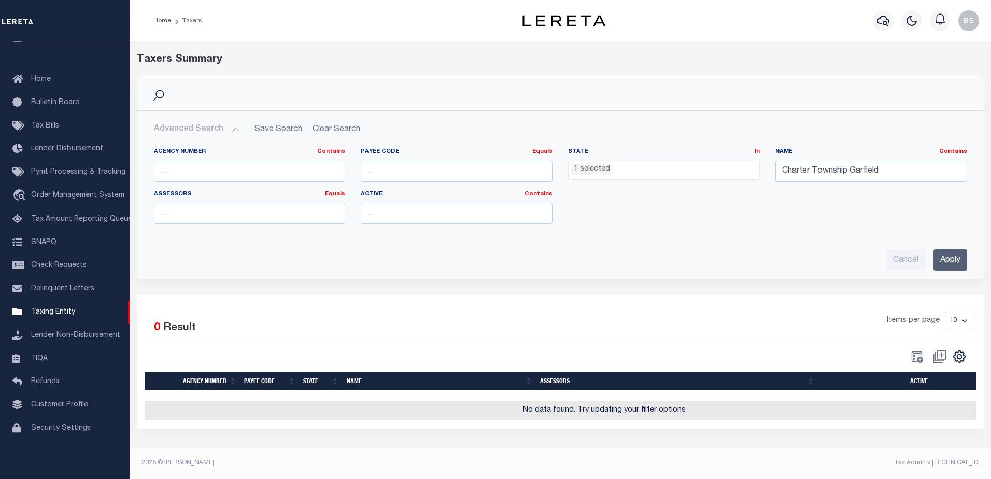
click at [342, 132] on h2 "Advanced Search Save Search Clear Search tblPayees_dynamictable_____DefaultSave…" at bounding box center [561, 129] width 830 height 20
click at [954, 260] on input "Apply" at bounding box center [951, 259] width 34 height 21
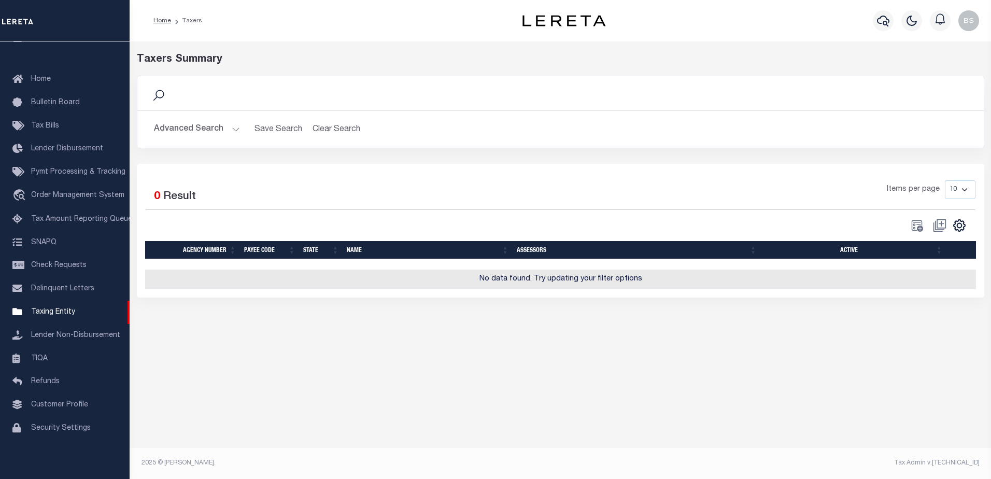
click at [230, 127] on button "Advanced Search" at bounding box center [197, 129] width 86 height 20
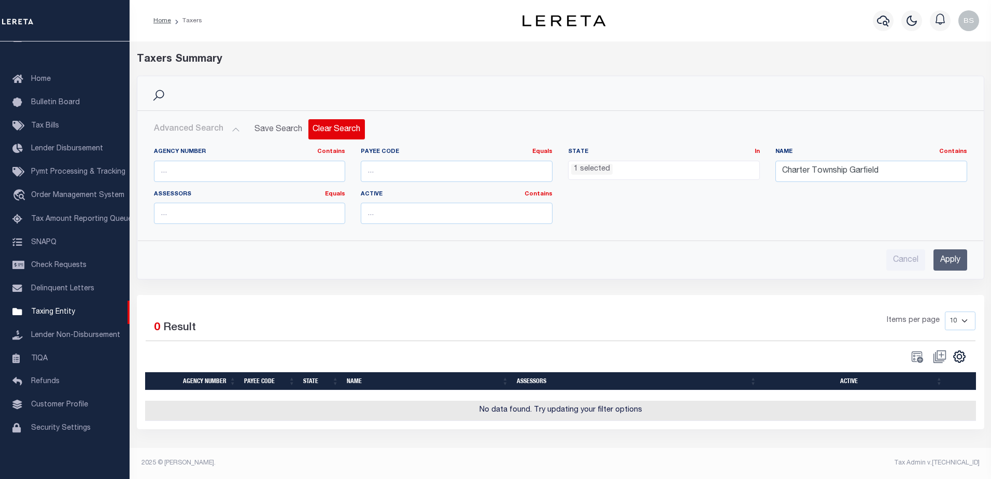
click at [331, 129] on button "Clear Search" at bounding box center [337, 129] width 57 height 20
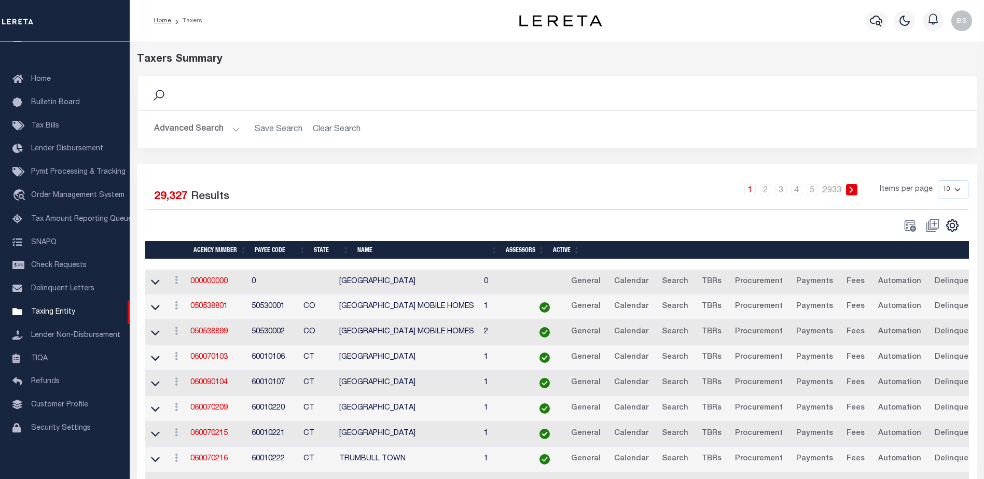
click at [233, 127] on button "Advanced Search" at bounding box center [197, 129] width 86 height 20
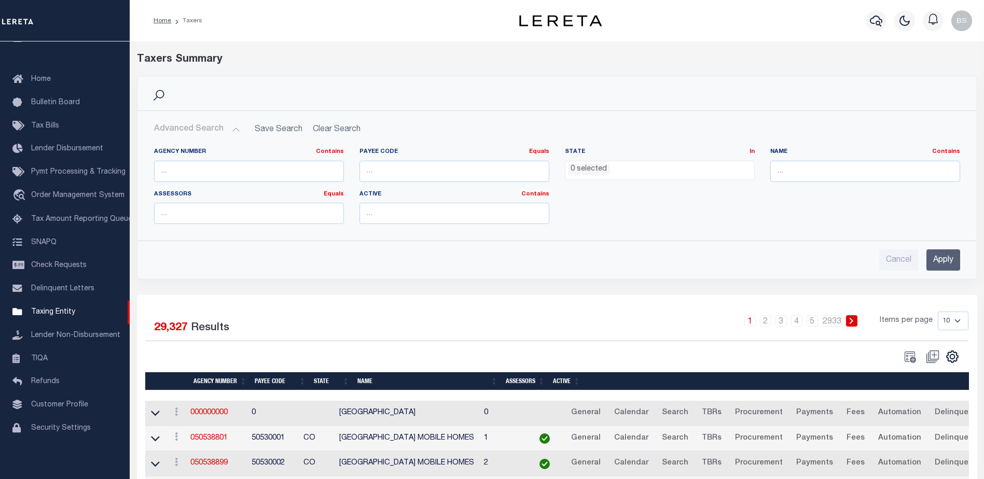
click at [583, 172] on li "0 selected" at bounding box center [588, 169] width 41 height 11
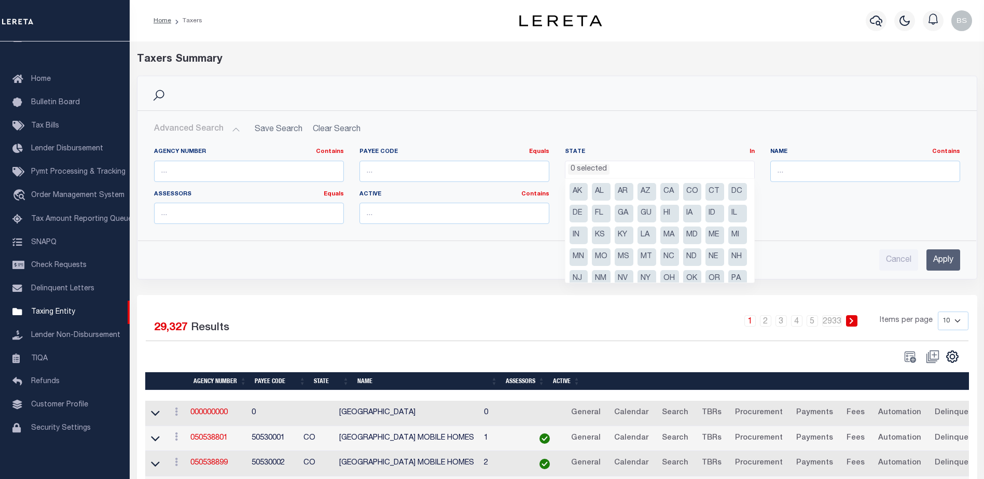
scroll to position [74, 0]
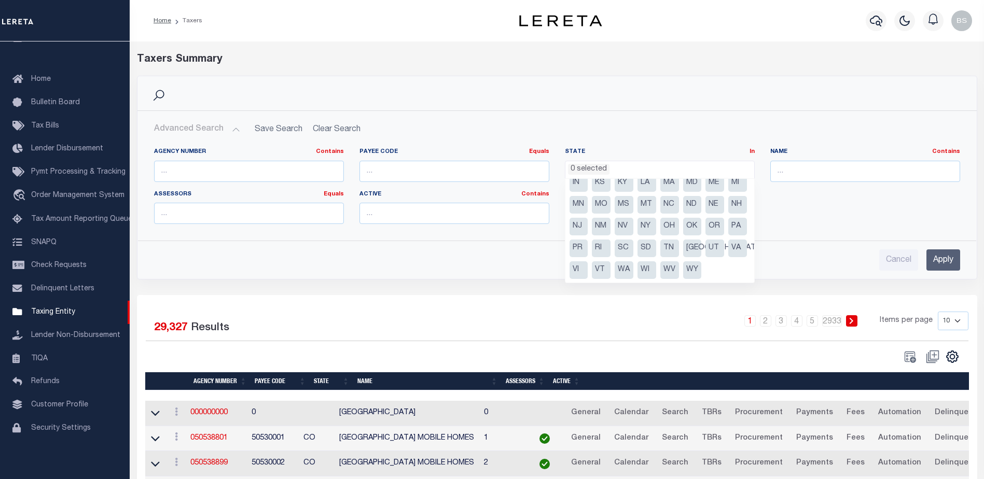
click at [728, 186] on li "MI" at bounding box center [737, 183] width 19 height 18
select select "MI"
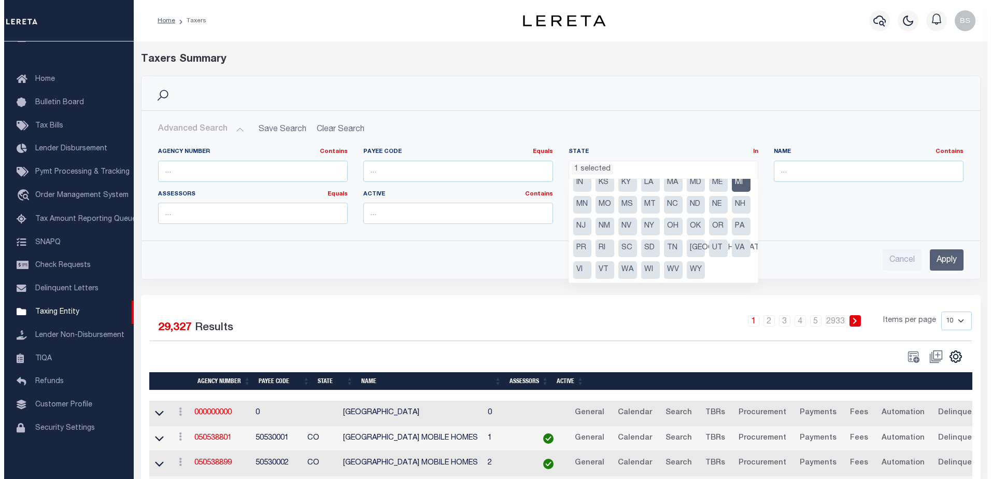
scroll to position [215, 0]
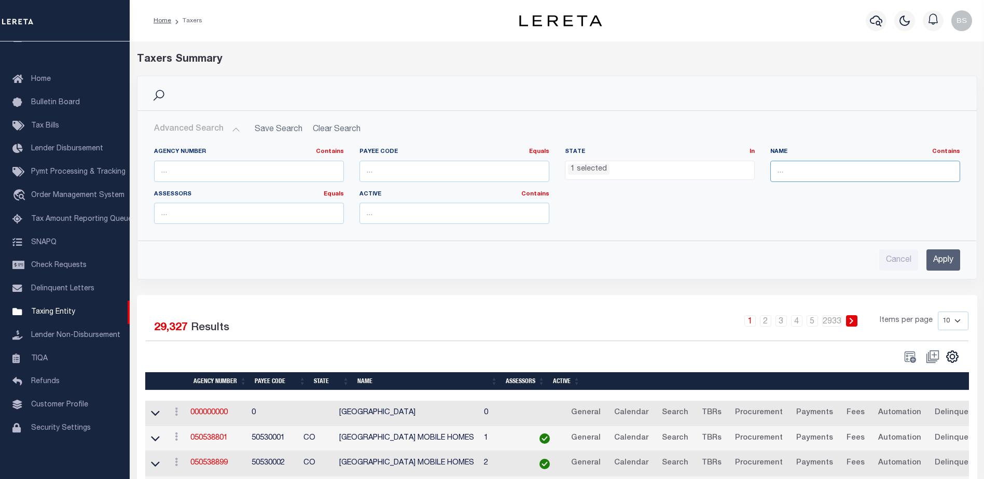
click at [841, 176] on input "text" at bounding box center [865, 171] width 190 height 21
type input "Charter Township Garfield"
click at [948, 261] on input "Apply" at bounding box center [943, 259] width 34 height 21
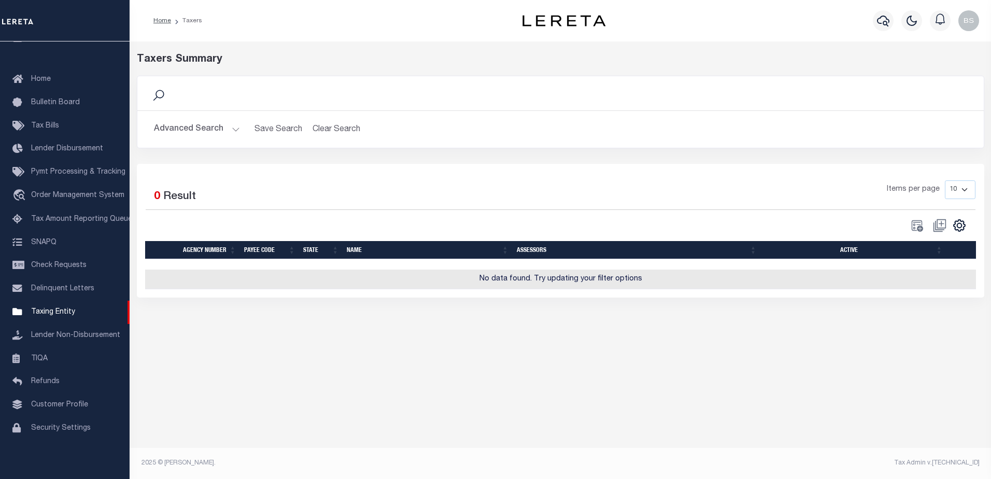
click at [231, 130] on button "Advanced Search" at bounding box center [197, 129] width 86 height 20
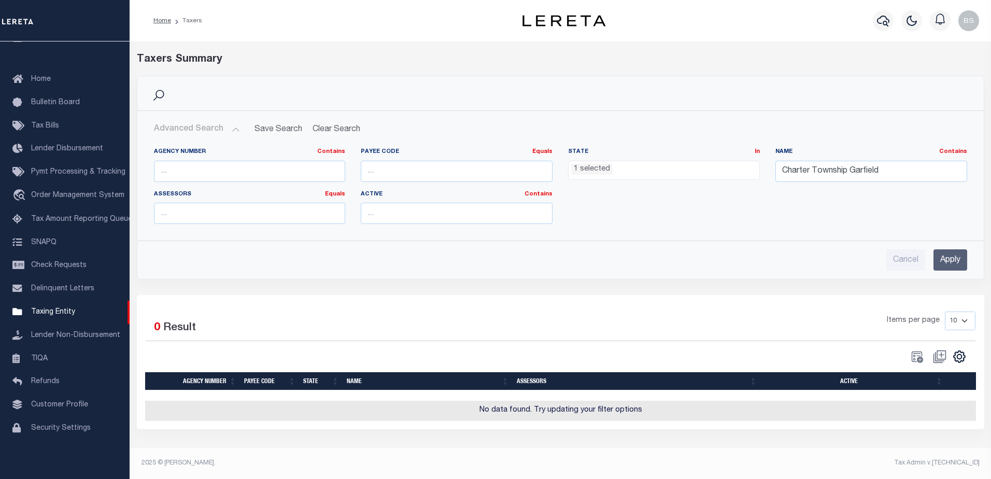
click at [951, 258] on input "Apply" at bounding box center [951, 259] width 34 height 21
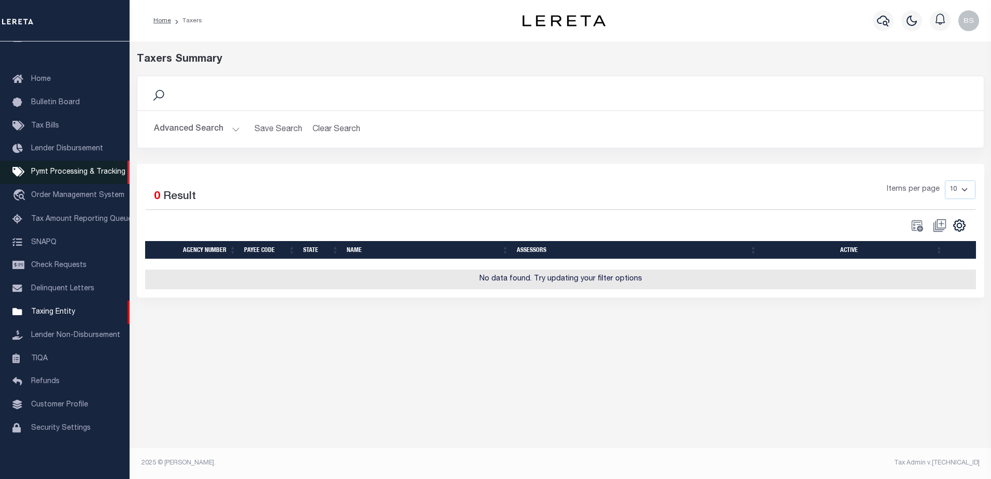
click at [53, 163] on link "Pymt Processing & Tracking" at bounding box center [65, 172] width 130 height 23
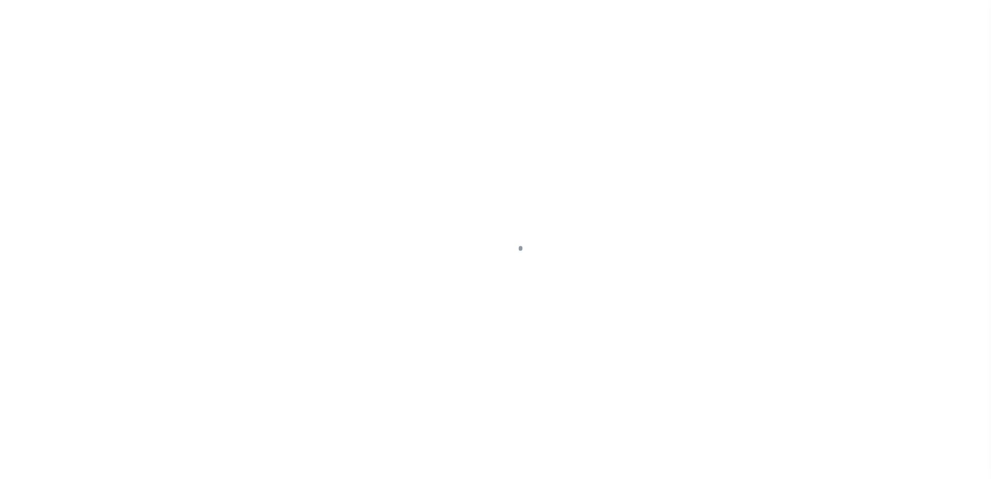
select select "1000"
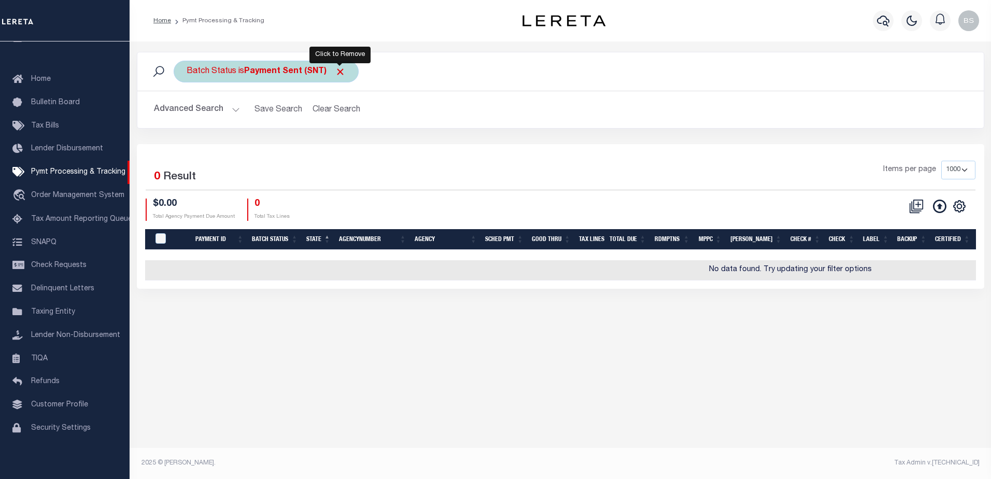
click at [342, 69] on span "Click to Remove" at bounding box center [340, 71] width 11 height 11
click at [232, 107] on button "Advanced Search" at bounding box center [197, 110] width 86 height 20
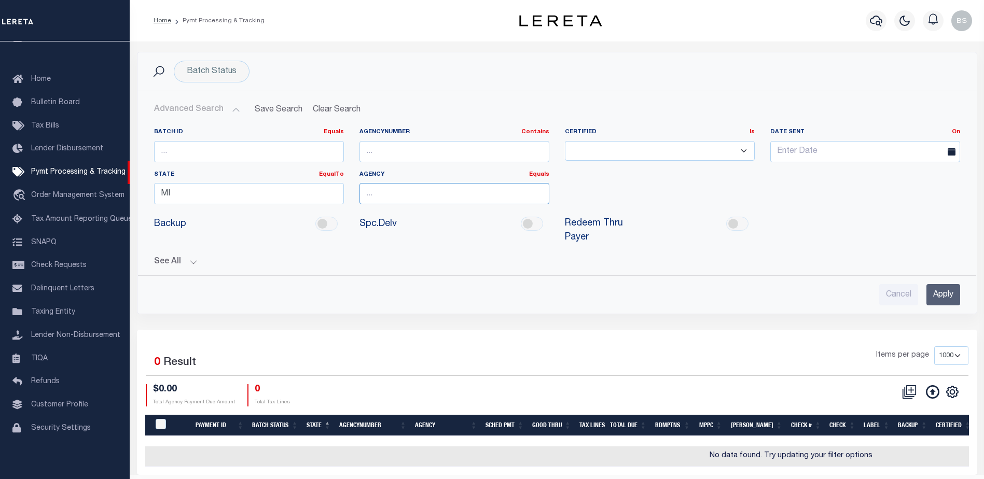
click at [387, 193] on input "text" at bounding box center [454, 193] width 190 height 21
type input "Charter Township Garfield"
click at [936, 284] on input "Apply" at bounding box center [943, 294] width 34 height 21
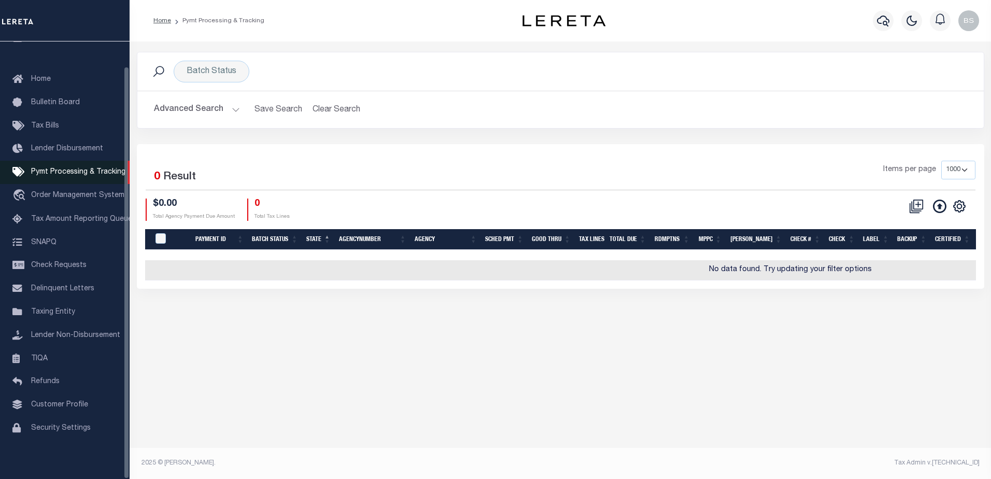
click at [68, 172] on span "Pymt Processing & Tracking" at bounding box center [78, 172] width 94 height 7
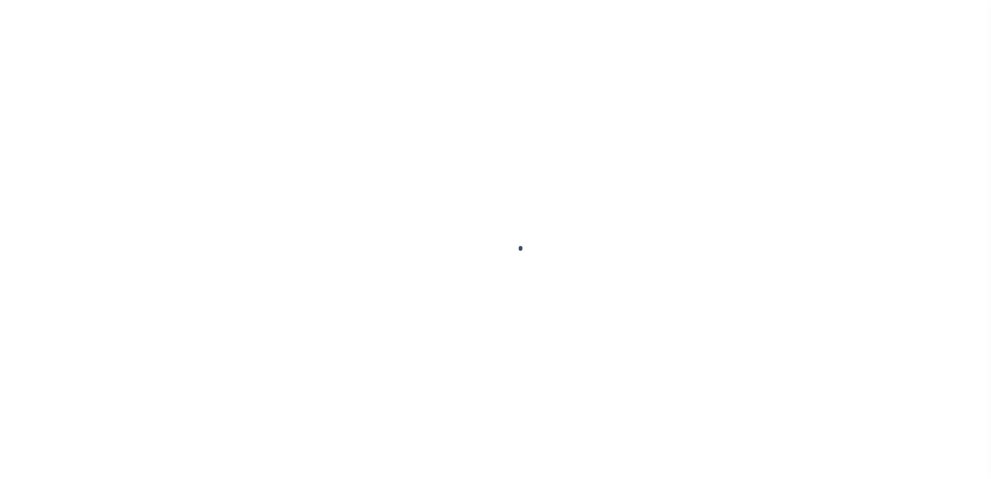
select select "1000"
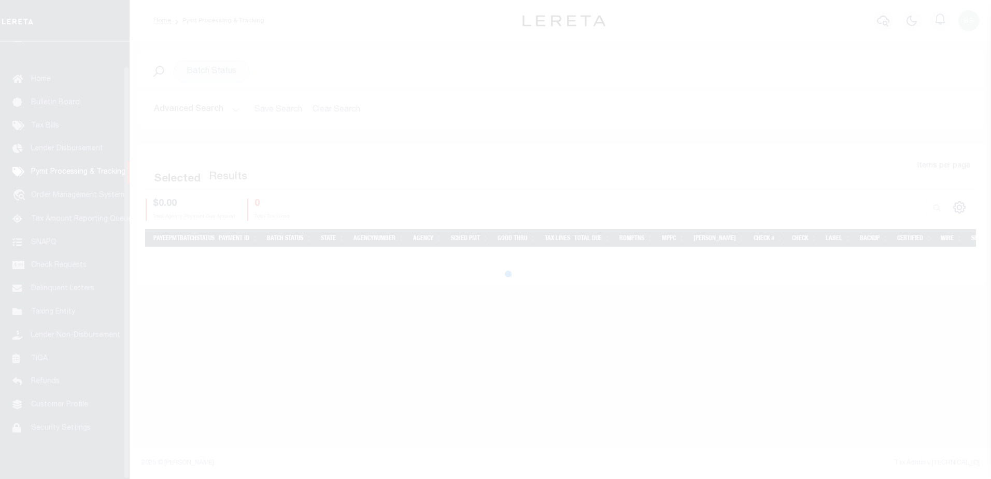
scroll to position [26, 0]
select select "1000"
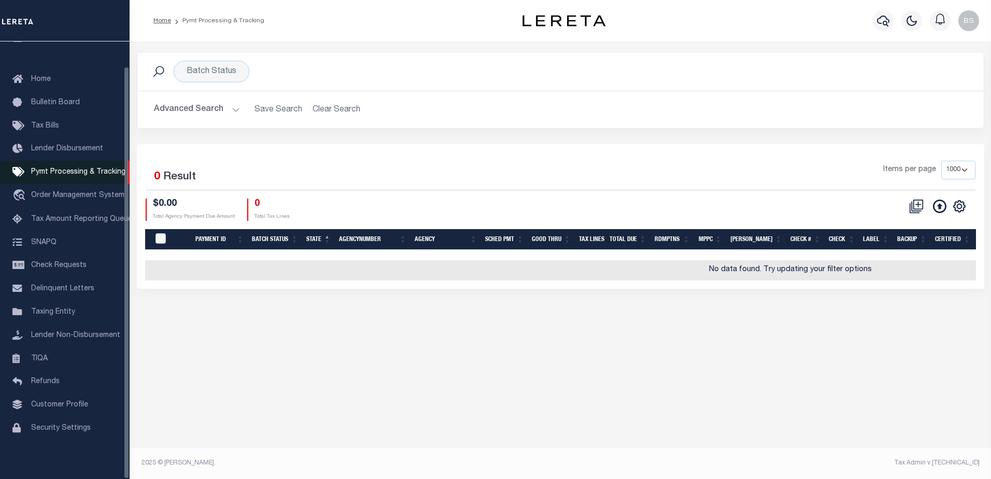
click at [53, 169] on span "Pymt Processing & Tracking" at bounding box center [78, 172] width 94 height 7
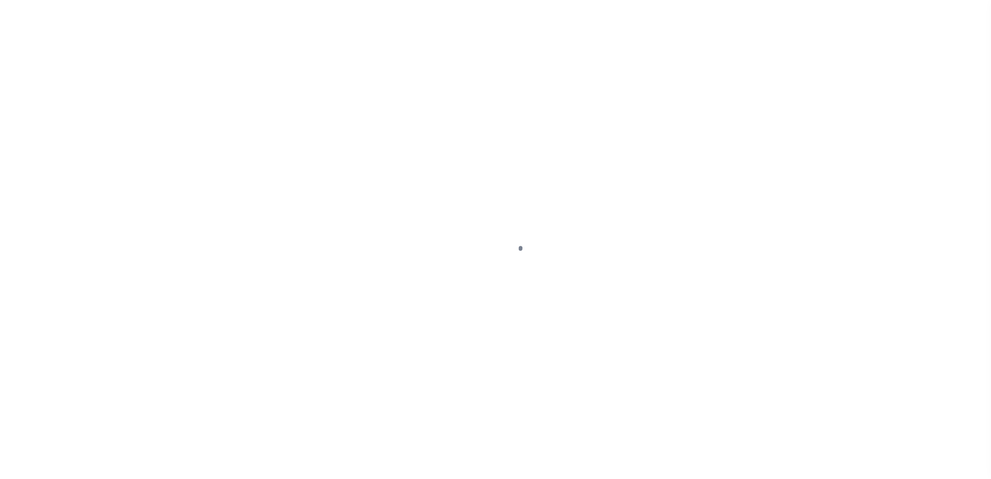
select select "1000"
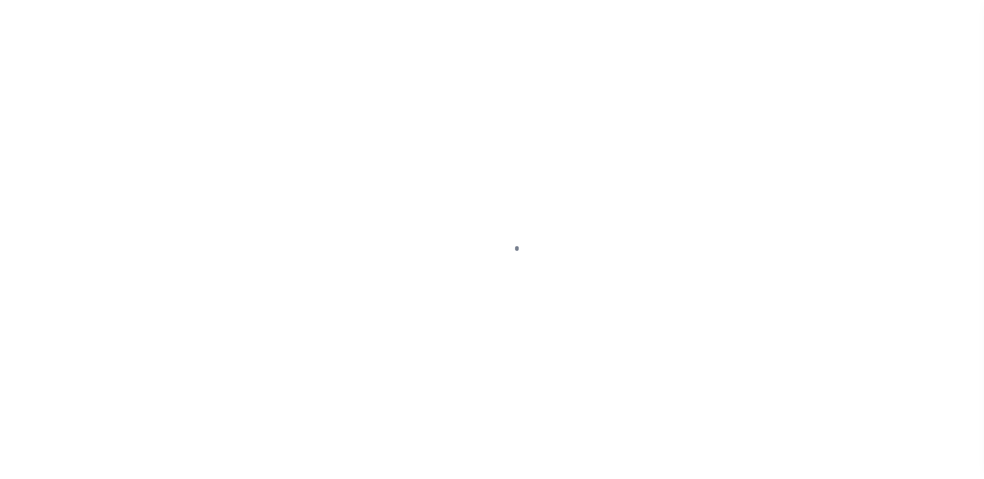
scroll to position [26, 0]
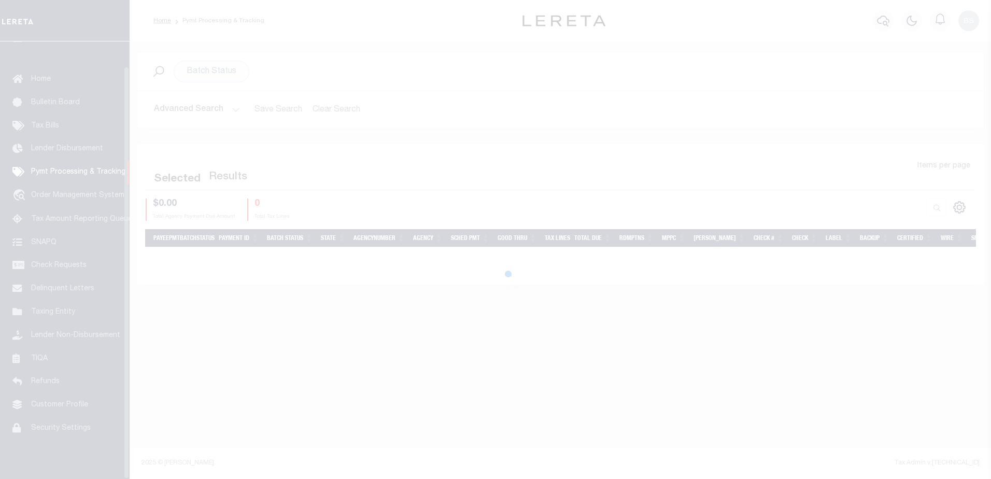
select select "1000"
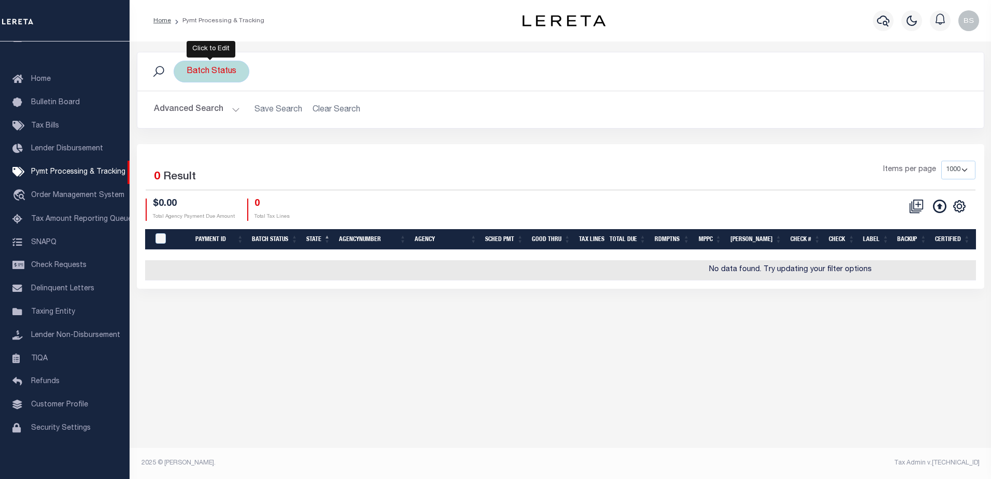
click at [188, 69] on div "Batch Status" at bounding box center [212, 72] width 76 height 22
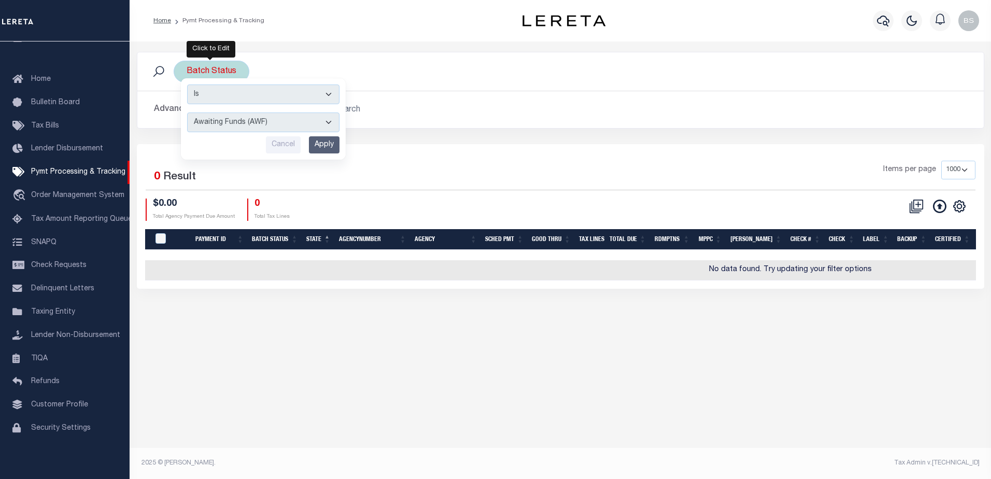
click at [326, 121] on select "Awaiting Funds (AWF) Cleared and Complete (CAC) New Check Needed (NCN) Payment …" at bounding box center [263, 123] width 152 height 20
select select "CAC"
click at [187, 113] on select "Awaiting Funds (AWF) Cleared and Complete (CAC) New Check Needed (NCN) Payment …" at bounding box center [263, 123] width 152 height 20
click at [331, 146] on input "Apply" at bounding box center [324, 144] width 31 height 17
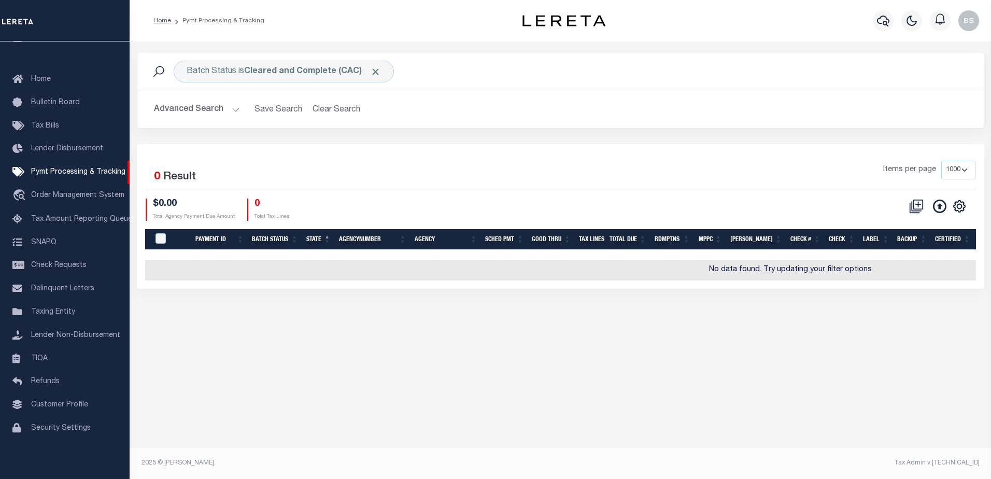
click at [233, 113] on button "Advanced Search" at bounding box center [197, 110] width 86 height 20
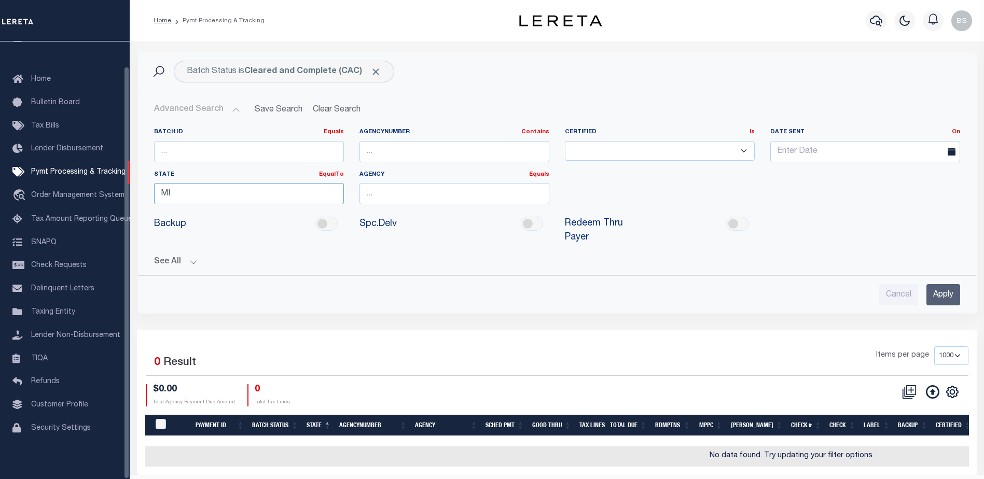
click at [195, 193] on input "MI" at bounding box center [249, 193] width 190 height 21
type input "M"
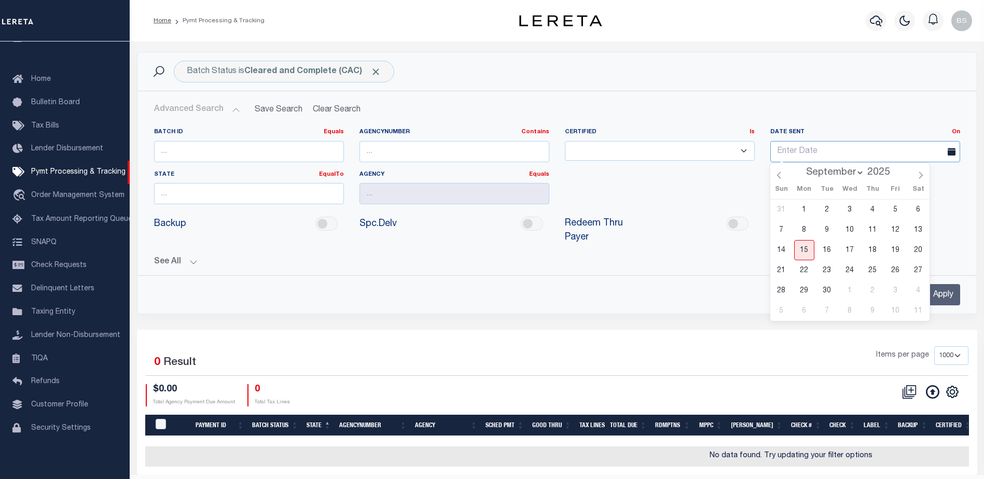
click at [809, 147] on input "text" at bounding box center [865, 151] width 190 height 21
click at [874, 232] on span "11" at bounding box center [872, 230] width 20 height 20
type input "09-11-2025"
click at [949, 284] on input "Apply" at bounding box center [943, 294] width 34 height 21
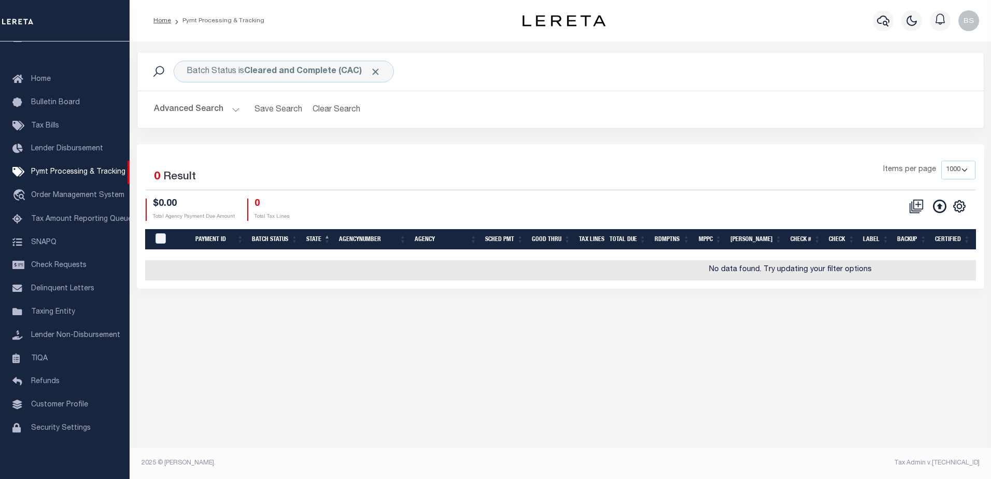
click at [234, 111] on button "Advanced Search" at bounding box center [197, 110] width 86 height 20
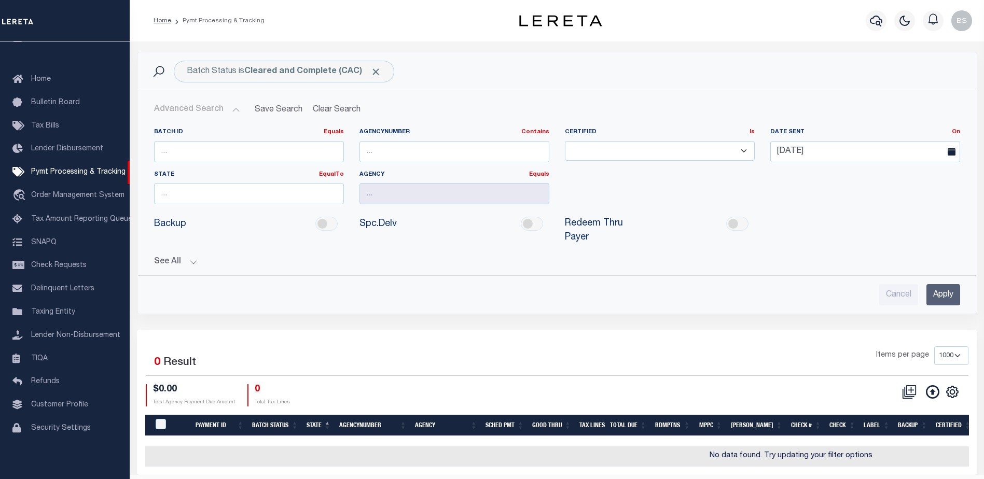
click at [944, 284] on input "Apply" at bounding box center [943, 294] width 34 height 21
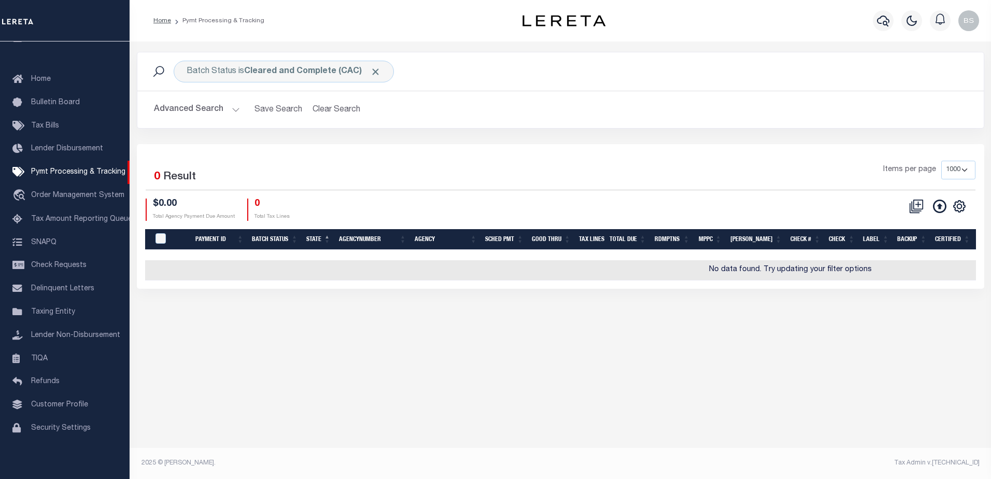
click at [486, 102] on h2 "Advanced Search Save Search Clear Search PayeeSearchTable_dynamictable_____Defa…" at bounding box center [561, 110] width 830 height 20
click at [234, 105] on button "Advanced Search" at bounding box center [197, 110] width 86 height 20
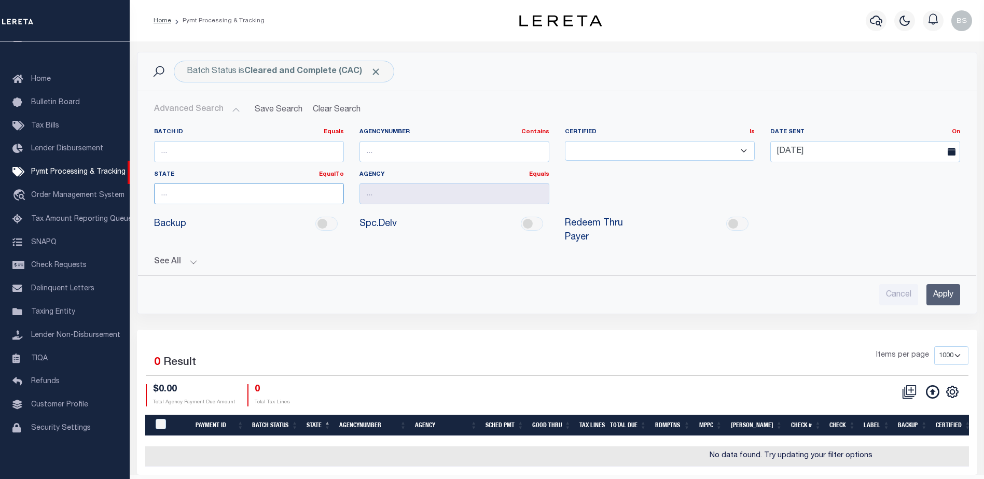
click at [213, 201] on input "text" at bounding box center [249, 193] width 190 height 21
type input "MI"
click at [935, 284] on input "Apply" at bounding box center [943, 294] width 34 height 21
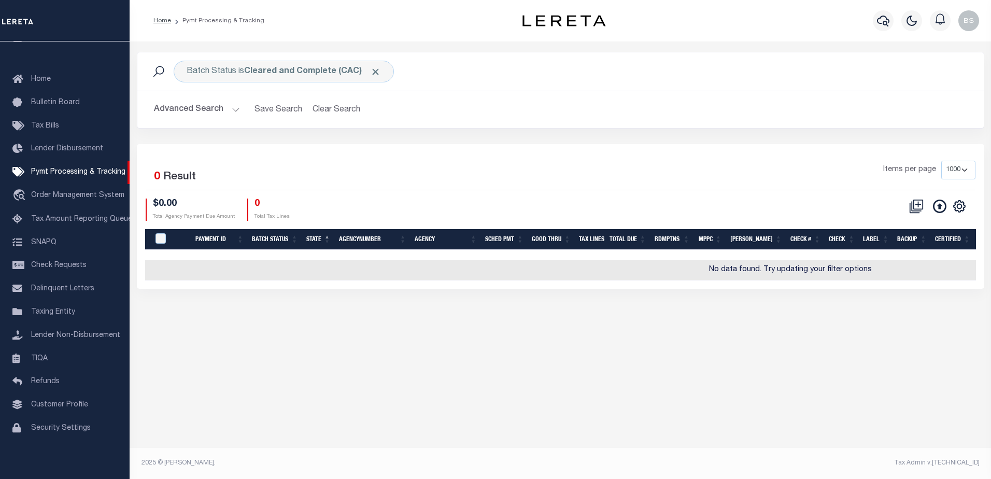
click at [203, 109] on button "Advanced Search" at bounding box center [197, 110] width 86 height 20
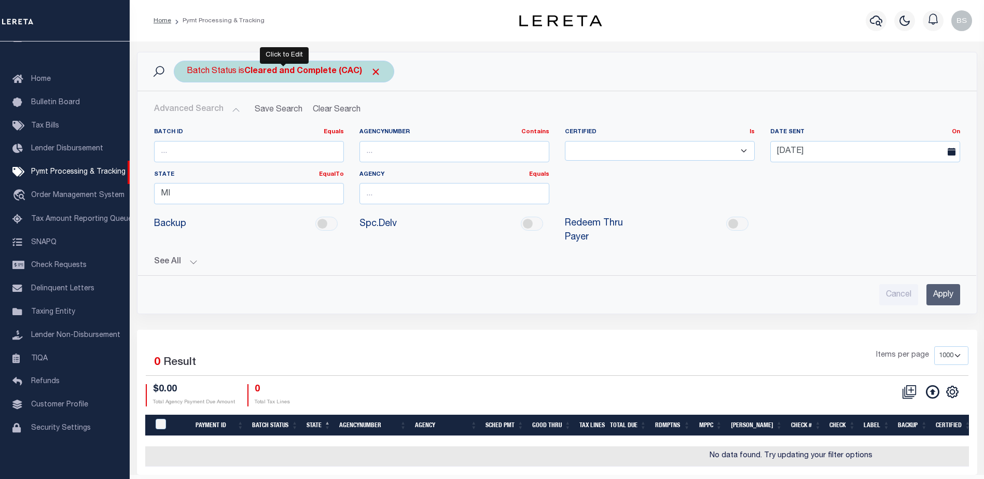
click at [331, 77] on div "Batch Status is Cleared and Complete (CAC)" at bounding box center [284, 72] width 220 height 22
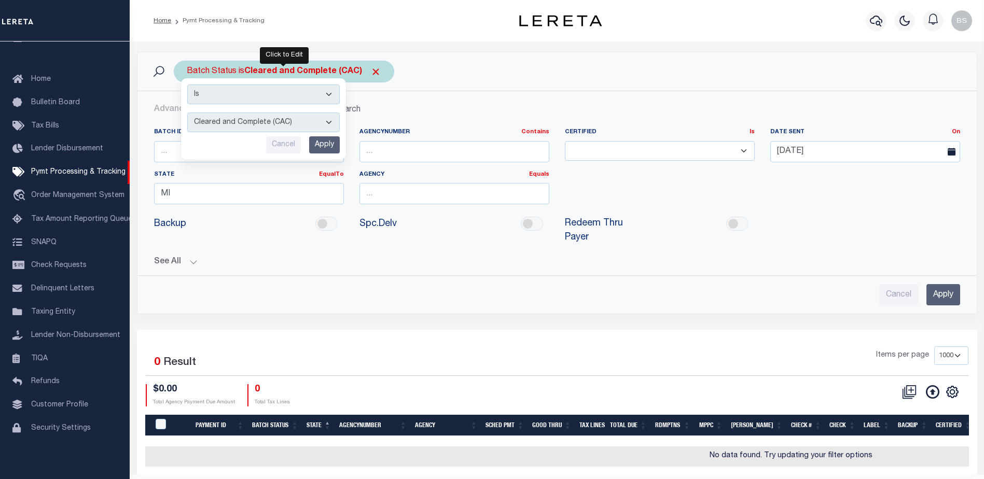
click at [323, 120] on select "Awaiting Funds (AWF) Cleared and Complete (CAC) New Check Needed (NCN) Payment …" at bounding box center [263, 123] width 152 height 20
select select "SNT"
click at [187, 113] on select "Awaiting Funds (AWF) Cleared and Complete (CAC) New Check Needed (NCN) Payment …" at bounding box center [263, 123] width 152 height 20
click at [330, 139] on input "Apply" at bounding box center [324, 144] width 31 height 17
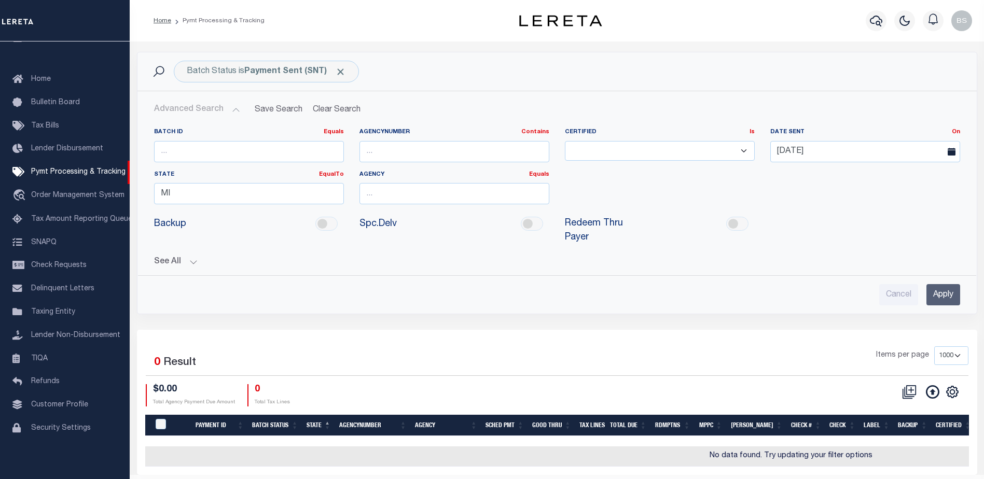
click at [943, 284] on input "Apply" at bounding box center [943, 294] width 34 height 21
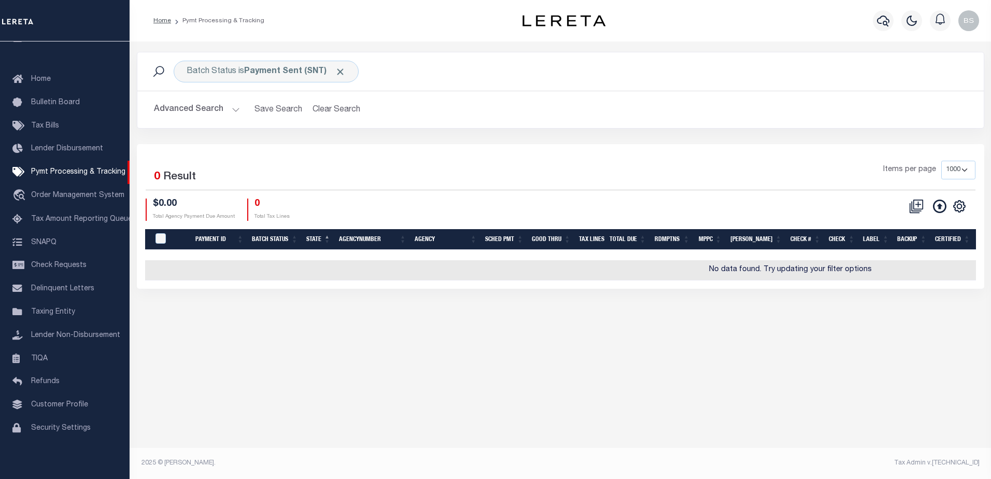
click at [232, 109] on button "Advanced Search" at bounding box center [197, 110] width 86 height 20
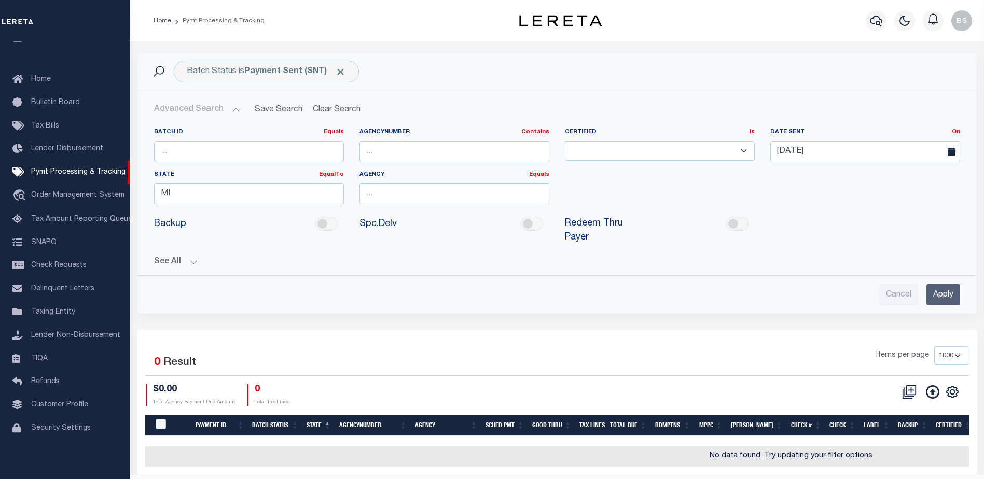
click at [193, 257] on button "See All" at bounding box center [557, 262] width 806 height 10
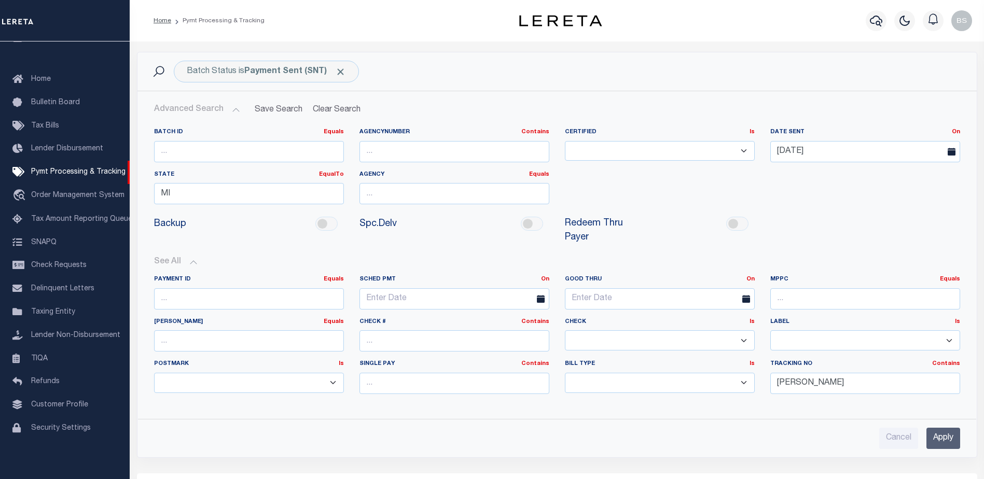
click at [605, 331] on select "Yes No" at bounding box center [660, 340] width 190 height 20
click at [588, 330] on select "Yes No" at bounding box center [660, 340] width 190 height 20
click at [587, 330] on select "Yes No" at bounding box center [660, 340] width 190 height 20
select select "true"
click at [565, 330] on select "Yes No" at bounding box center [660, 340] width 190 height 20
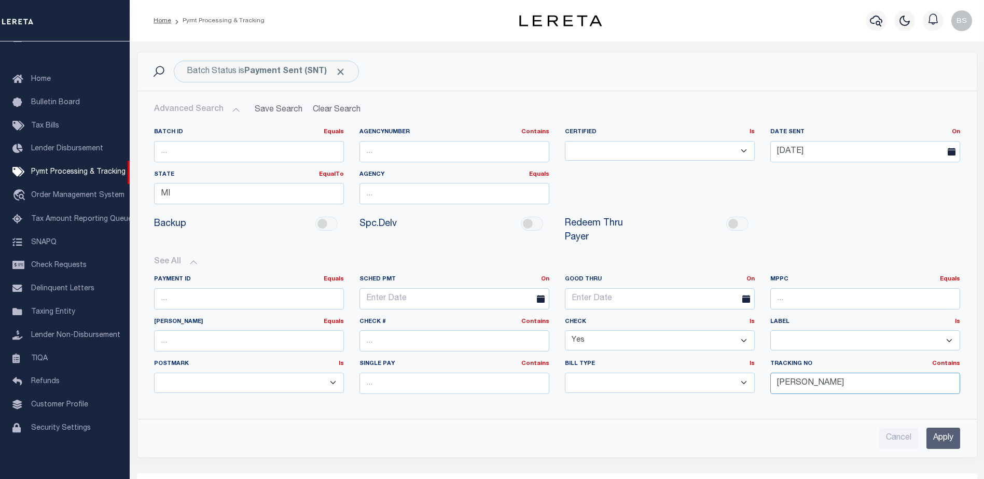
click at [823, 373] on input "Barbara" at bounding box center [865, 383] width 190 height 21
type input "B"
click at [956, 428] on input "Apply" at bounding box center [943, 438] width 34 height 21
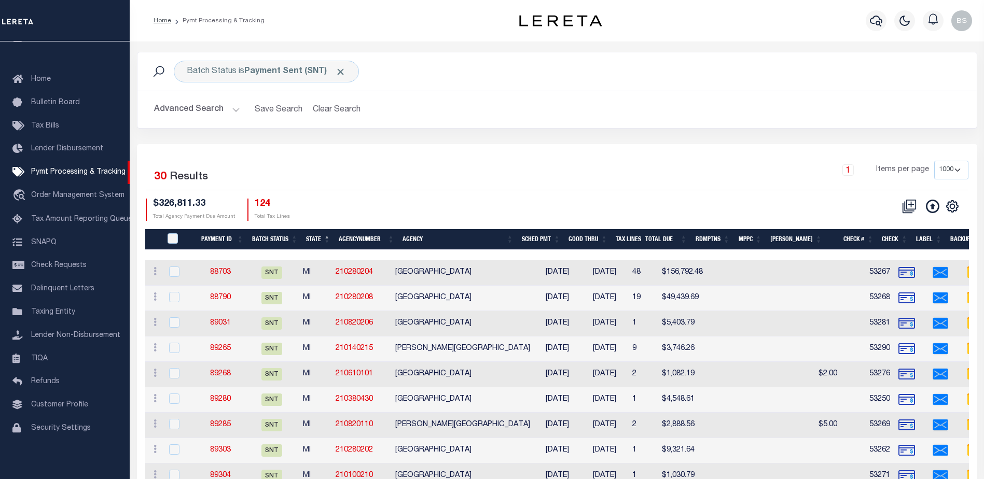
click at [235, 107] on button "Advanced Search" at bounding box center [197, 110] width 86 height 20
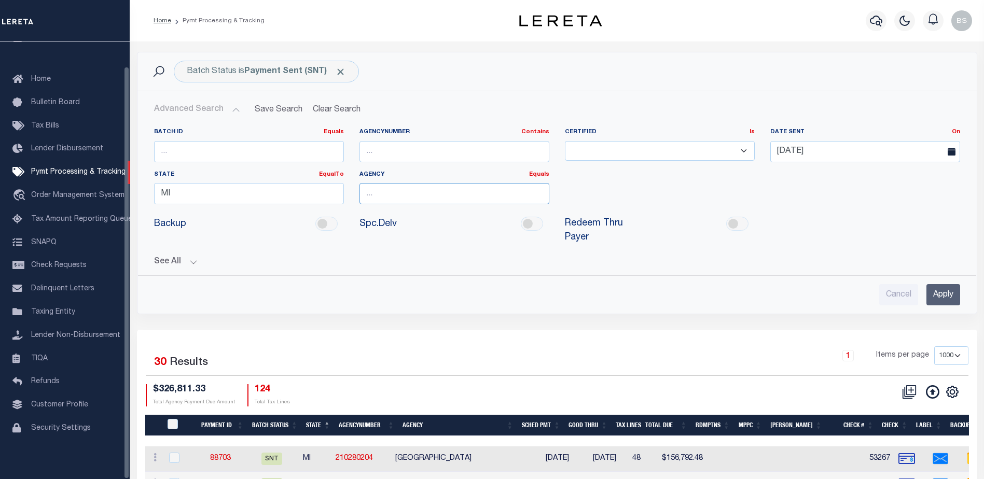
click at [389, 198] on input "text" at bounding box center [454, 193] width 190 height 21
type input "Charter Township Garfield"
click at [932, 289] on input "Apply" at bounding box center [943, 294] width 34 height 21
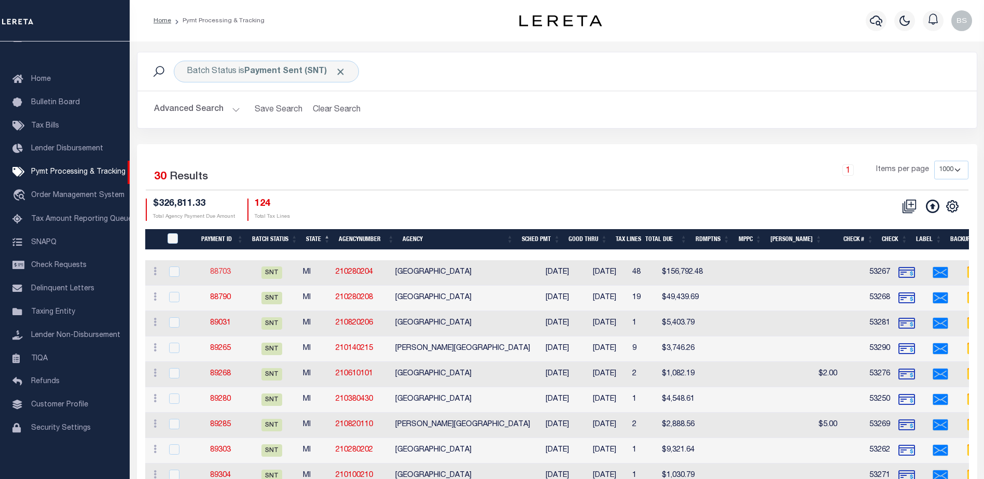
click at [217, 270] on link "88703" at bounding box center [220, 272] width 21 height 7
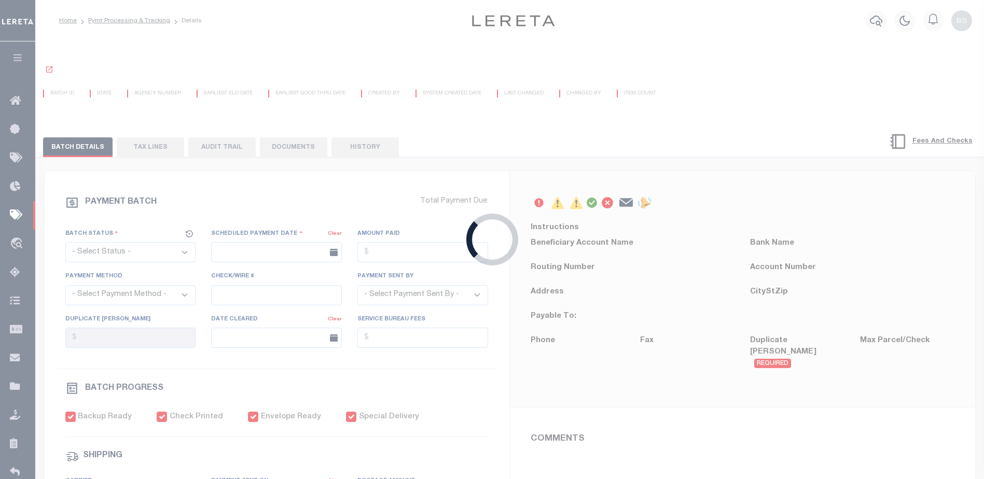
select select "SNT"
type input "[DATE]"
type input "$156,792.48"
select select "CHK"
type input "53267"
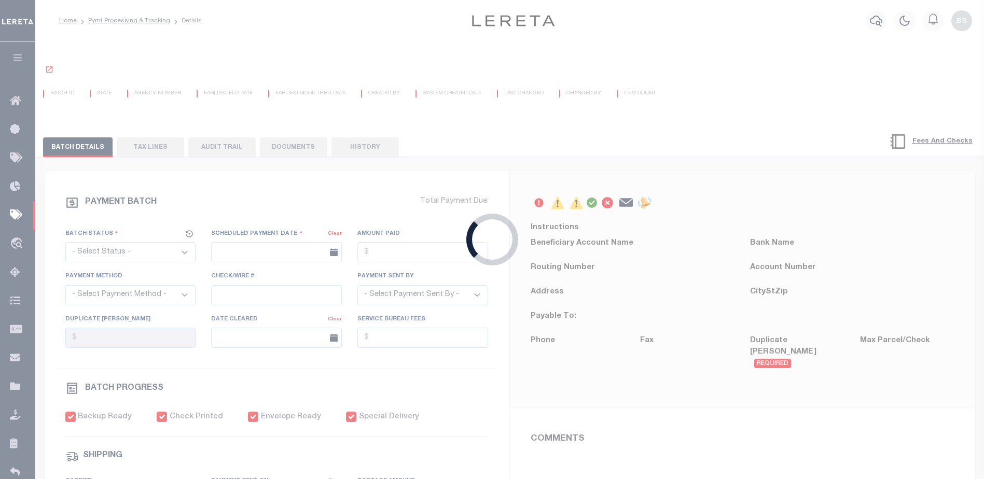
select select "[PERSON_NAME]"
checkbox input "true"
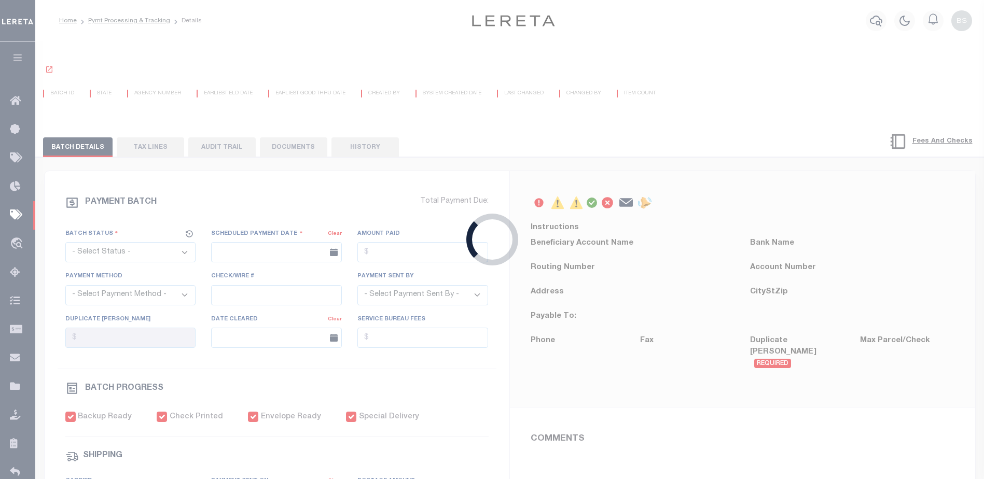
select select "FDX"
type input "[DATE]"
type input "$72.35"
type input "884305957958"
type input "N"
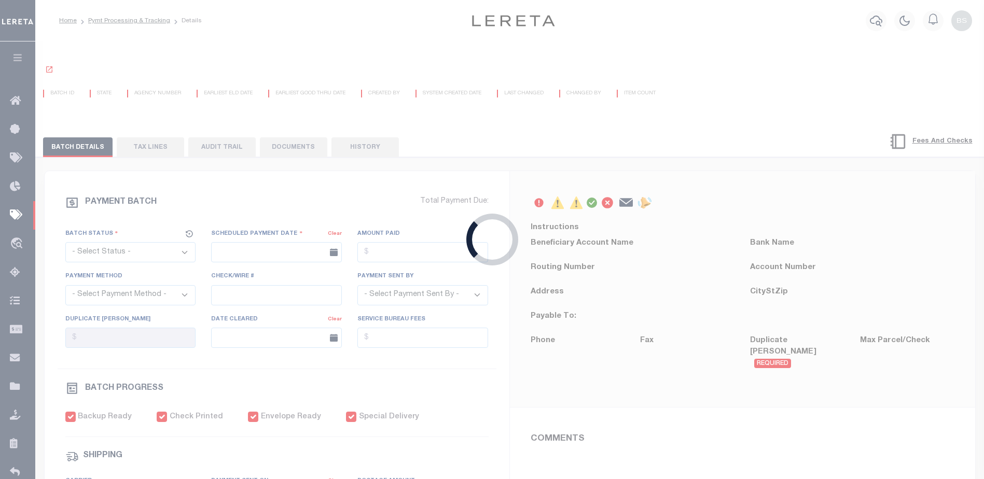
radio input "true"
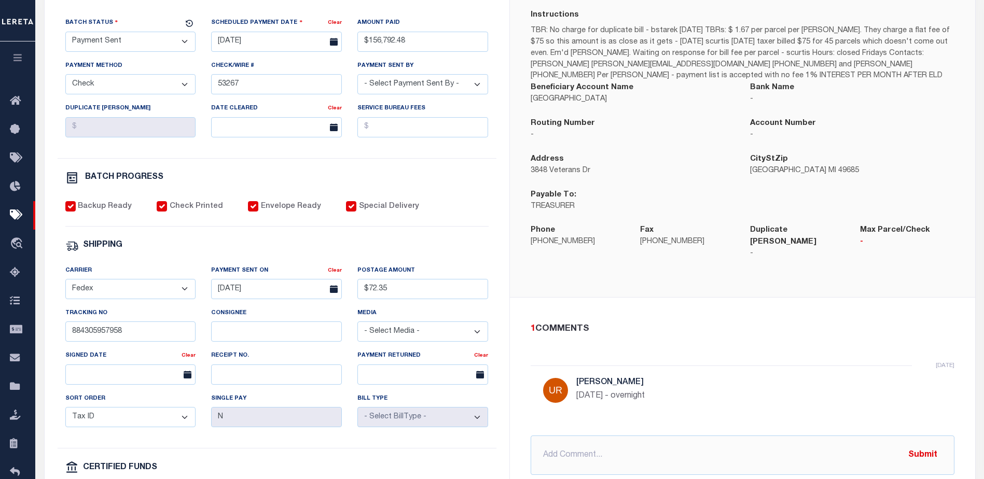
scroll to position [104, 0]
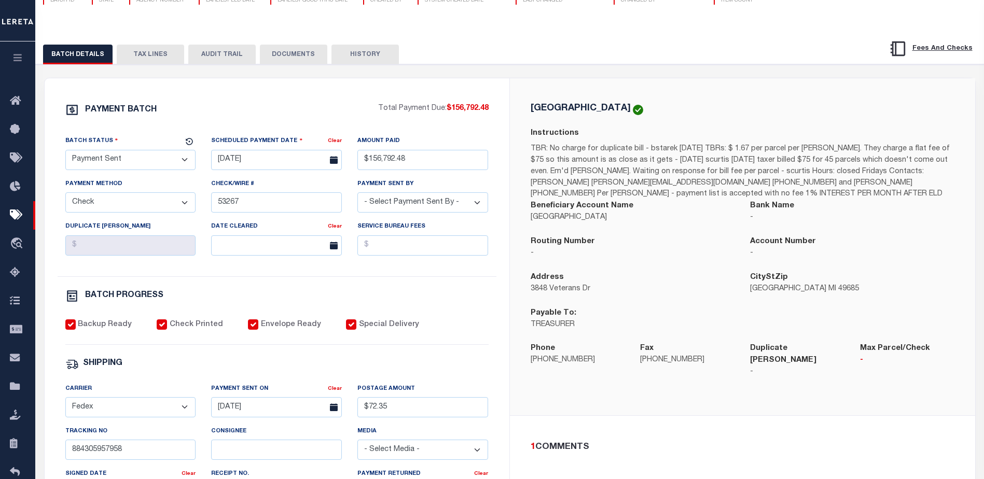
click at [155, 56] on button "TAX LINES" at bounding box center [150, 55] width 67 height 20
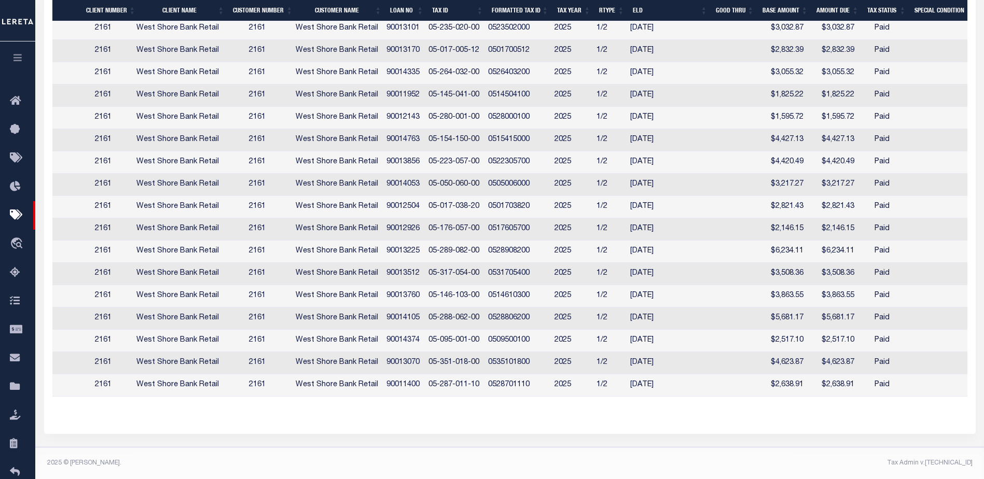
scroll to position [0, 0]
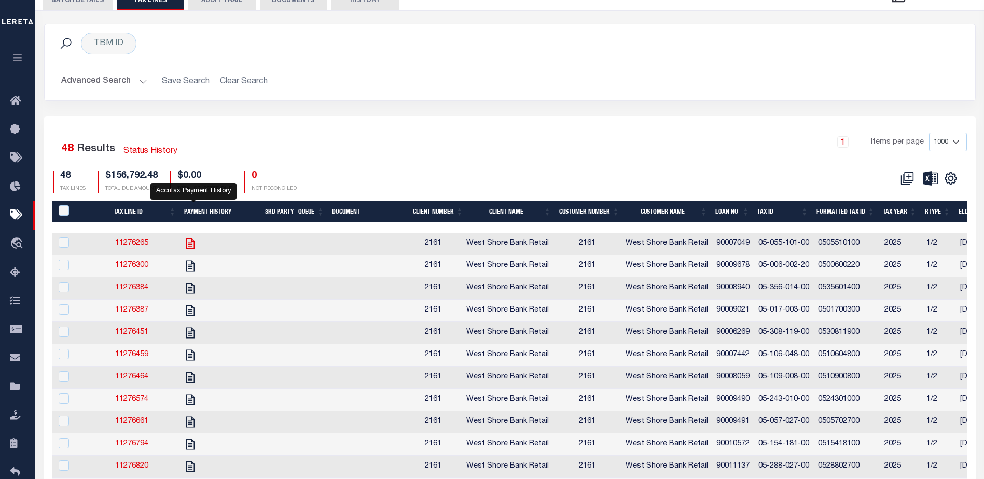
click at [193, 244] on icon "" at bounding box center [190, 243] width 13 height 13
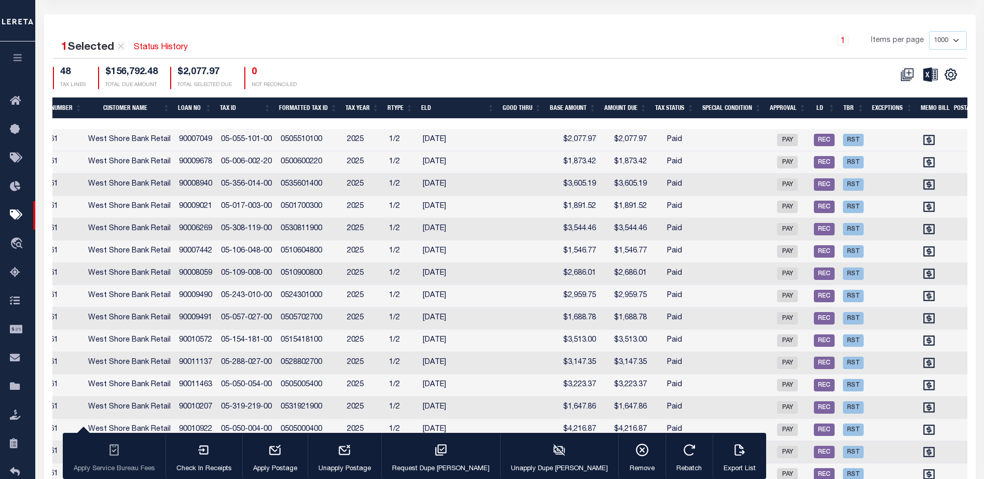
scroll to position [0, 734]
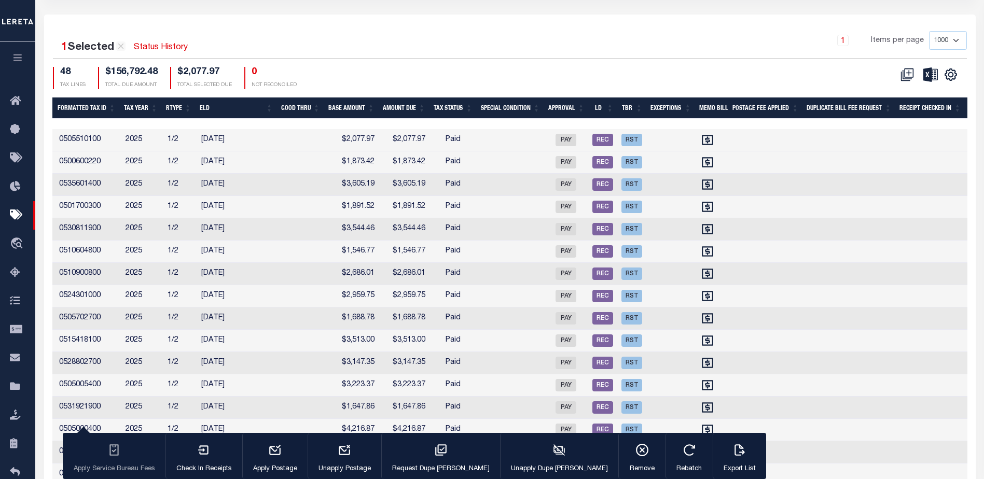
click at [538, 65] on div "1 Selected 48 Results Status History 1 Items per page 1000 2500 5000 10000 48 T…" at bounding box center [510, 60] width 930 height 58
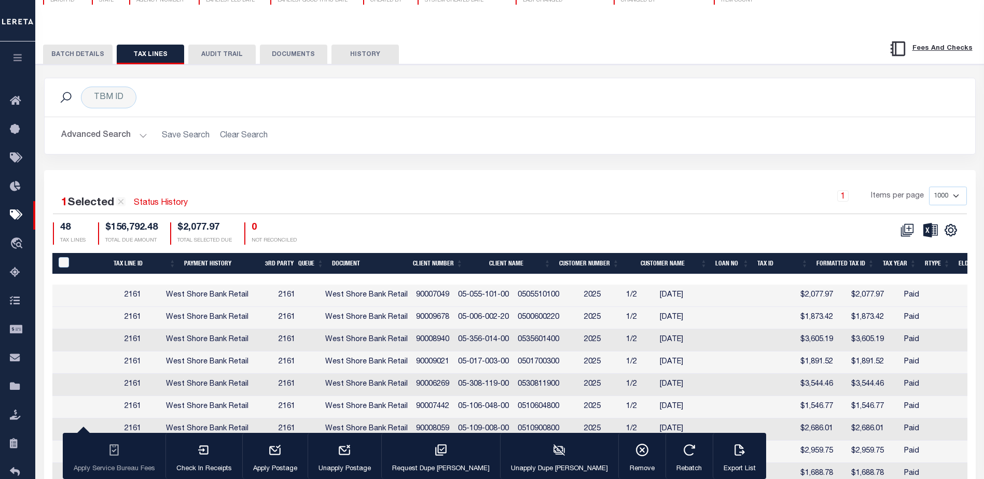
scroll to position [0, 0]
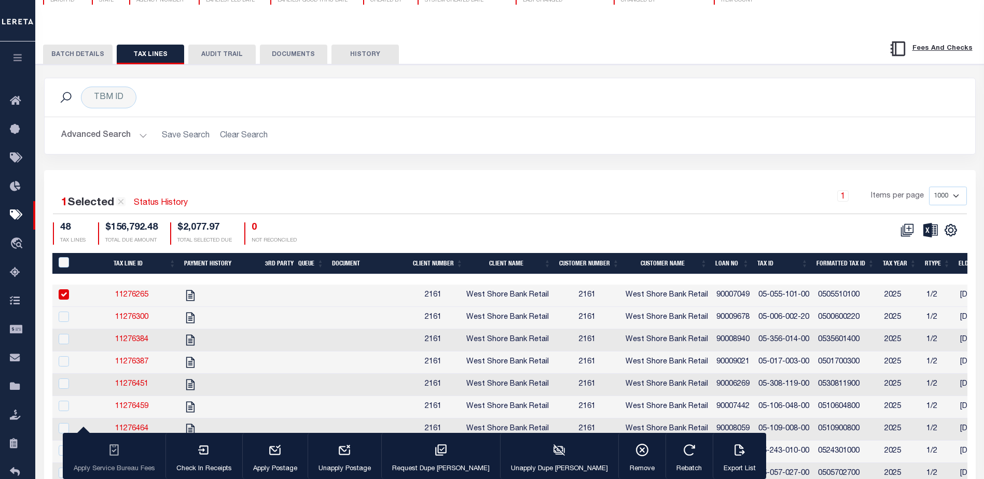
click at [62, 297] on input "checkbox" at bounding box center [64, 294] width 10 height 10
checkbox input "false"
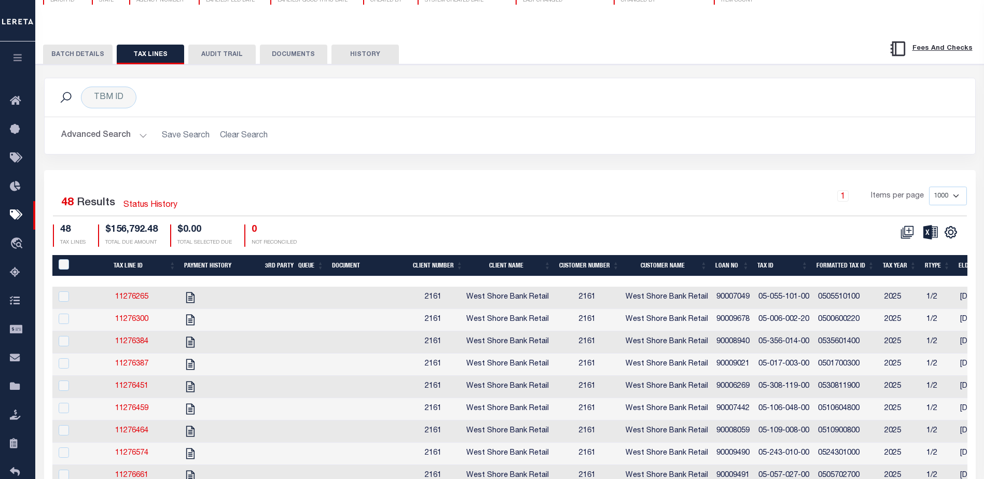
click at [82, 46] on div "BATCH DETAILS TAX LINES AUDIT TRAIL DOCUMENTS HISTORY" at bounding box center [510, 51] width 974 height 26
click at [86, 49] on button "BATCH DETAILS" at bounding box center [77, 55] width 69 height 20
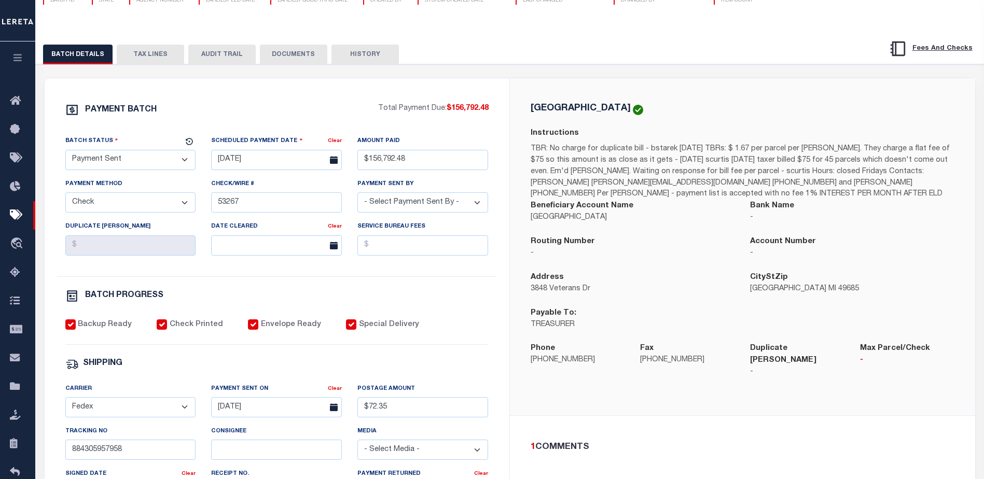
click at [149, 55] on button "TAX LINES" at bounding box center [150, 55] width 67 height 20
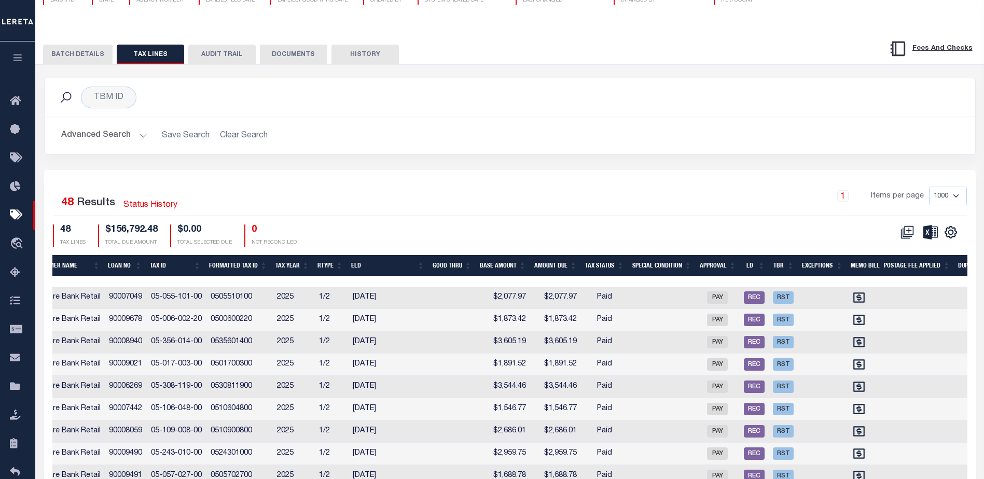
scroll to position [0, 562]
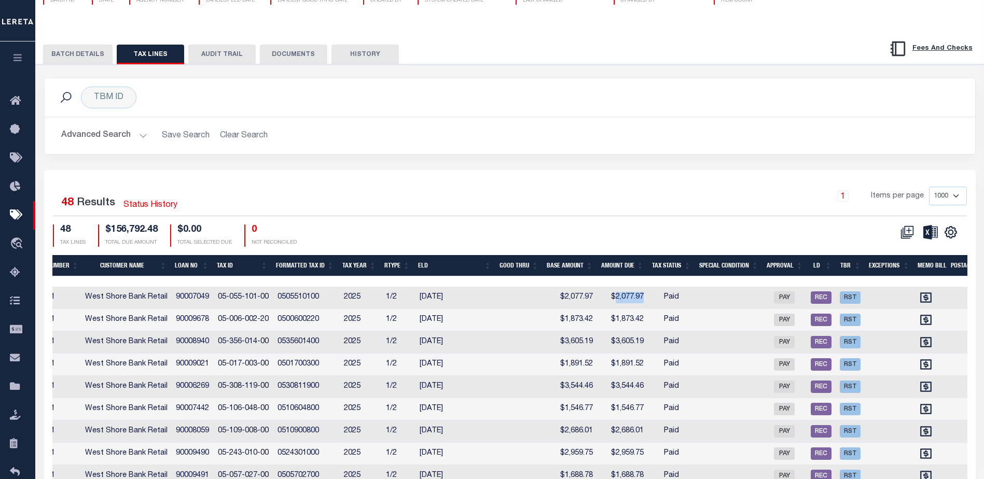
drag, startPoint x: 617, startPoint y: 299, endPoint x: 663, endPoint y: 303, distance: 46.4
click at [654, 303] on tr "11276265 2161 West Shore Bank Retail 2161 West Shore Bank Retail 90007049 05-05…" at bounding box center [394, 298] width 1765 height 22
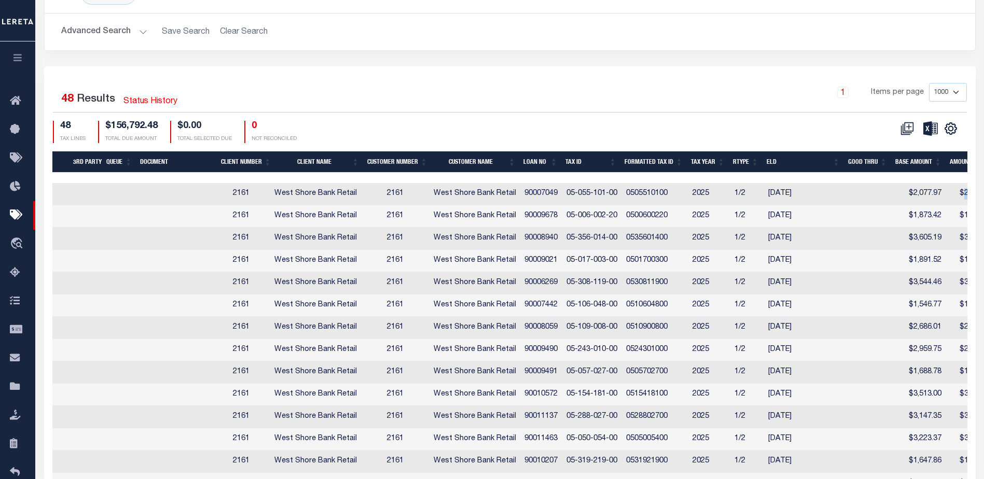
scroll to position [0, 262]
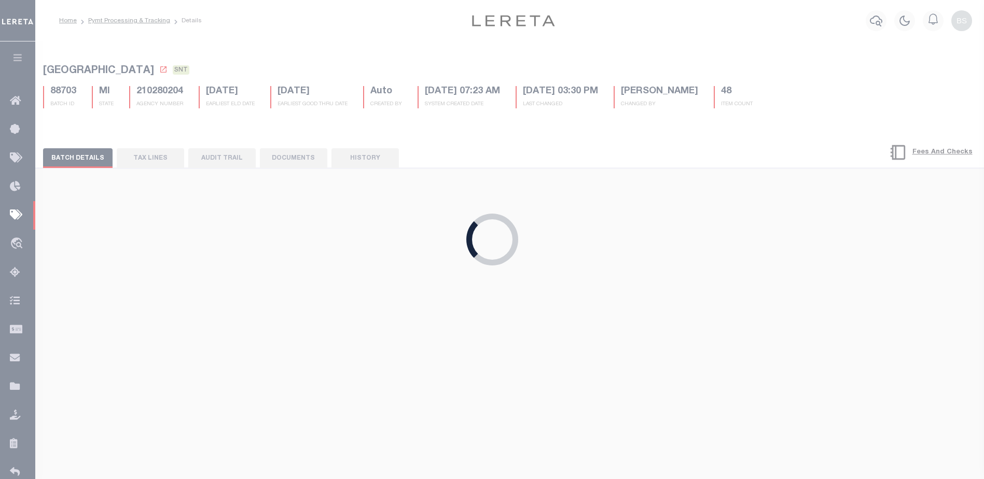
select select "RCD"
type input "$156,792.48"
type input "$72.35"
type input "Signature not required"
type input "[DATE]"
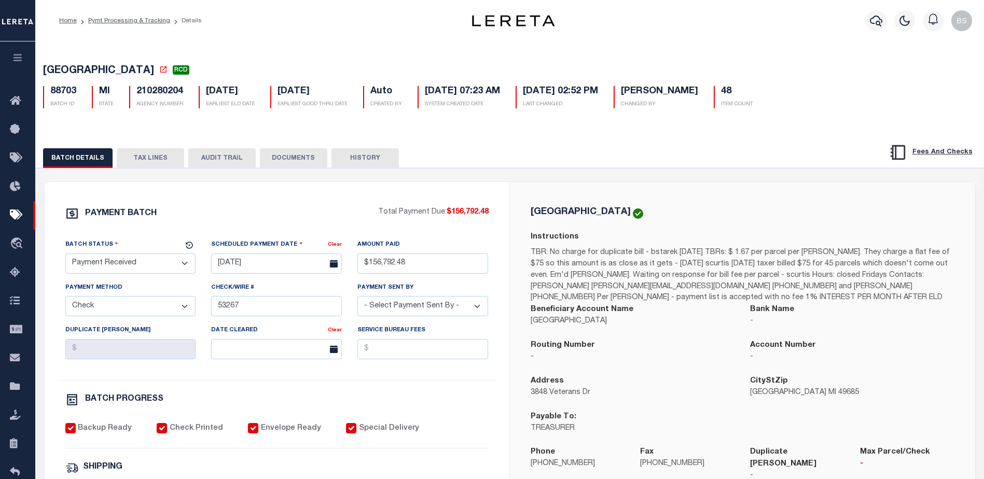
click at [571, 146] on div "BATCH DETAILS TAX LINES AUDIT TRAIL DOCUMENTS HISTORY" at bounding box center [510, 155] width 974 height 26
click at [20, 98] on icon at bounding box center [18, 101] width 17 height 13
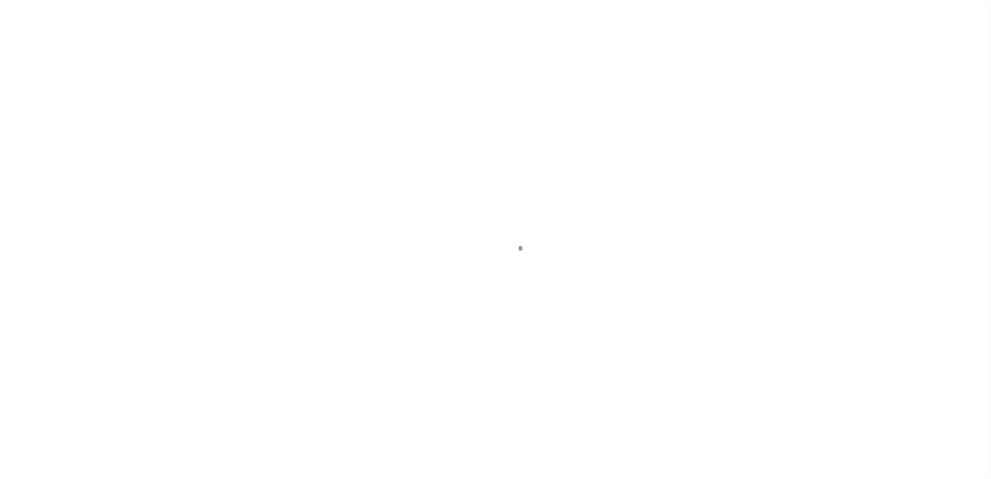
select select "MI"
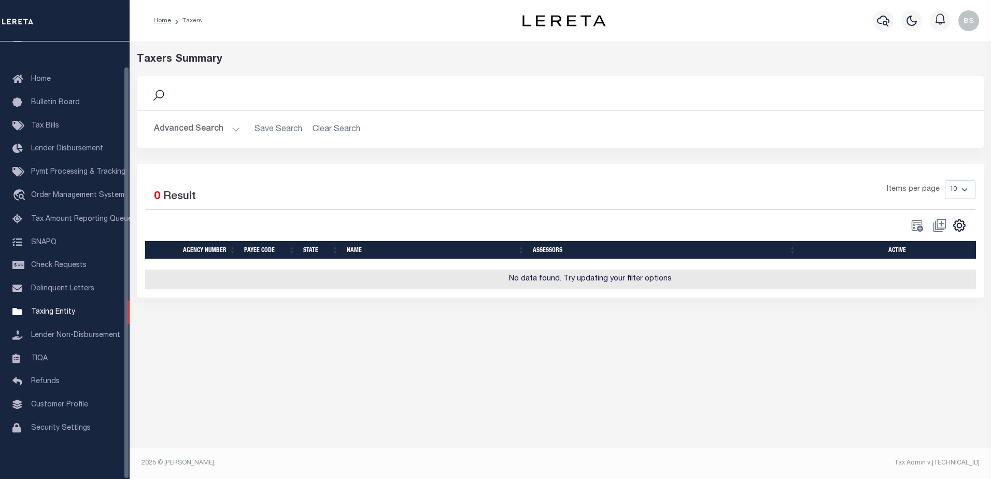
click at [233, 133] on button "Advanced Search" at bounding box center [197, 129] width 86 height 20
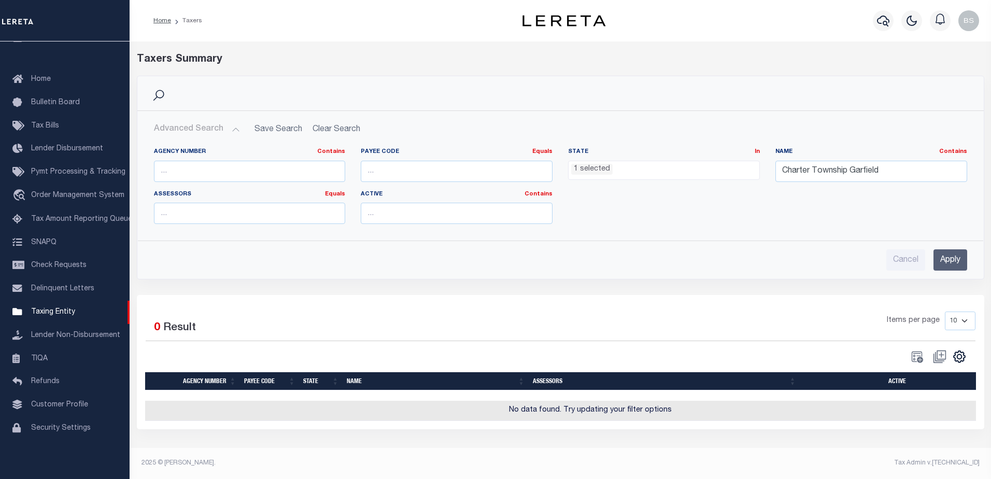
click at [587, 173] on li "1 selected" at bounding box center [591, 169] width 41 height 11
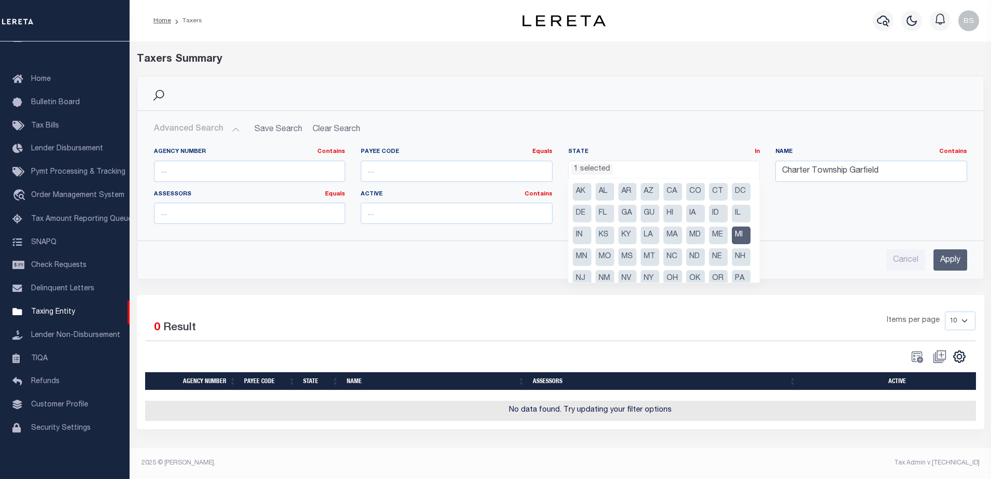
click at [732, 244] on li "MI" at bounding box center [741, 236] width 19 height 18
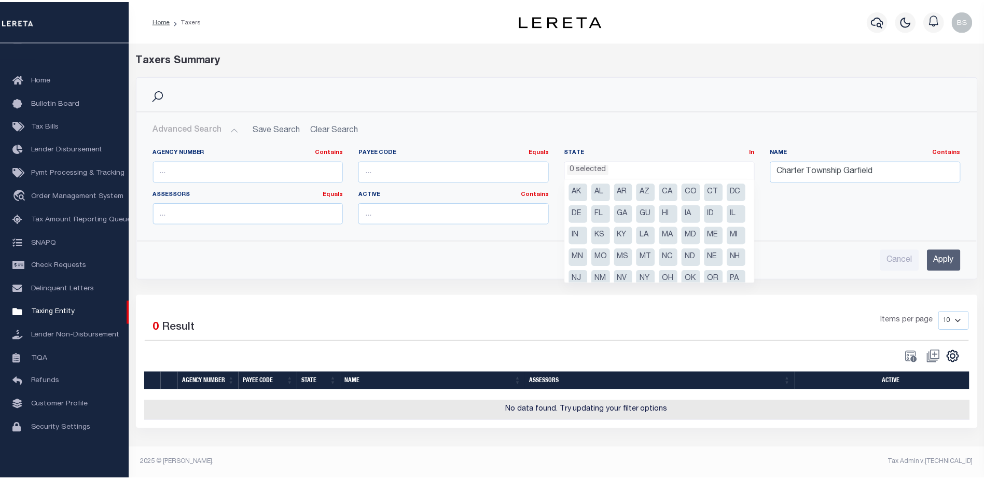
scroll to position [74, 0]
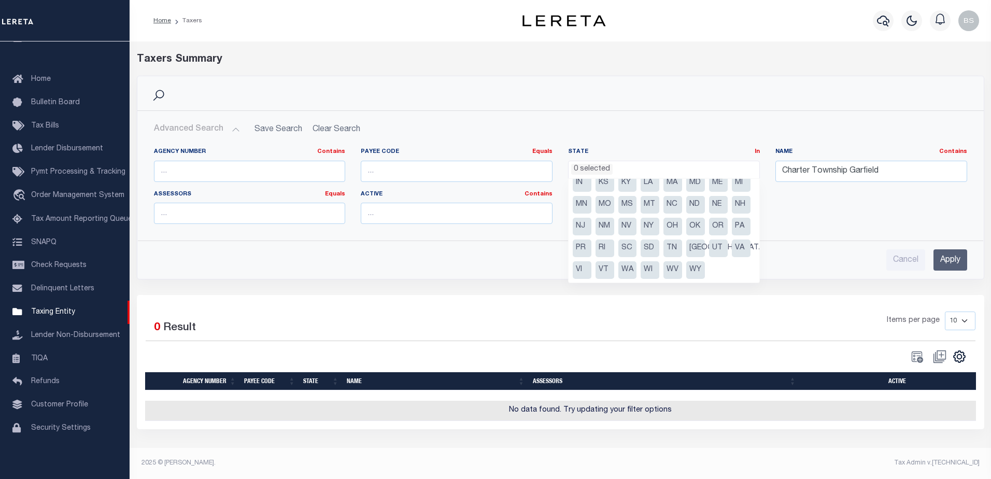
click at [732, 221] on li "PA" at bounding box center [741, 227] width 19 height 18
select select "PA"
drag, startPoint x: 824, startPoint y: 228, endPoint x: 830, endPoint y: 220, distance: 9.2
click at [828, 222] on div "Agency Number Contains Contains Is Payee Code Equals Equals Is Not Equal To Is …" at bounding box center [560, 190] width 829 height 85
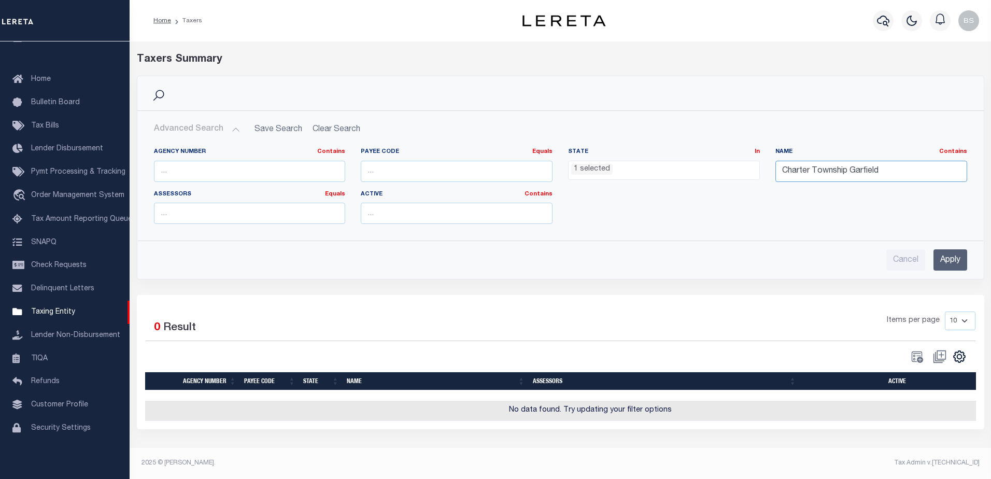
click at [893, 171] on input "Charter Township Garfield" at bounding box center [872, 171] width 192 height 21
type input "C"
click at [950, 258] on input "Apply" at bounding box center [951, 259] width 34 height 21
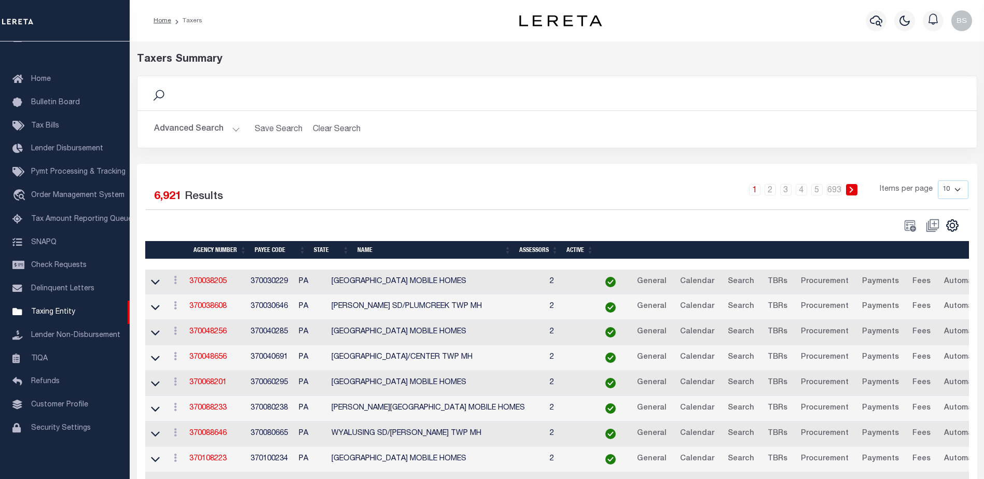
click at [958, 193] on select "10 25 50 100" at bounding box center [953, 189] width 31 height 19
select select "100"
click at [938, 180] on select "10 25 50 100" at bounding box center [953, 189] width 31 height 19
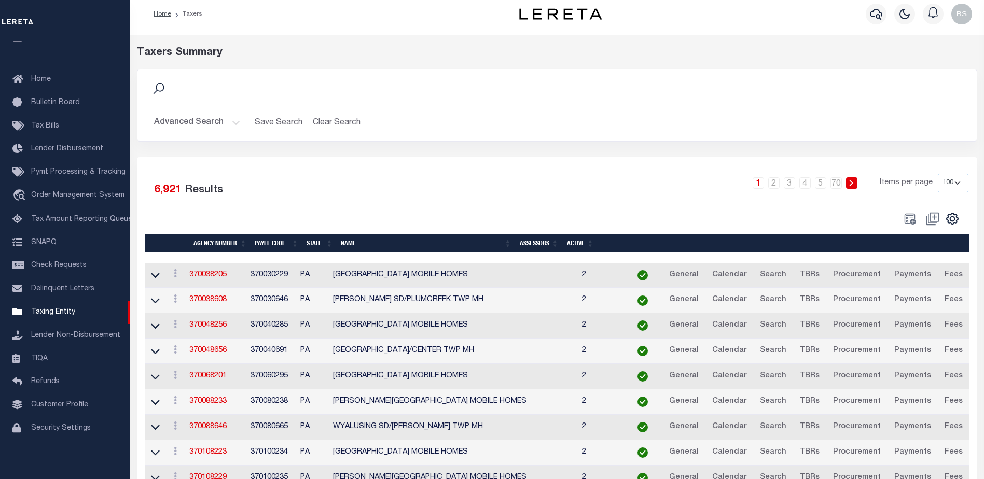
scroll to position [0, 0]
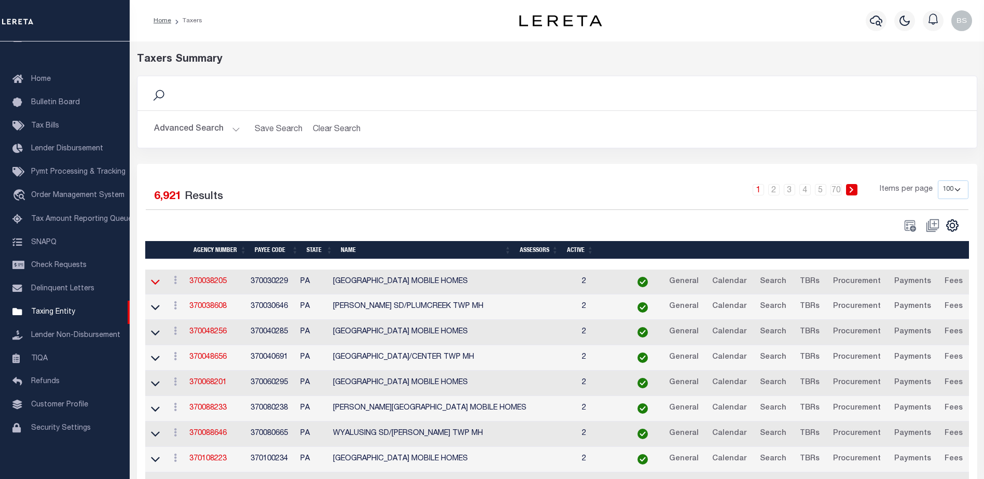
click at [156, 284] on icon at bounding box center [155, 281] width 9 height 11
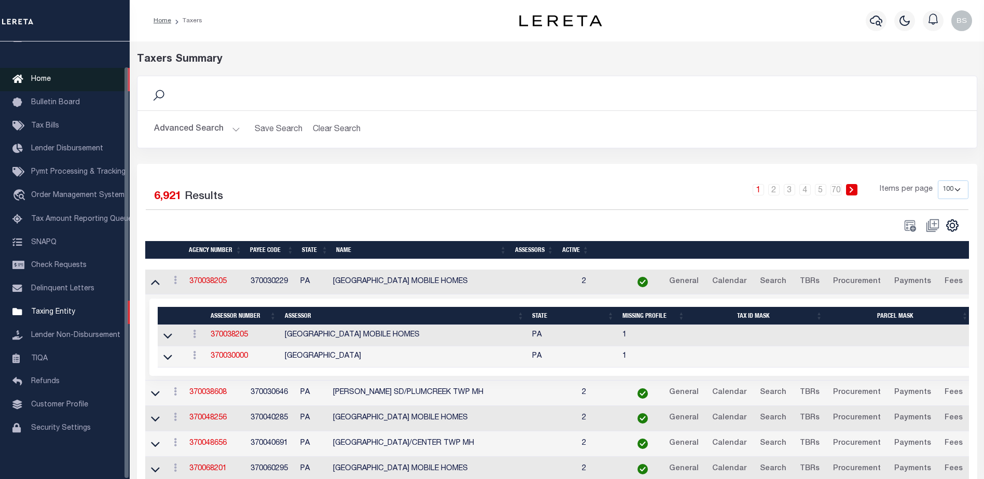
click at [39, 76] on span "Home" at bounding box center [41, 79] width 20 height 7
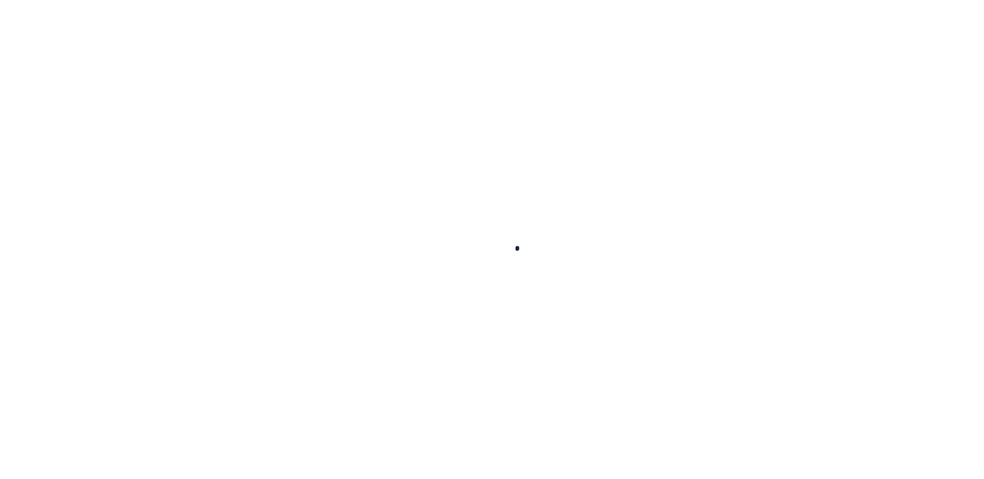
drag, startPoint x: 0, startPoint y: 0, endPoint x: 751, endPoint y: 224, distance: 784.1
click at [751, 224] on div at bounding box center [492, 239] width 984 height 479
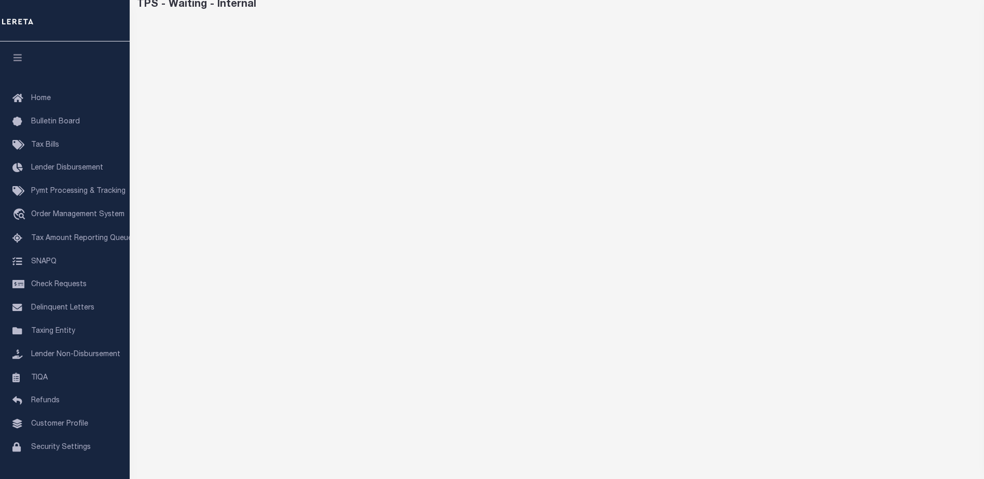
scroll to position [15, 0]
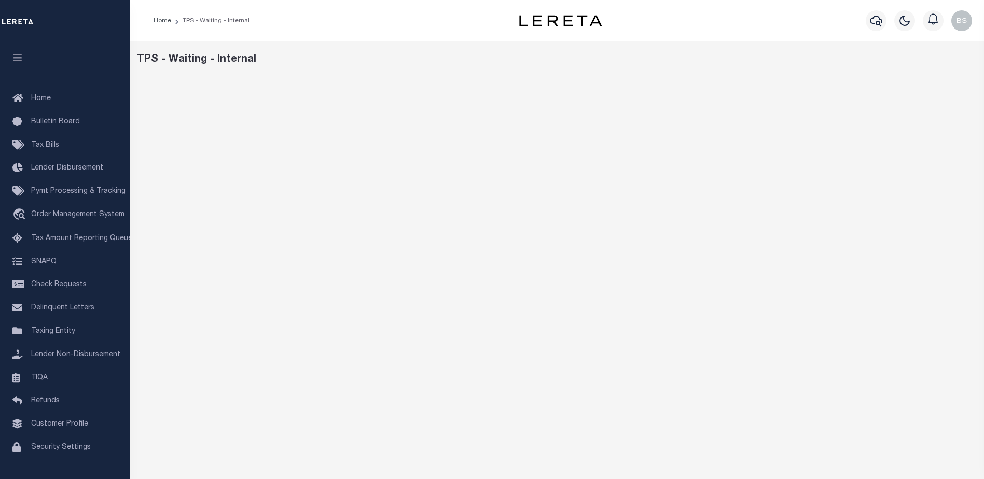
click at [565, 70] on div "TPS - Waiting - Internal" at bounding box center [557, 346] width 854 height 610
click at [633, 73] on div "TPS - Waiting - Internal" at bounding box center [557, 346] width 854 height 610
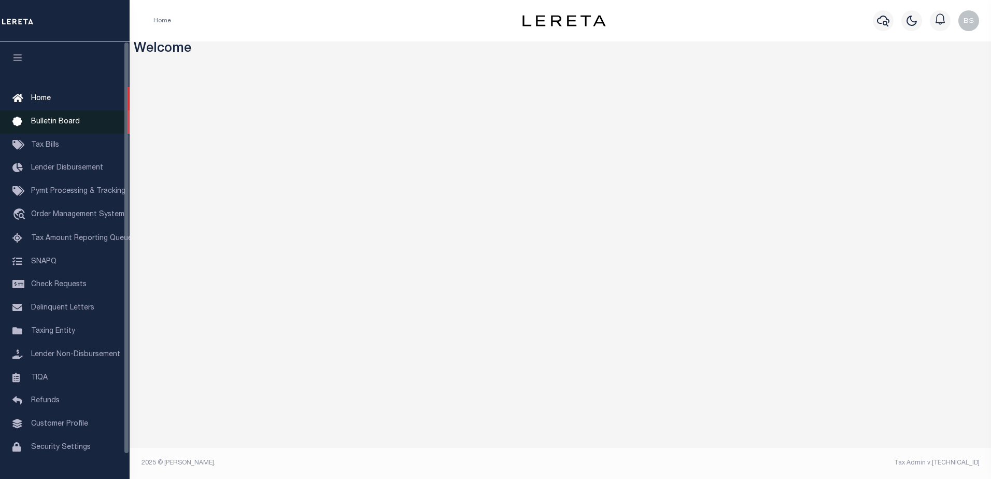
click at [49, 122] on span "Bulletin Board" at bounding box center [55, 121] width 49 height 7
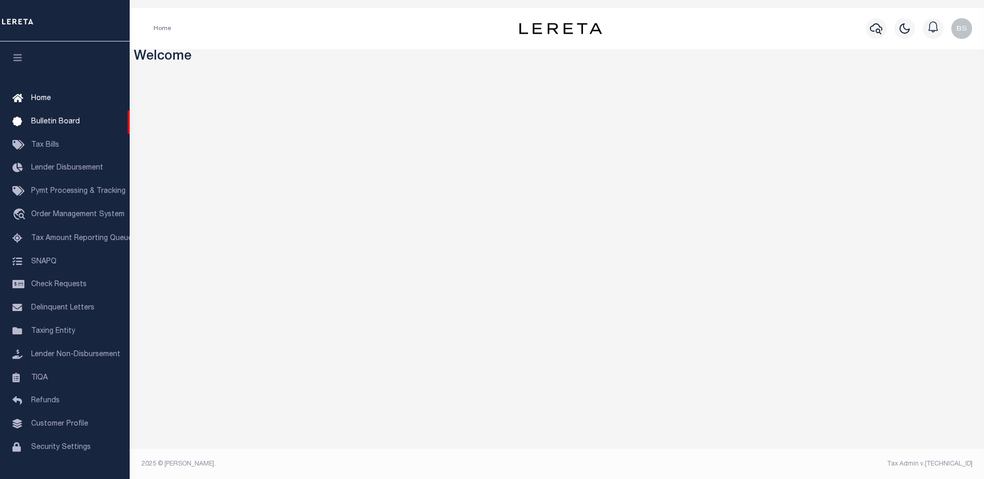
scroll to position [39, 0]
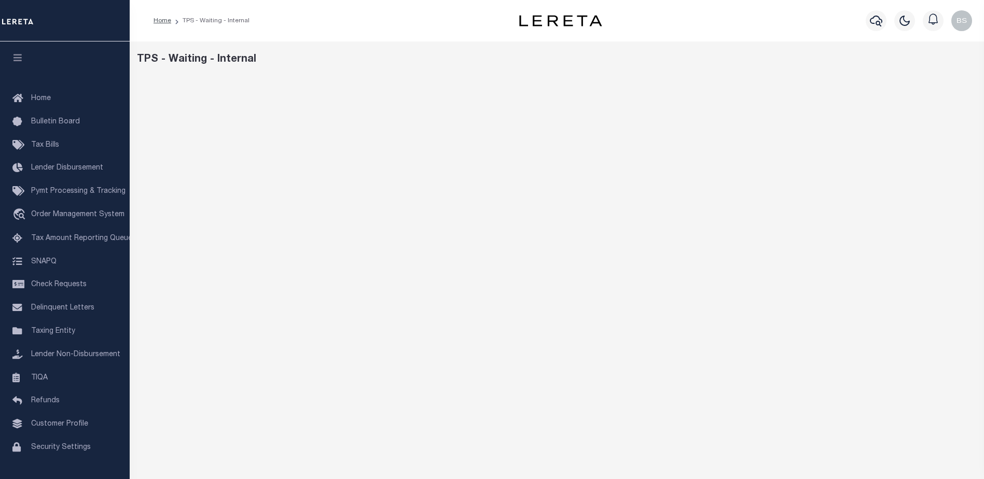
click at [767, 22] on div "Profile Sign out" at bounding box center [803, 21] width 346 height 36
click at [37, 102] on span "Home" at bounding box center [41, 98] width 20 height 7
click at [587, 60] on div "Escrow In-Cycle & Reported Statistics" at bounding box center [557, 60] width 840 height 16
click at [401, 48] on div "Escrow In-Cycle & Reported Statistics" at bounding box center [557, 346] width 854 height 610
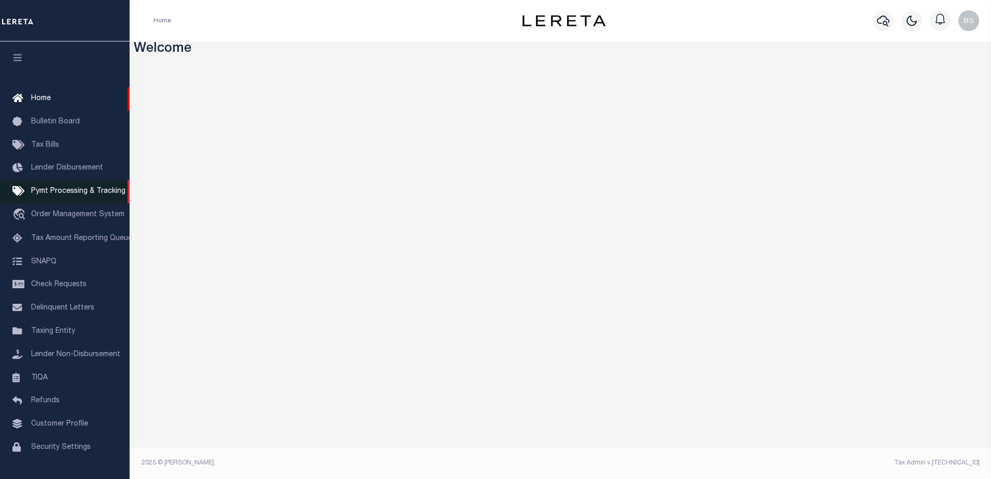
click at [50, 194] on span "Pymt Processing & Tracking" at bounding box center [78, 191] width 94 height 7
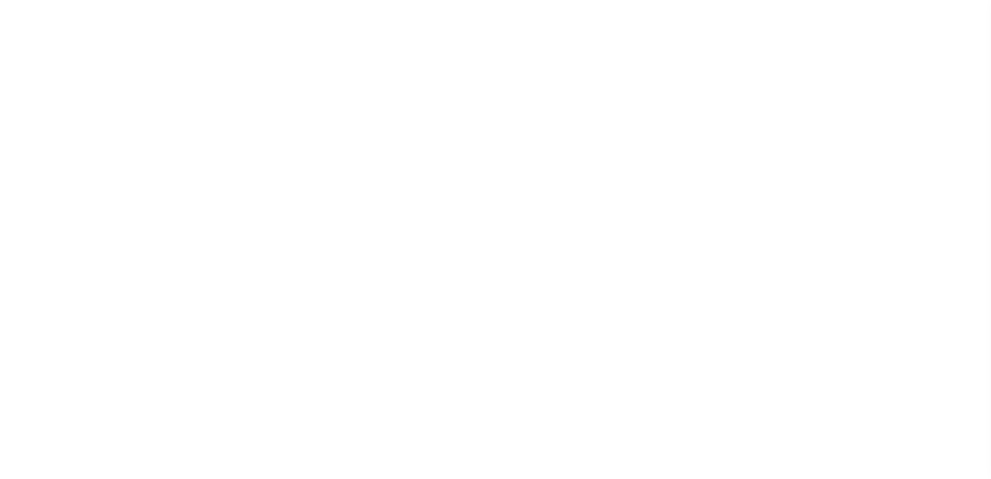
select select "1000"
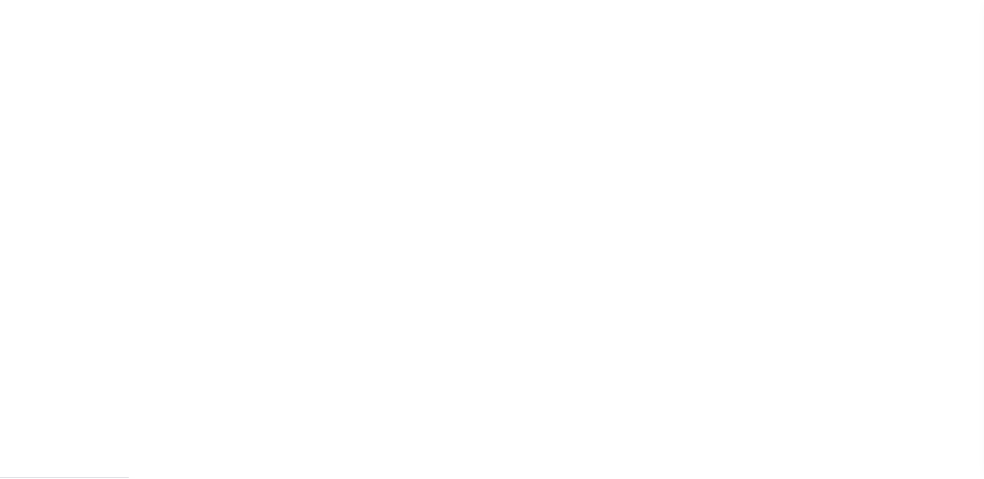
scroll to position [26, 0]
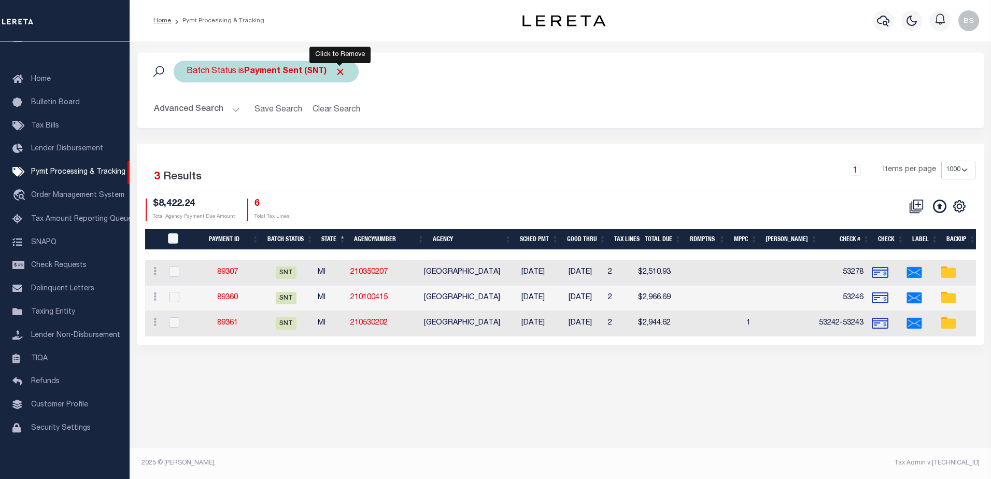
click at [342, 72] on span "Click to Remove" at bounding box center [340, 71] width 11 height 11
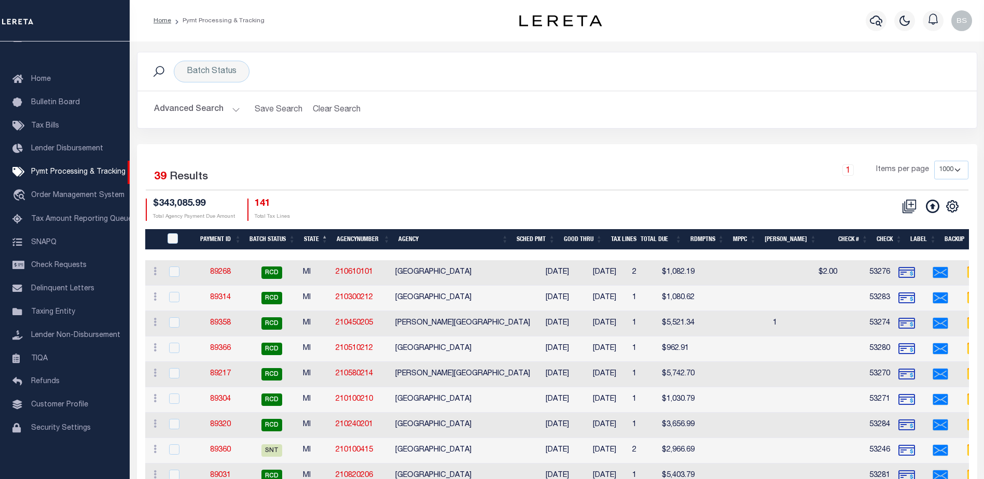
click at [232, 107] on button "Advanced Search" at bounding box center [197, 110] width 86 height 20
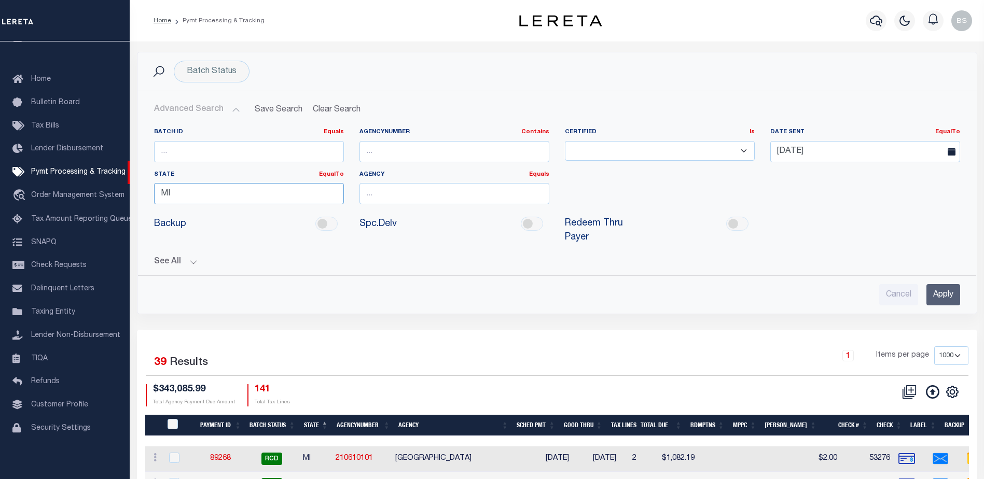
click at [204, 195] on input "MI" at bounding box center [249, 193] width 190 height 21
type input "M"
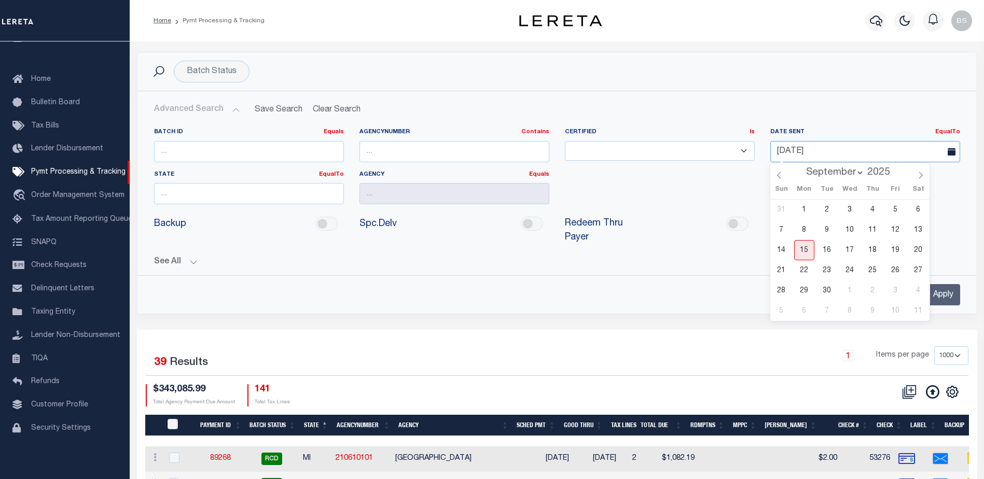
click at [830, 151] on input "[DATE]" at bounding box center [865, 151] width 190 height 21
click at [199, 198] on input "text" at bounding box center [249, 193] width 190 height 21
click at [178, 217] on div "PA" at bounding box center [249, 213] width 189 height 17
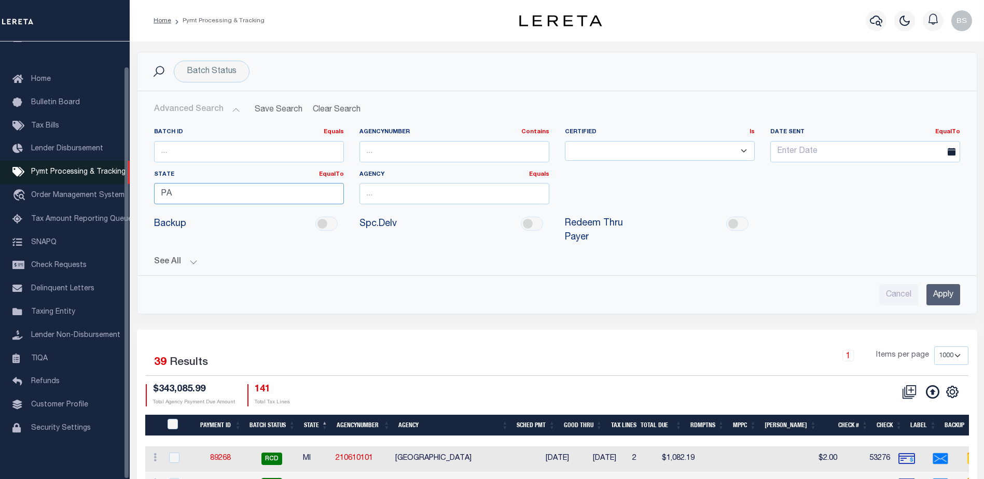
type input "PA"
click at [804, 52] on div "Batch Status Search Advanced Search Save Search Clear Search PayeeSearchTable_d…" at bounding box center [557, 183] width 840 height 262
